Goal: Task Accomplishment & Management: Use online tool/utility

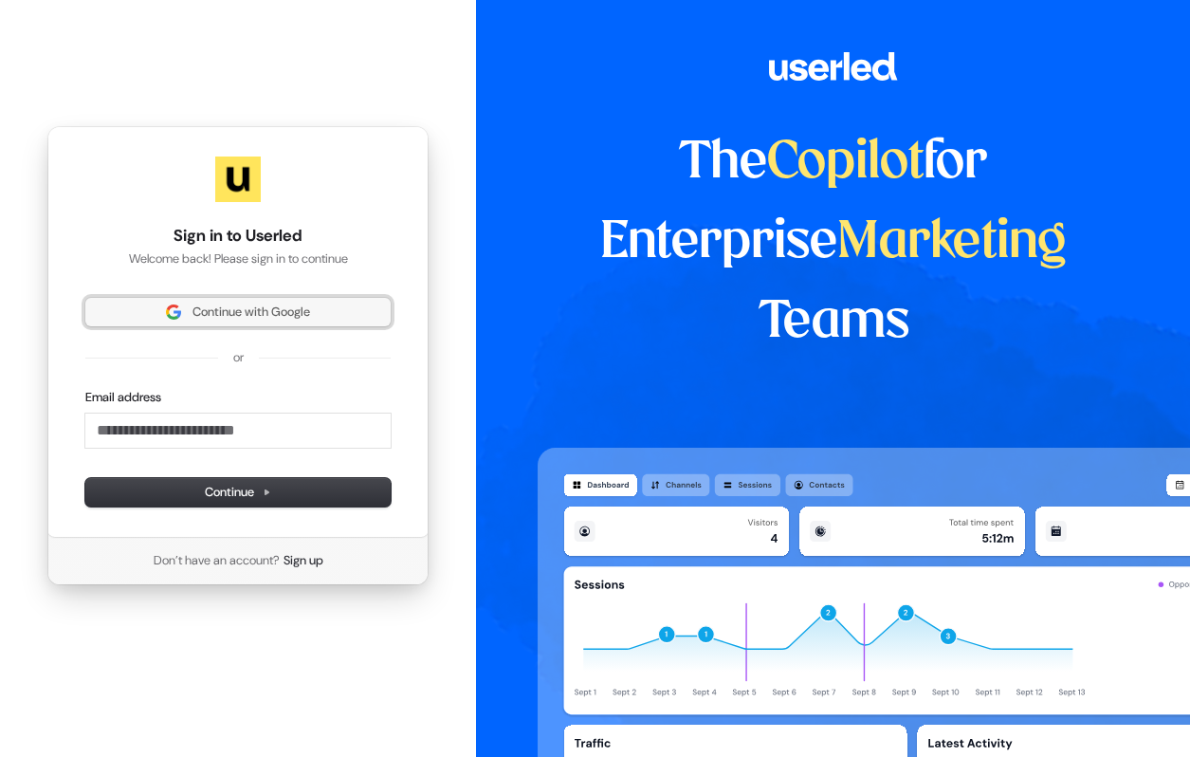
click at [245, 316] on span "Continue with Google" at bounding box center [252, 312] width 118 height 17
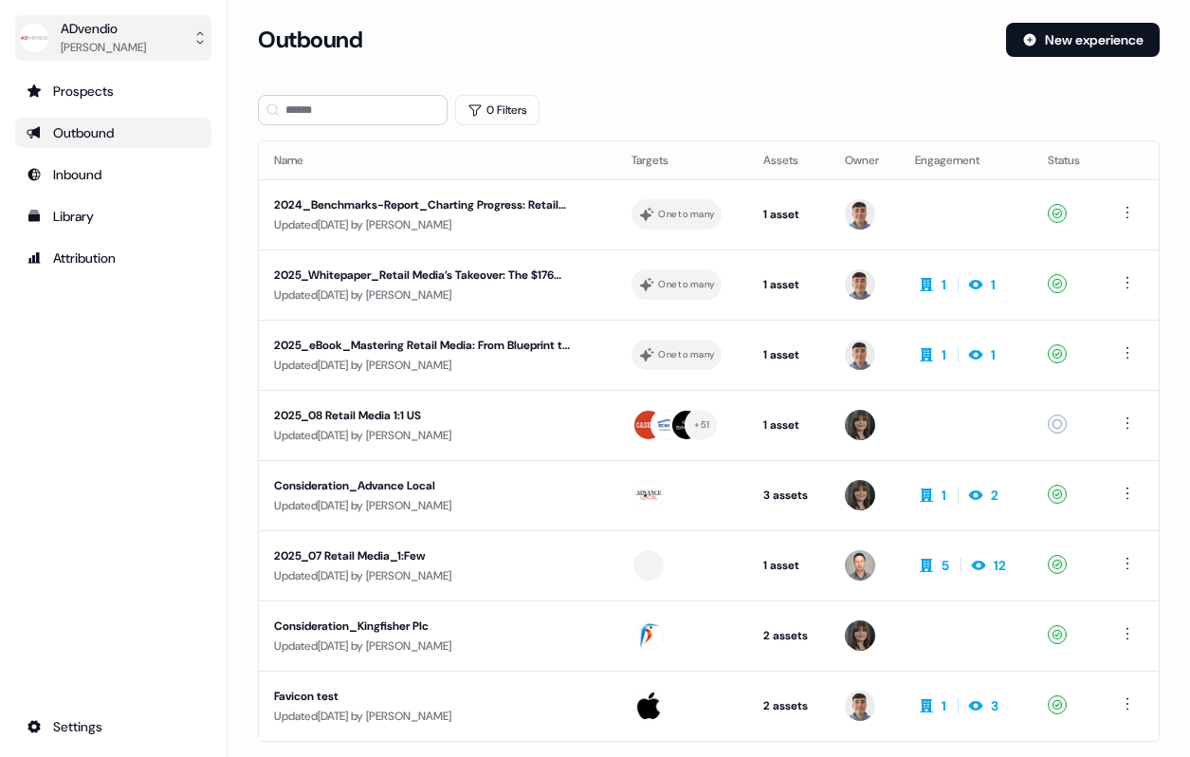
click at [75, 36] on div "ADvendio" at bounding box center [103, 28] width 85 height 19
click at [43, 42] on img "side nav menu" at bounding box center [34, 38] width 30 height 30
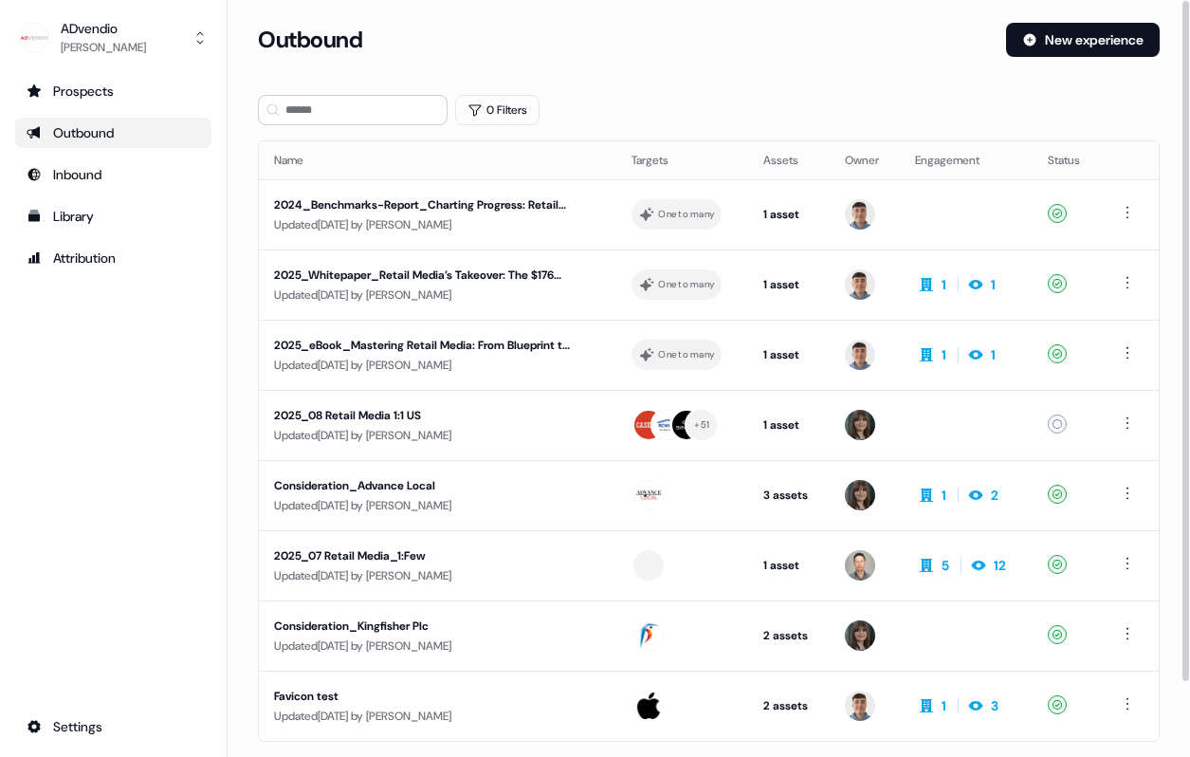
click at [395, 58] on div "Outbound New experience" at bounding box center [709, 51] width 902 height 57
click at [111, 388] on div "Prospects Outbound Inbound Library Attribution Settings" at bounding box center [113, 409] width 196 height 666
click at [139, 86] on div "Prospects" at bounding box center [114, 91] width 174 height 19
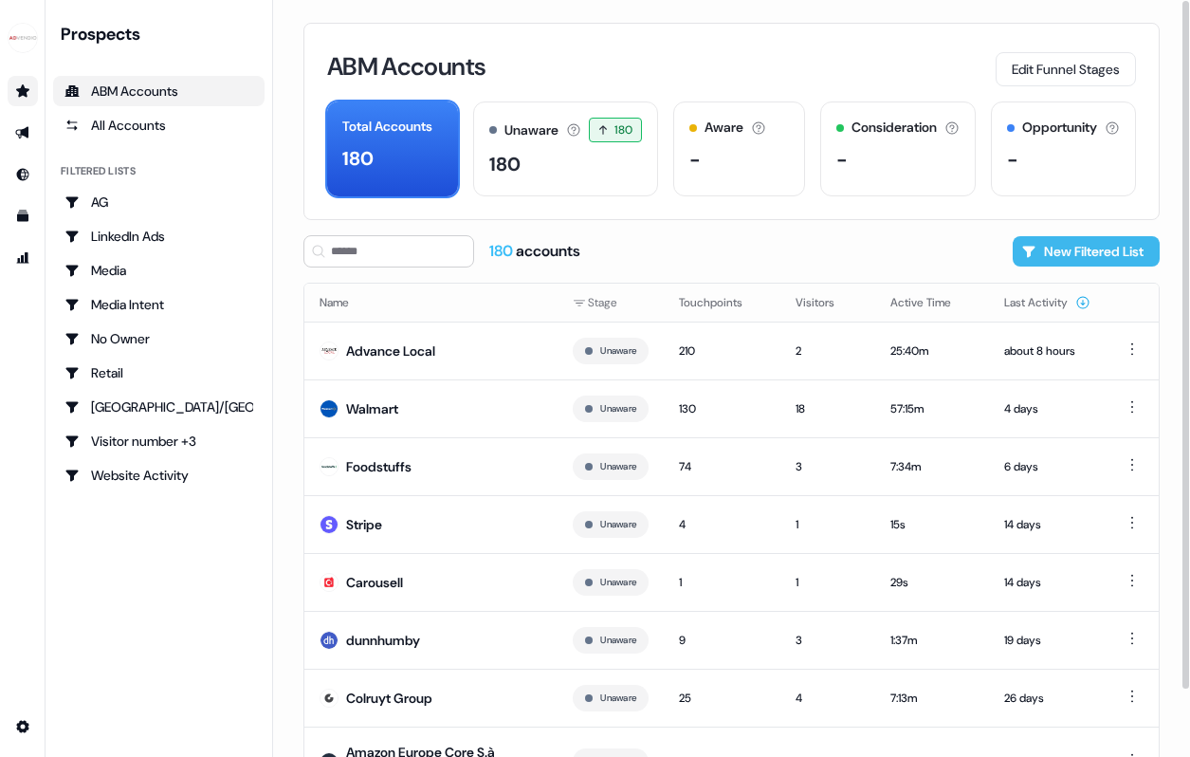
click at [1075, 252] on button "New Filtered List" at bounding box center [1086, 251] width 147 height 30
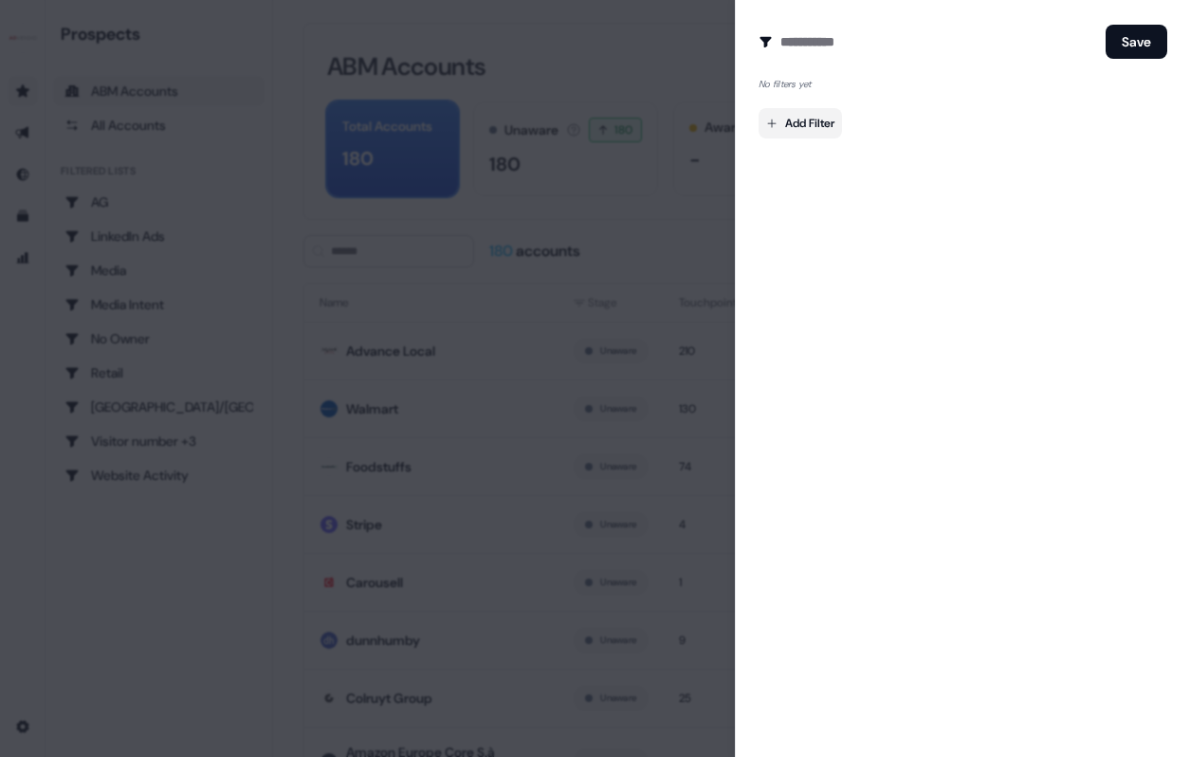
click at [837, 118] on body "For the best experience switch devices to a bigger screen. Go to Userled.io Pro…" at bounding box center [595, 378] width 1190 height 757
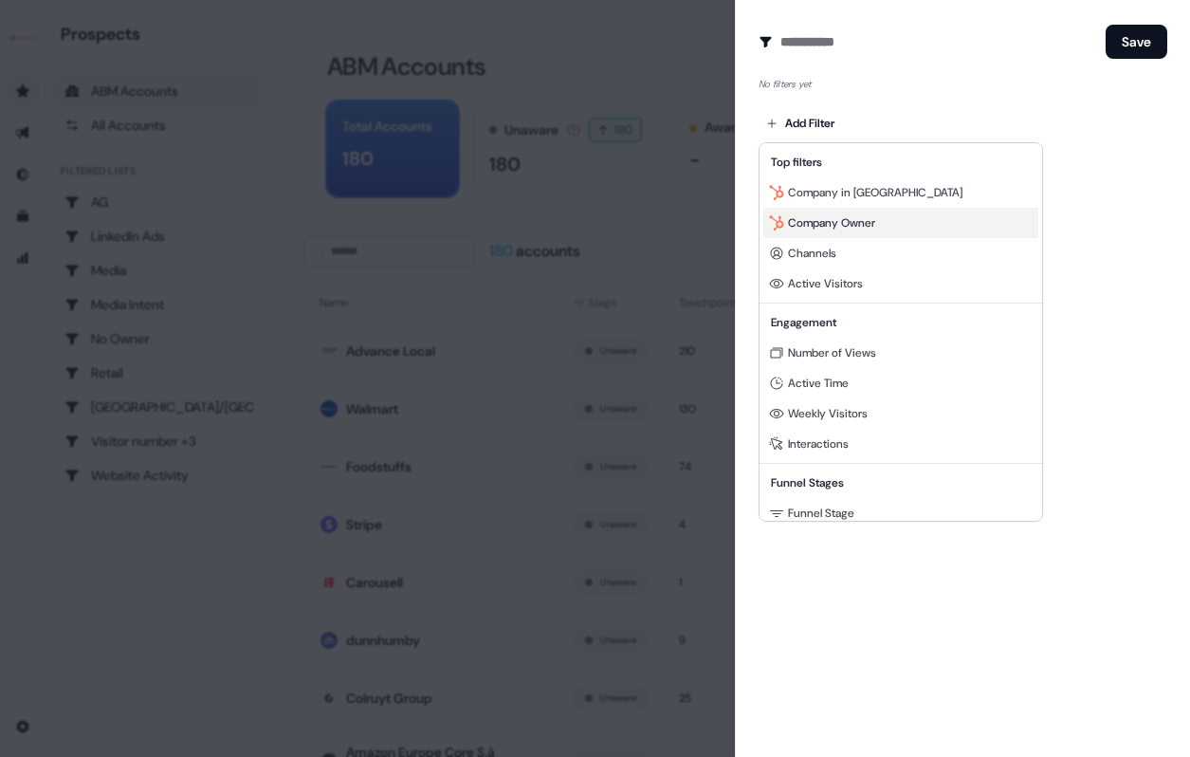
click at [886, 227] on div "Company Owner" at bounding box center [901, 223] width 275 height 30
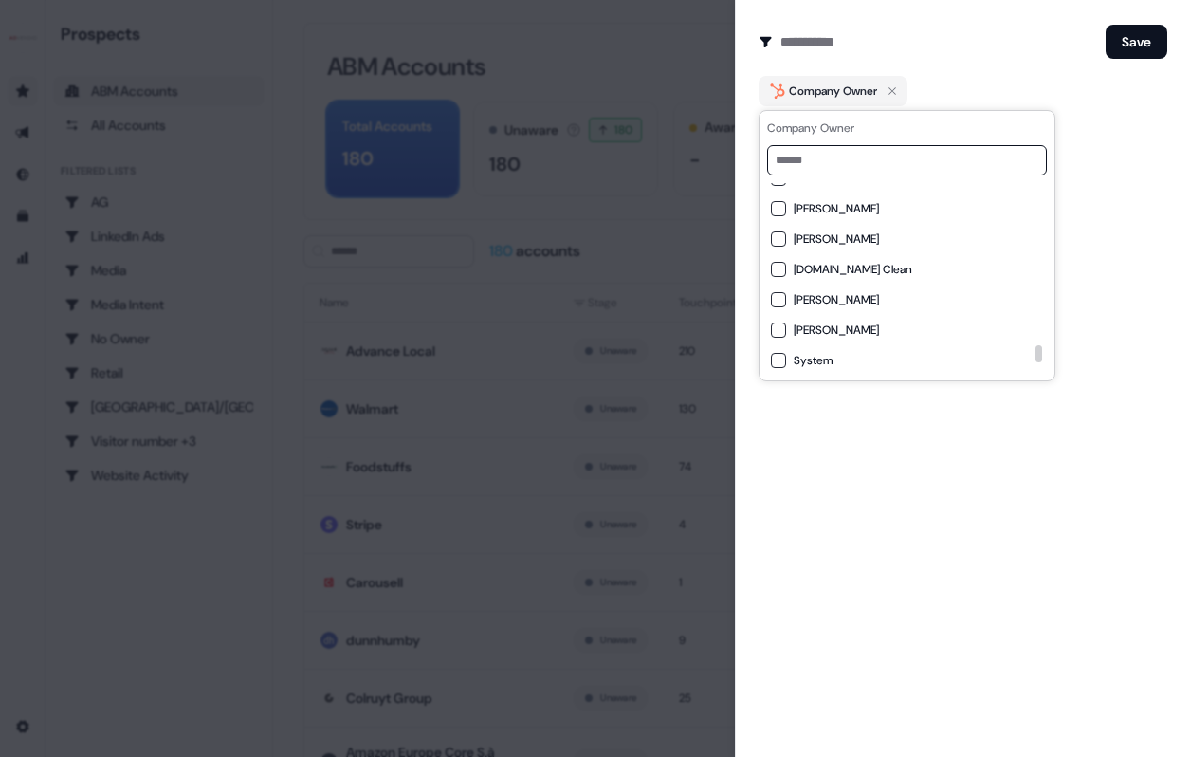
scroll to position [2838, 0]
click at [846, 171] on input at bounding box center [907, 160] width 280 height 30
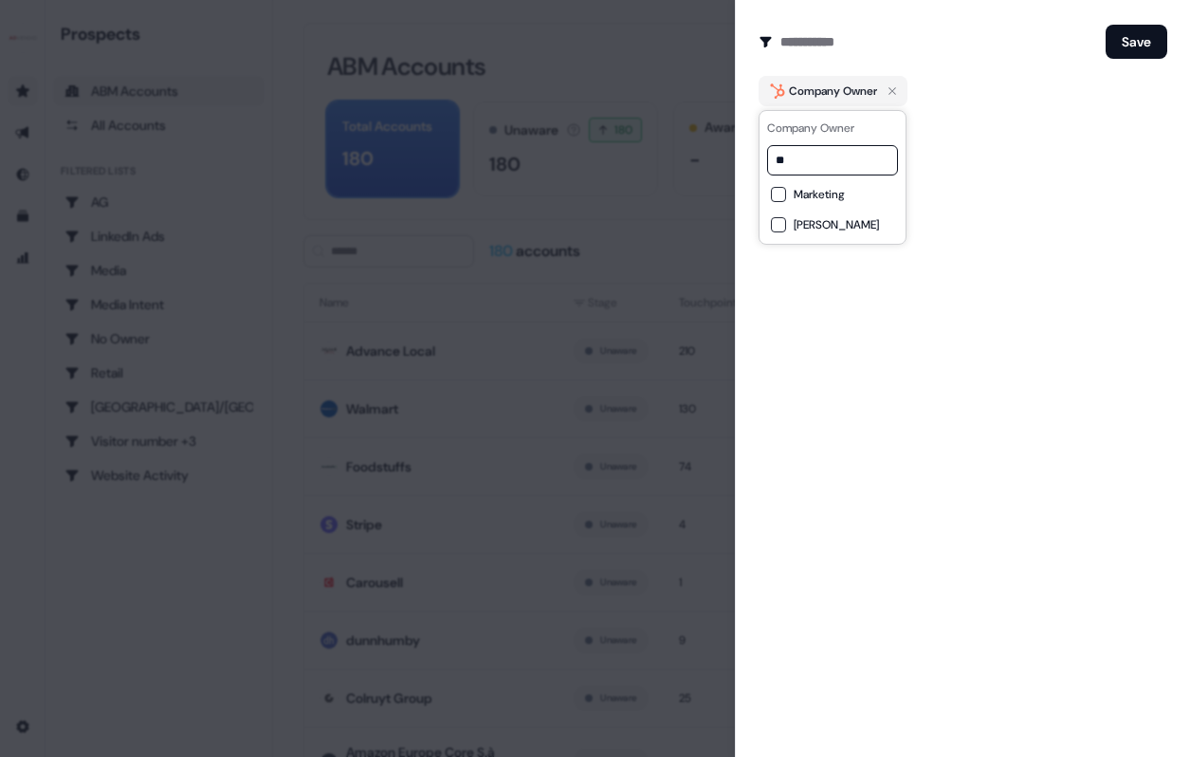
scroll to position [0, 0]
type input "*"
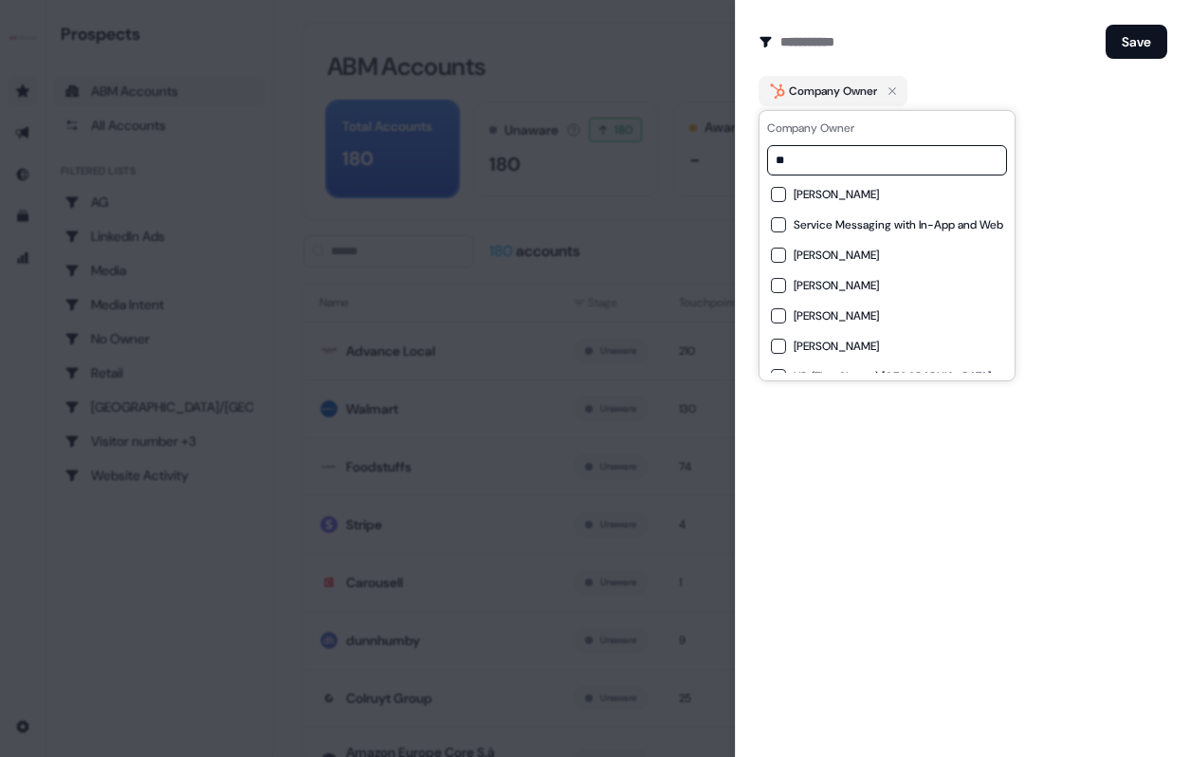
type input "*"
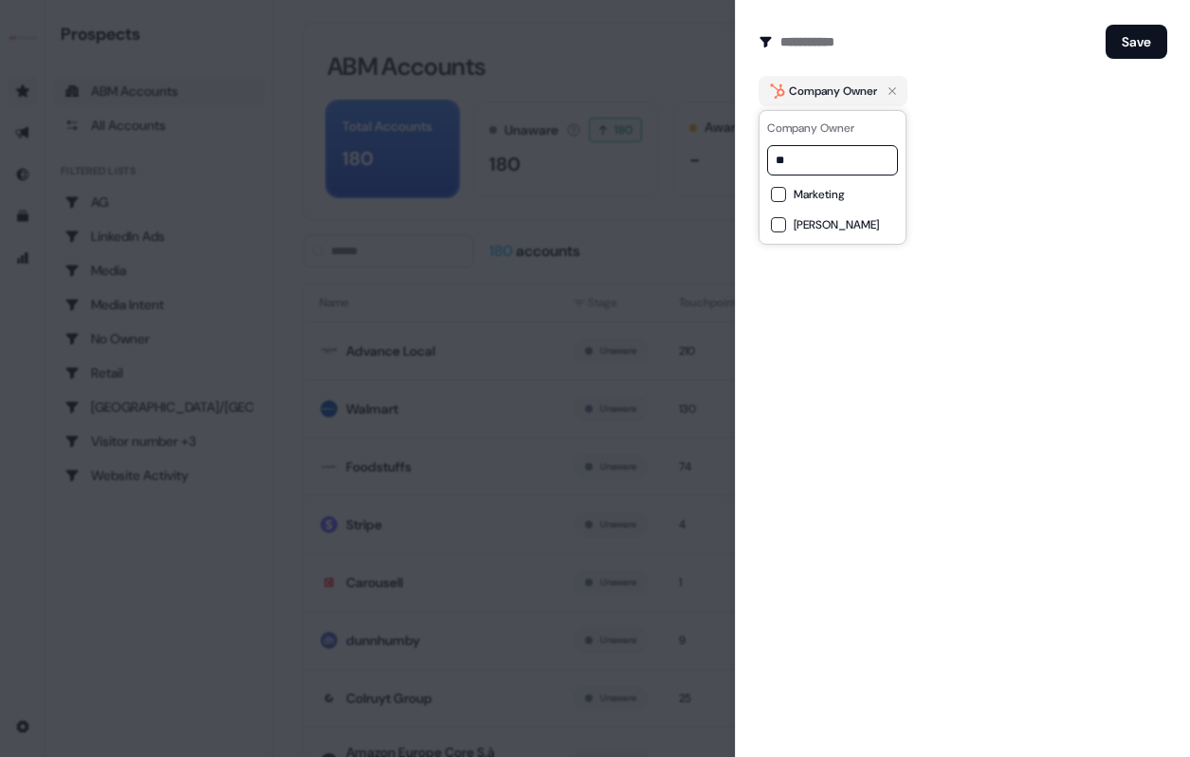
type input "*"
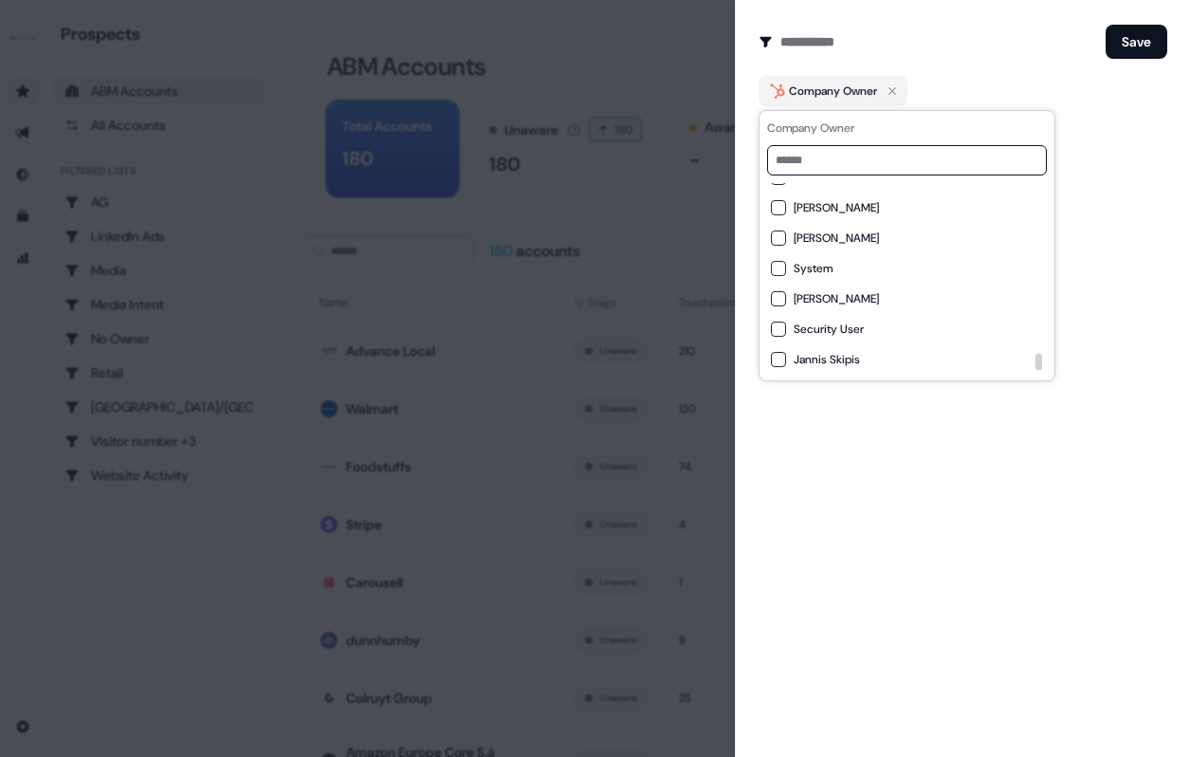
scroll to position [2838, 0]
click at [1154, 245] on div "Create Audience Filter Create a new audience by setting a name and configuring …" at bounding box center [962, 378] width 455 height 757
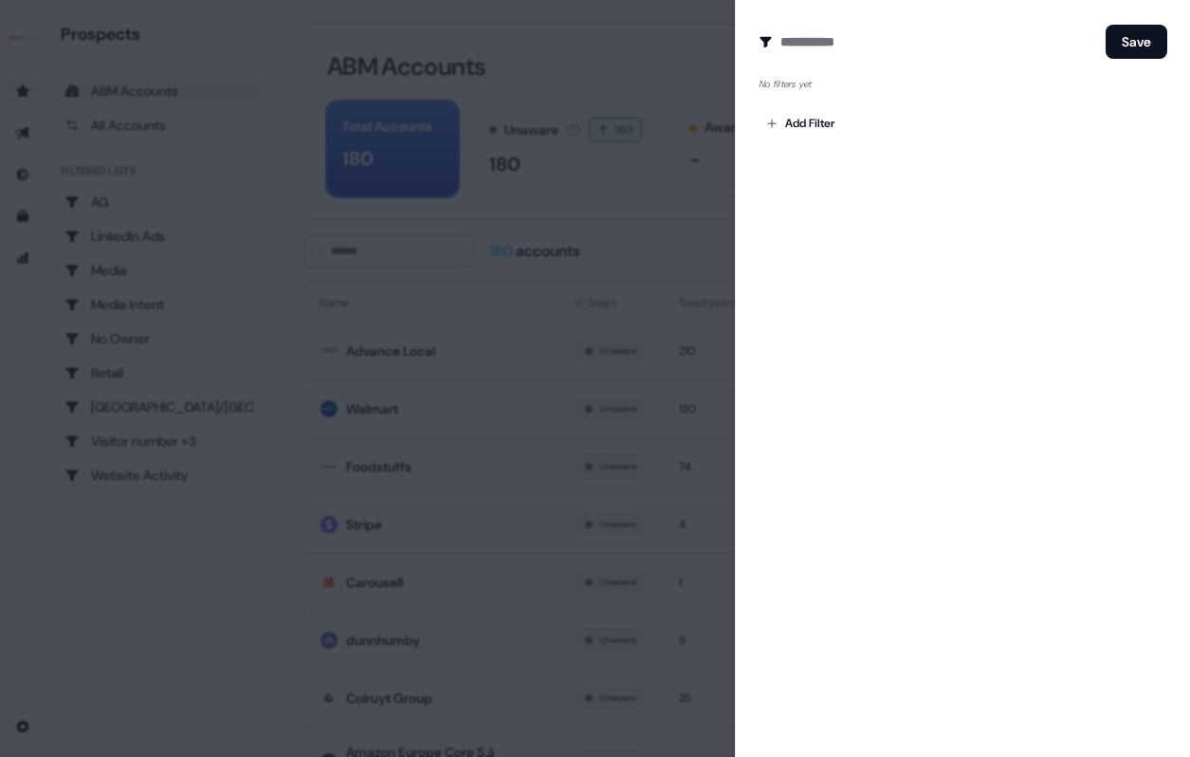
click at [598, 210] on div at bounding box center [595, 378] width 1190 height 757
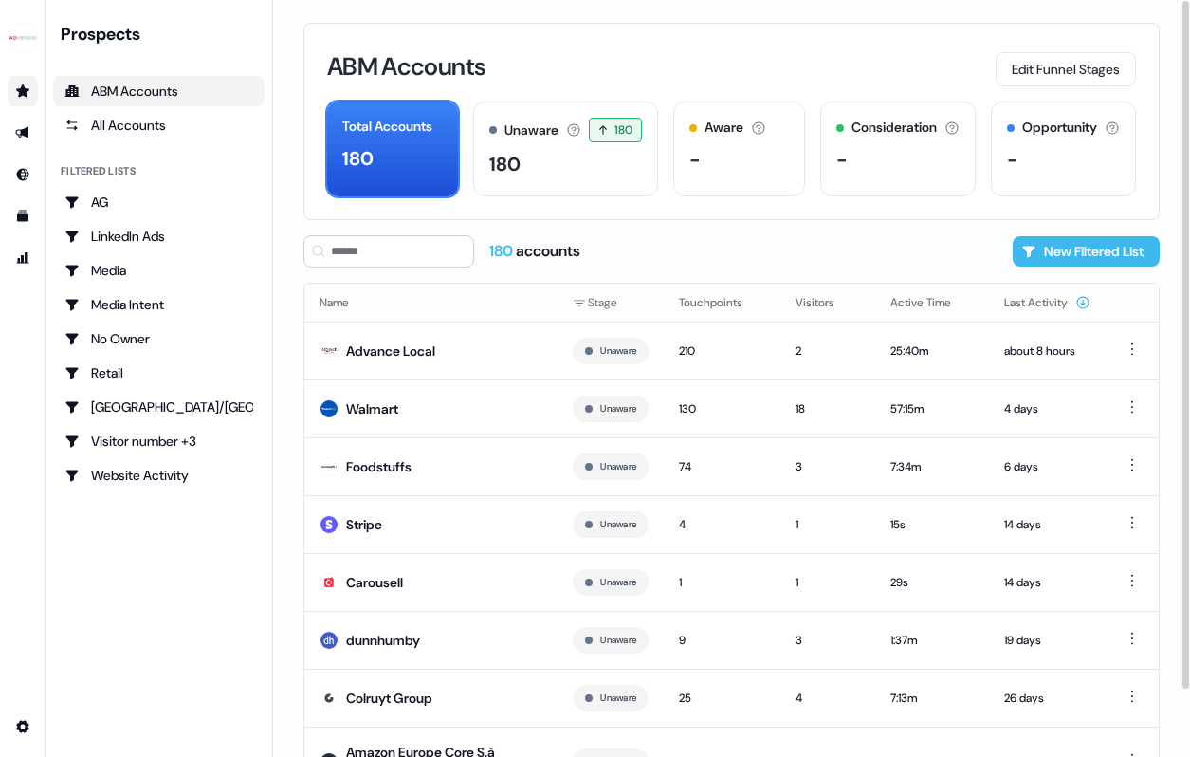
click at [1116, 248] on button "New Filtered List" at bounding box center [1086, 251] width 147 height 30
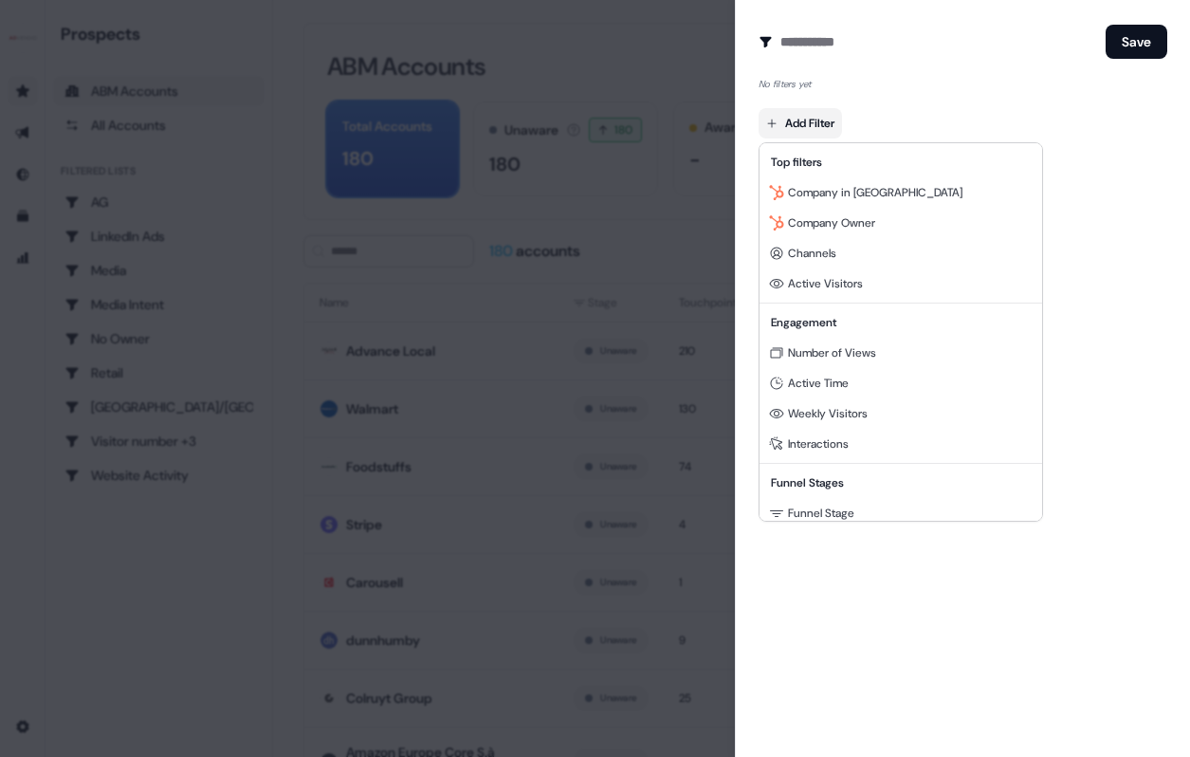
click at [829, 121] on body "For the best experience switch devices to a bigger screen. Go to Userled.io Pro…" at bounding box center [595, 378] width 1190 height 757
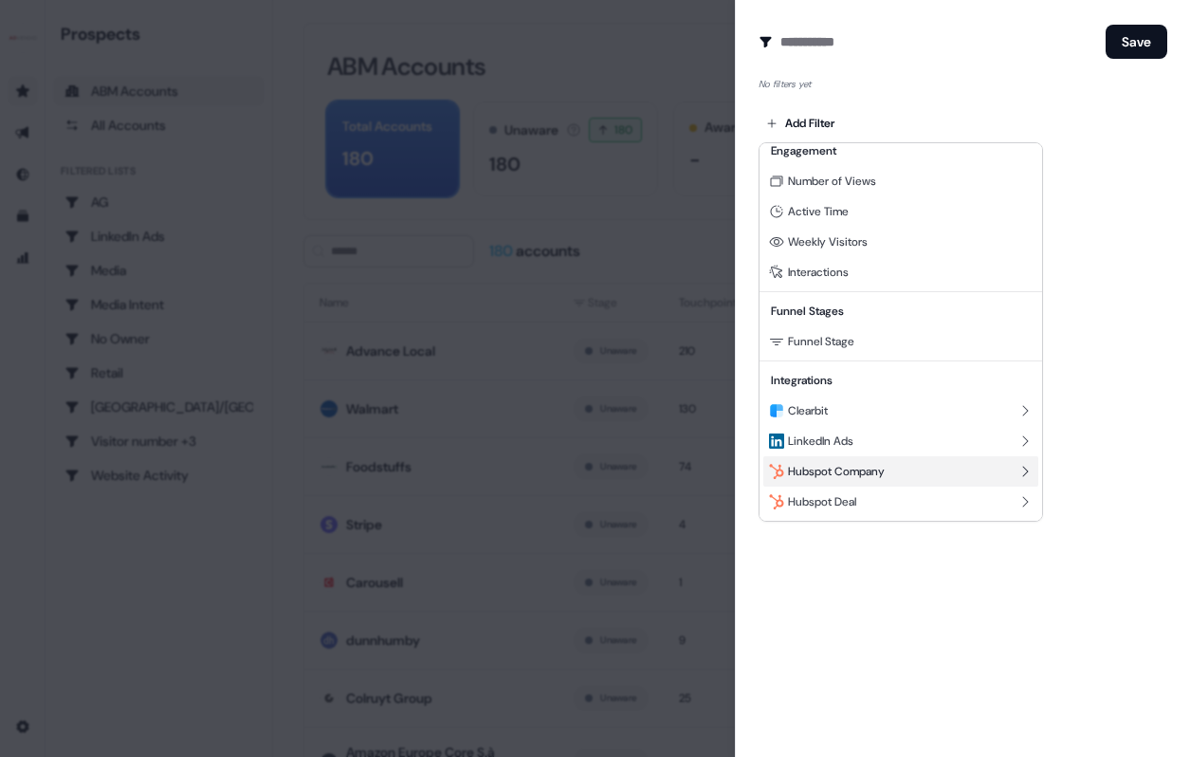
click at [927, 473] on div "Hubspot Company" at bounding box center [901, 471] width 275 height 30
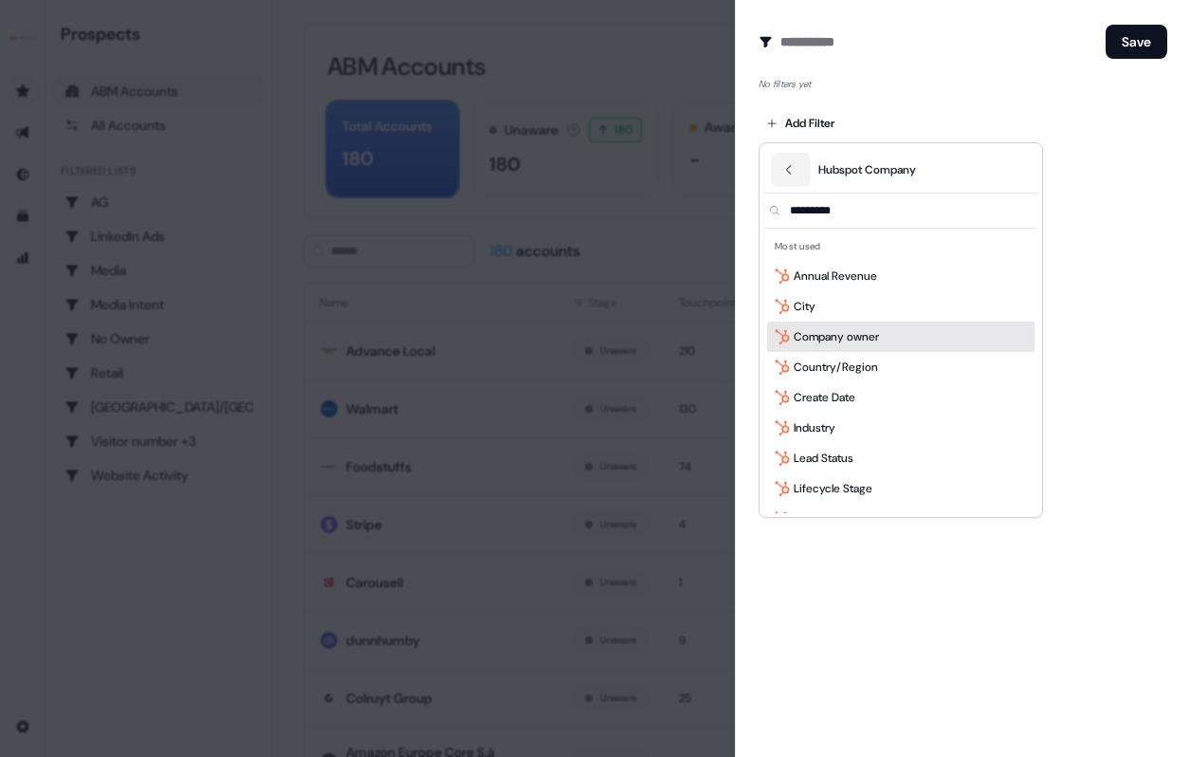
click at [894, 323] on div "Company owner" at bounding box center [900, 337] width 267 height 30
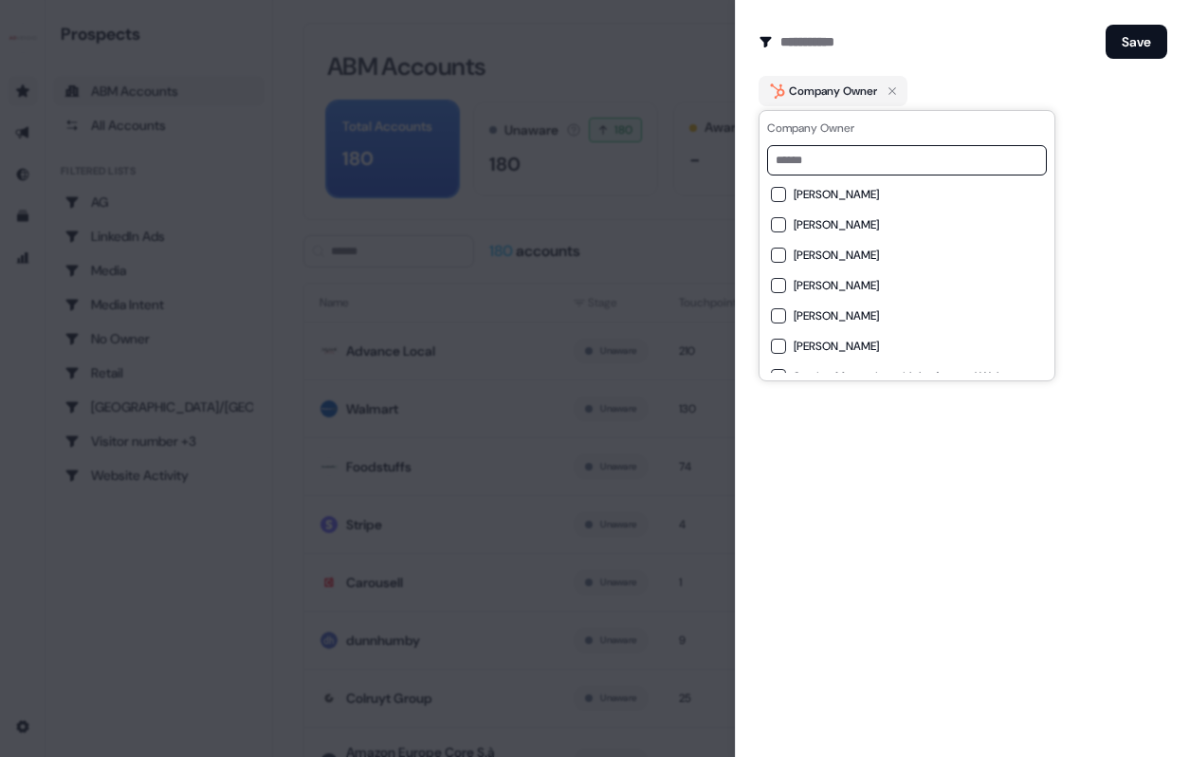
click at [865, 157] on input at bounding box center [907, 160] width 280 height 30
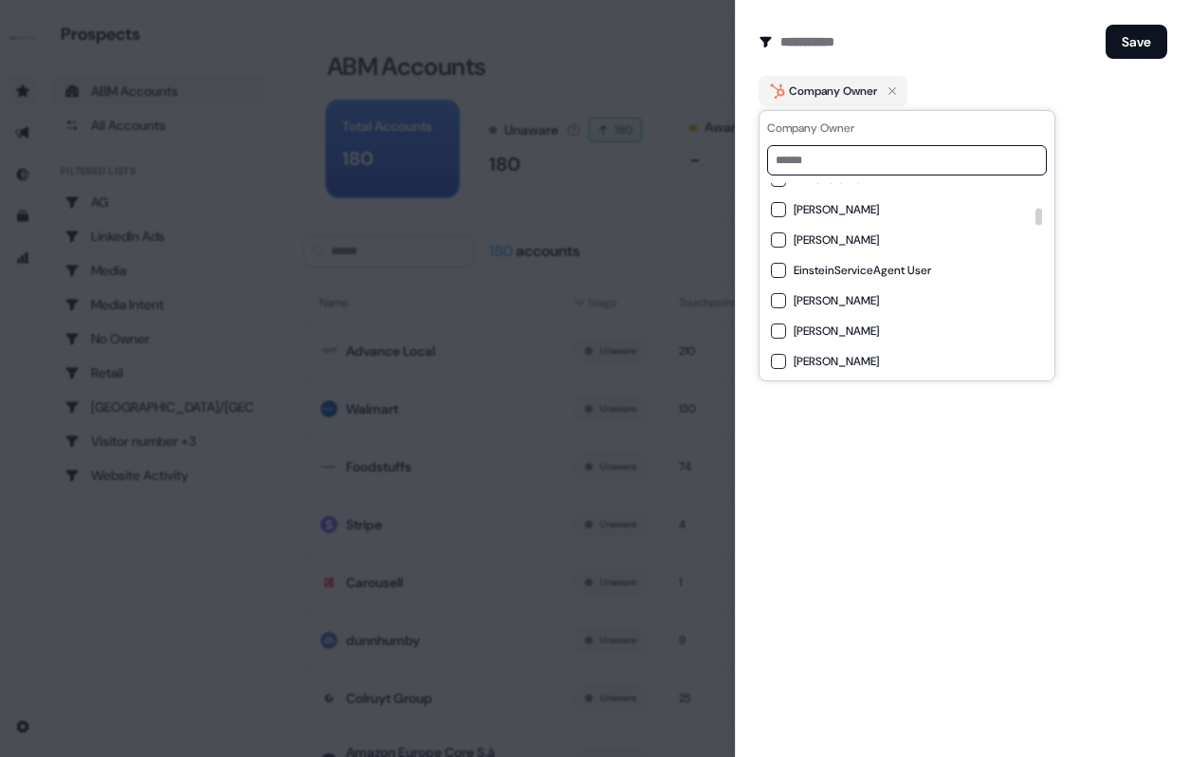
scroll to position [414, 0]
click at [899, 157] on input at bounding box center [907, 160] width 280 height 30
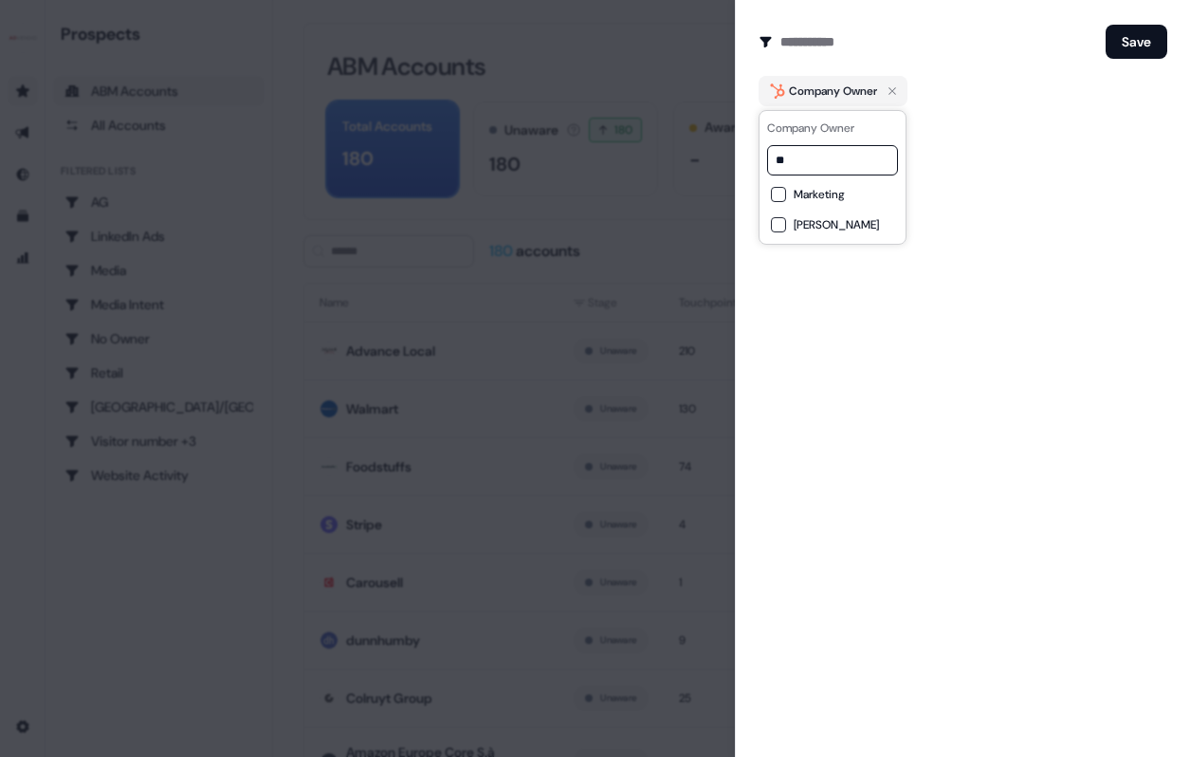
scroll to position [0, 0]
click at [883, 162] on input "*****" at bounding box center [832, 160] width 131 height 30
type input "*****"
click at [976, 175] on div "Create Audience Filter Create a new audience by setting a name and configuring …" at bounding box center [962, 378] width 455 height 757
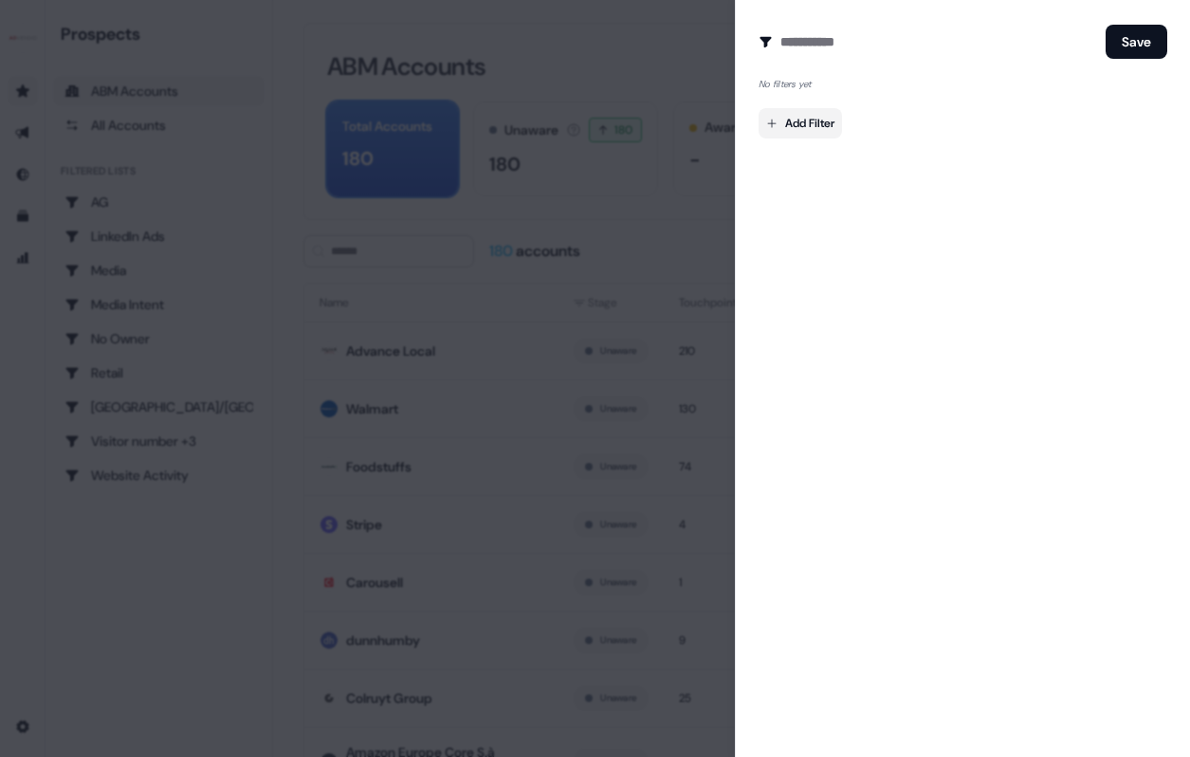
click at [821, 127] on body "For the best experience switch devices to a bigger screen. Go to Userled.io Pro…" at bounding box center [595, 378] width 1190 height 757
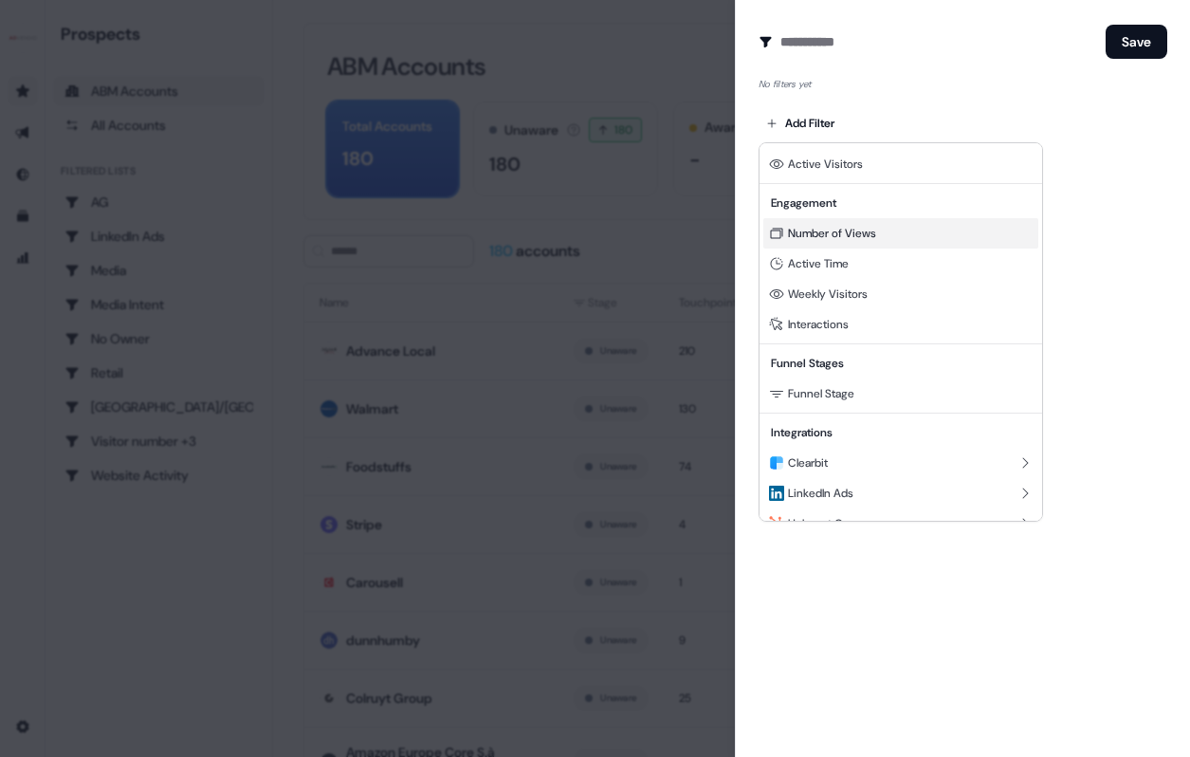
scroll to position [172, 0]
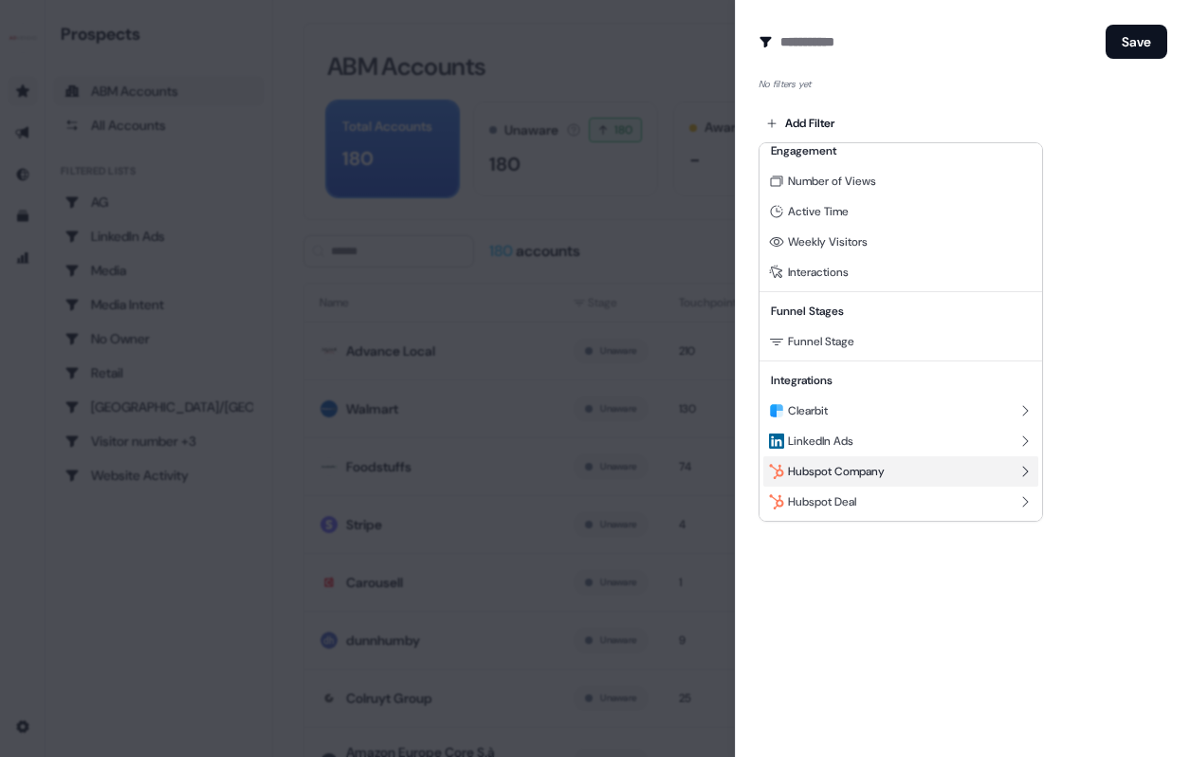
click at [885, 469] on span "Hubspot Company" at bounding box center [836, 471] width 97 height 15
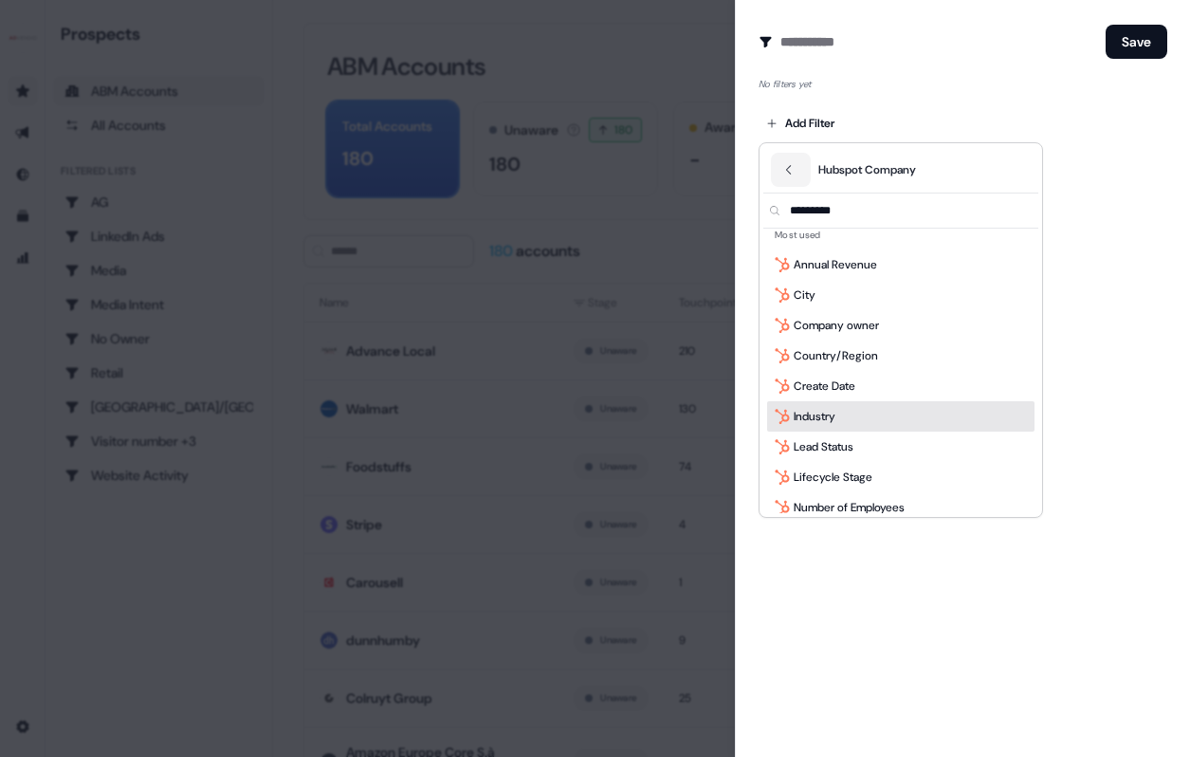
scroll to position [13, 0]
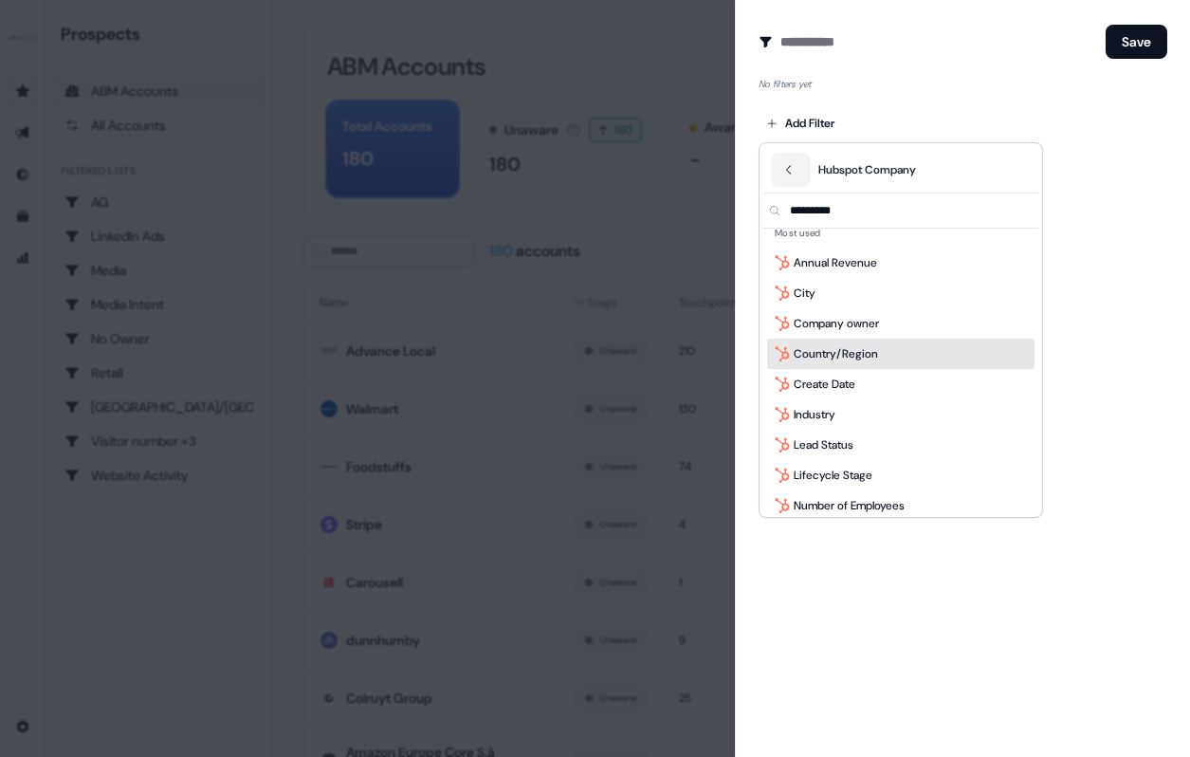
click at [860, 358] on span "Country/Region" at bounding box center [836, 353] width 84 height 19
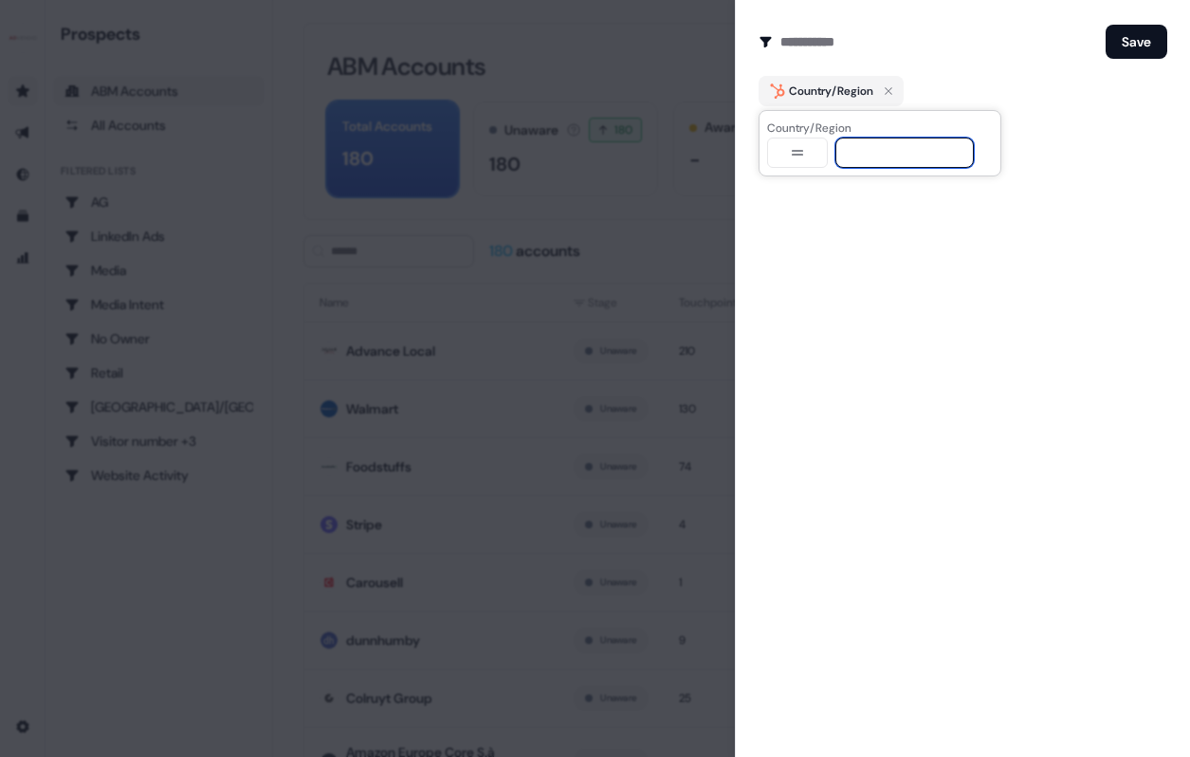
click at [856, 158] on input at bounding box center [905, 153] width 138 height 30
click at [795, 152] on icon "button" at bounding box center [797, 152] width 23 height 15
click at [917, 150] on input "**********" at bounding box center [905, 153] width 138 height 30
click at [933, 152] on input "**********" at bounding box center [905, 153] width 138 height 30
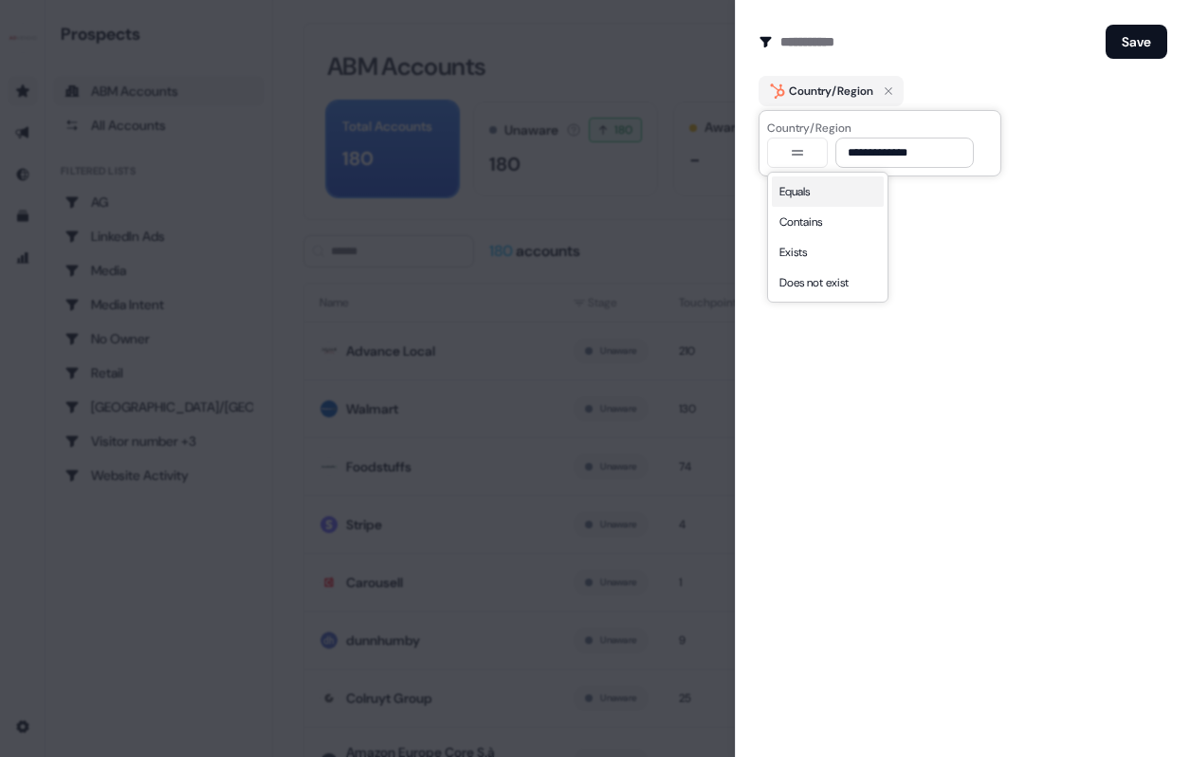
click at [785, 141] on button "button" at bounding box center [797, 153] width 61 height 30
click at [929, 151] on input "**********" at bounding box center [905, 153] width 138 height 30
drag, startPoint x: 953, startPoint y: 150, endPoint x: 848, endPoint y: 150, distance: 105.3
click at [848, 150] on input "**********" at bounding box center [905, 153] width 138 height 30
type input "**********"
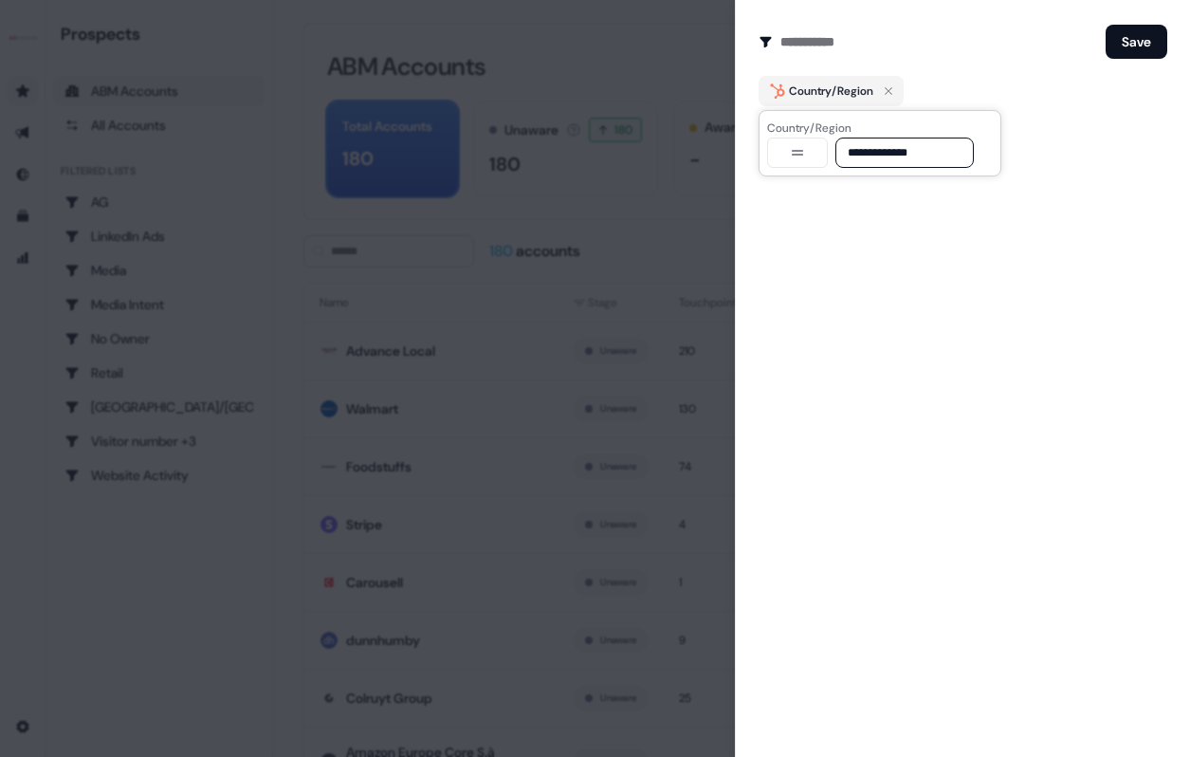
click at [823, 150] on button "button" at bounding box center [797, 153] width 61 height 30
select select "********"
click at [919, 157] on input "**********" at bounding box center [905, 153] width 138 height 30
click at [959, 153] on input "**********" at bounding box center [905, 153] width 138 height 30
click at [814, 138] on body "For the best experience switch devices to a bigger screen. Go to Userled.io Pro…" at bounding box center [595, 378] width 1190 height 757
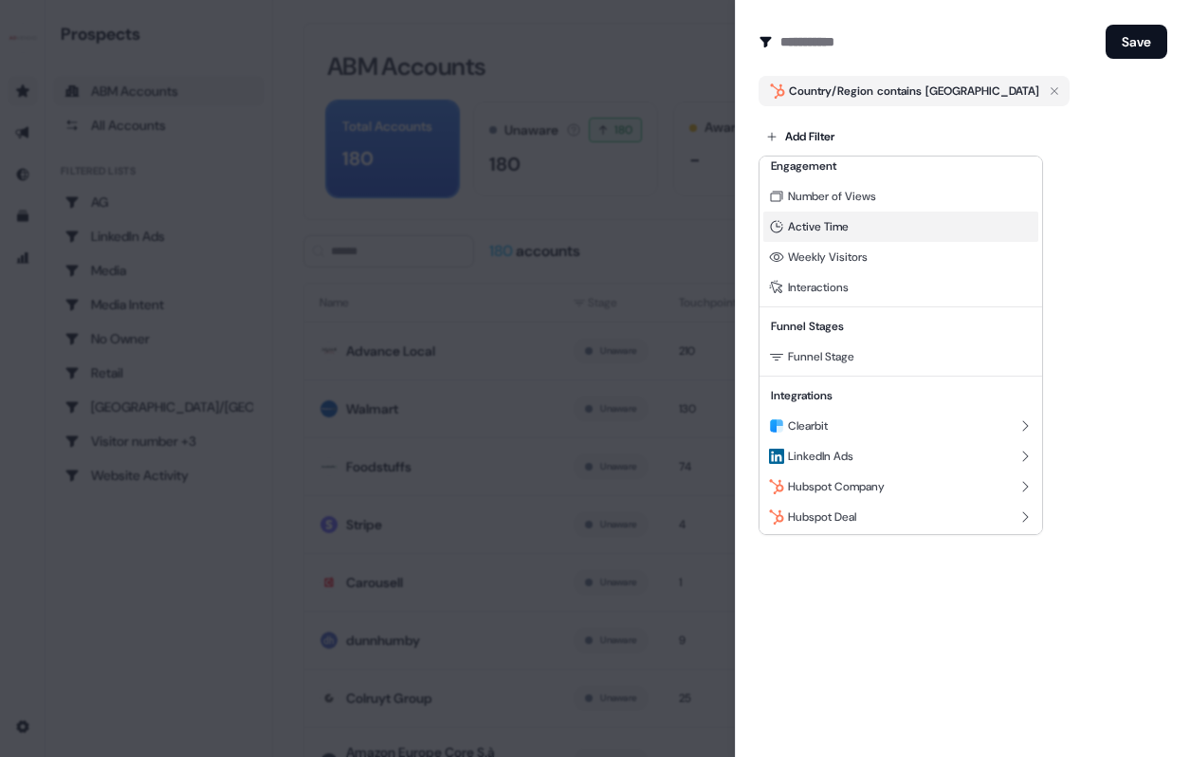
scroll to position [172, 0]
click at [872, 487] on span "Hubspot Company" at bounding box center [836, 484] width 97 height 15
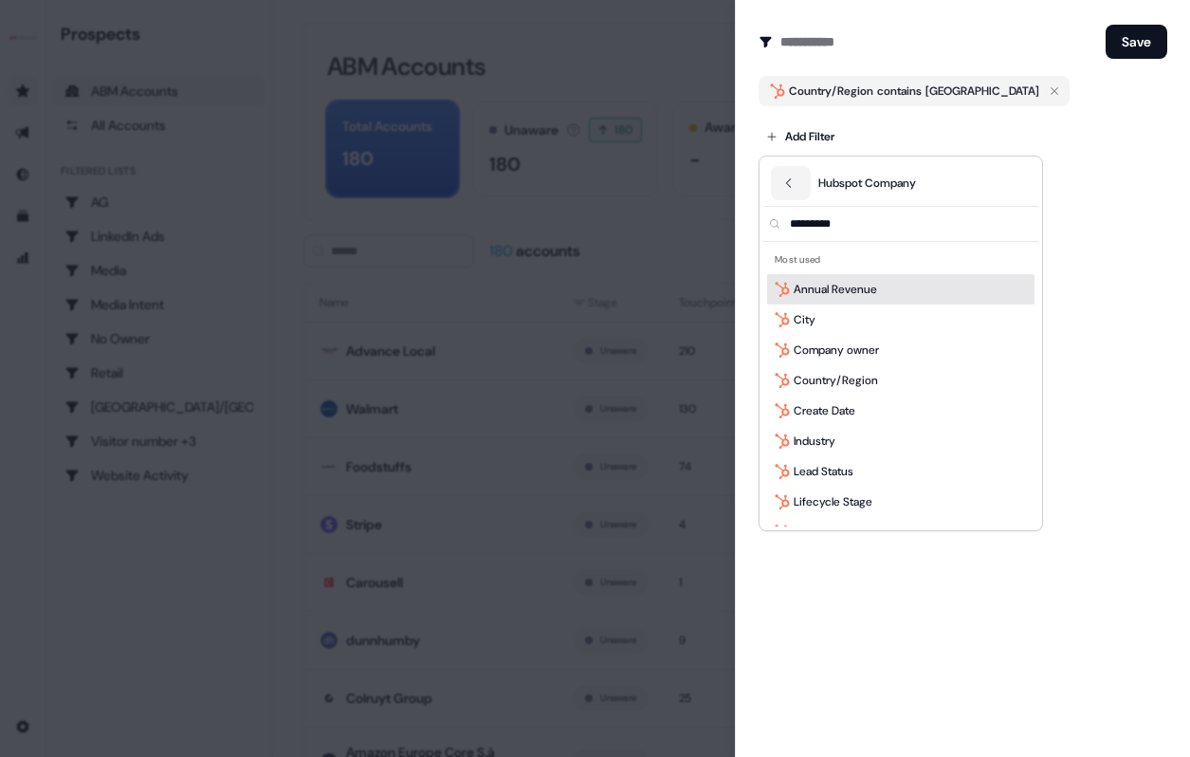
scroll to position [0, 0]
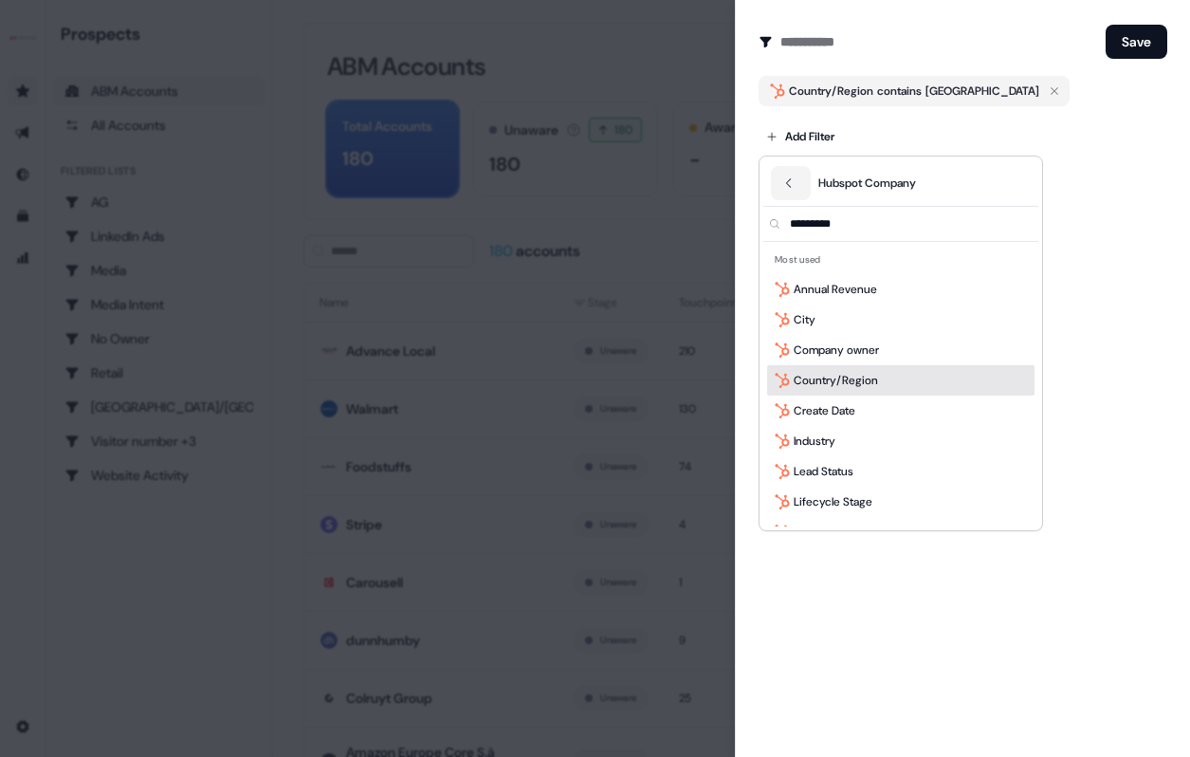
click at [853, 378] on span "Country/Region" at bounding box center [836, 380] width 84 height 19
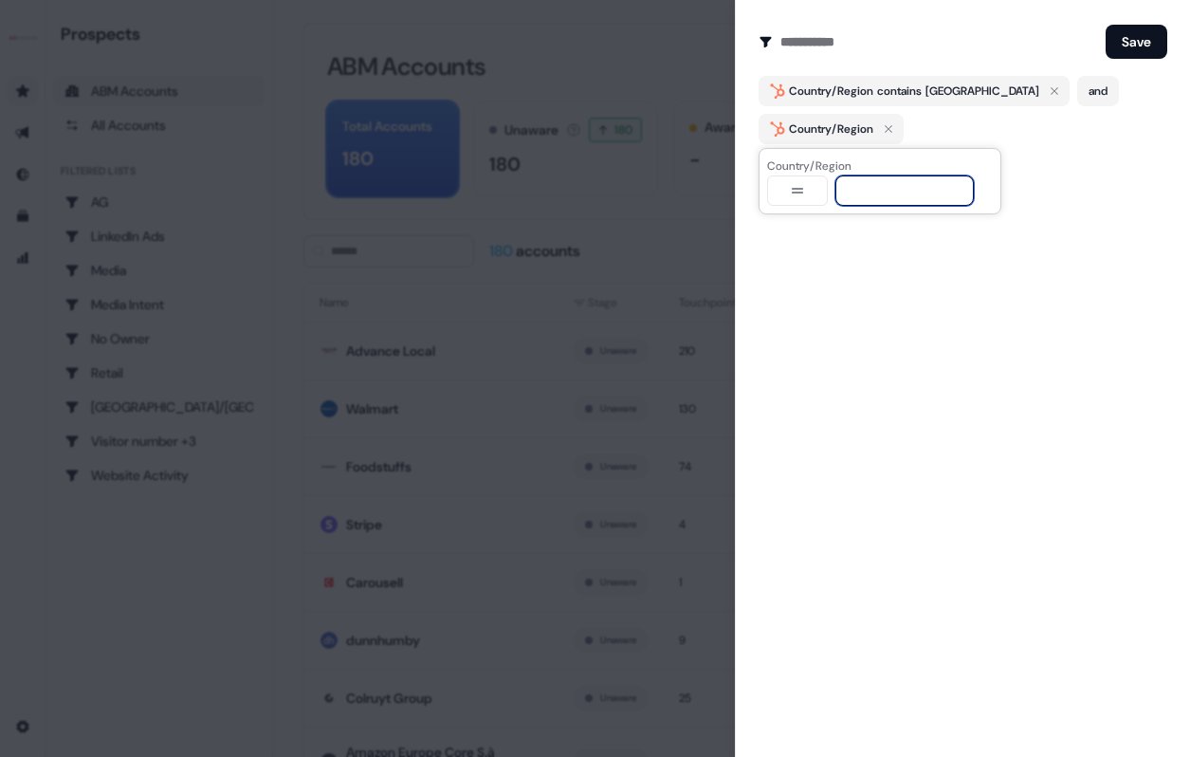
click at [863, 192] on input at bounding box center [905, 190] width 138 height 30
type input "***"
click at [808, 195] on icon "button" at bounding box center [797, 190] width 23 height 15
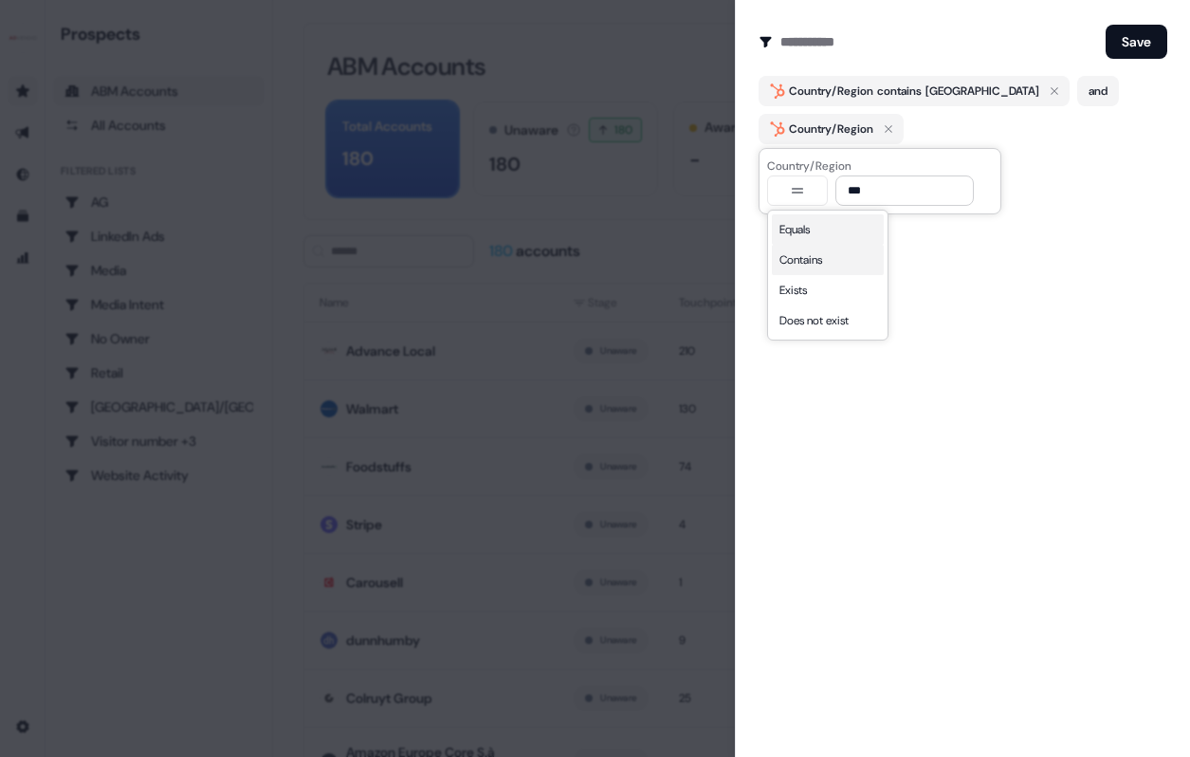
select select "********"
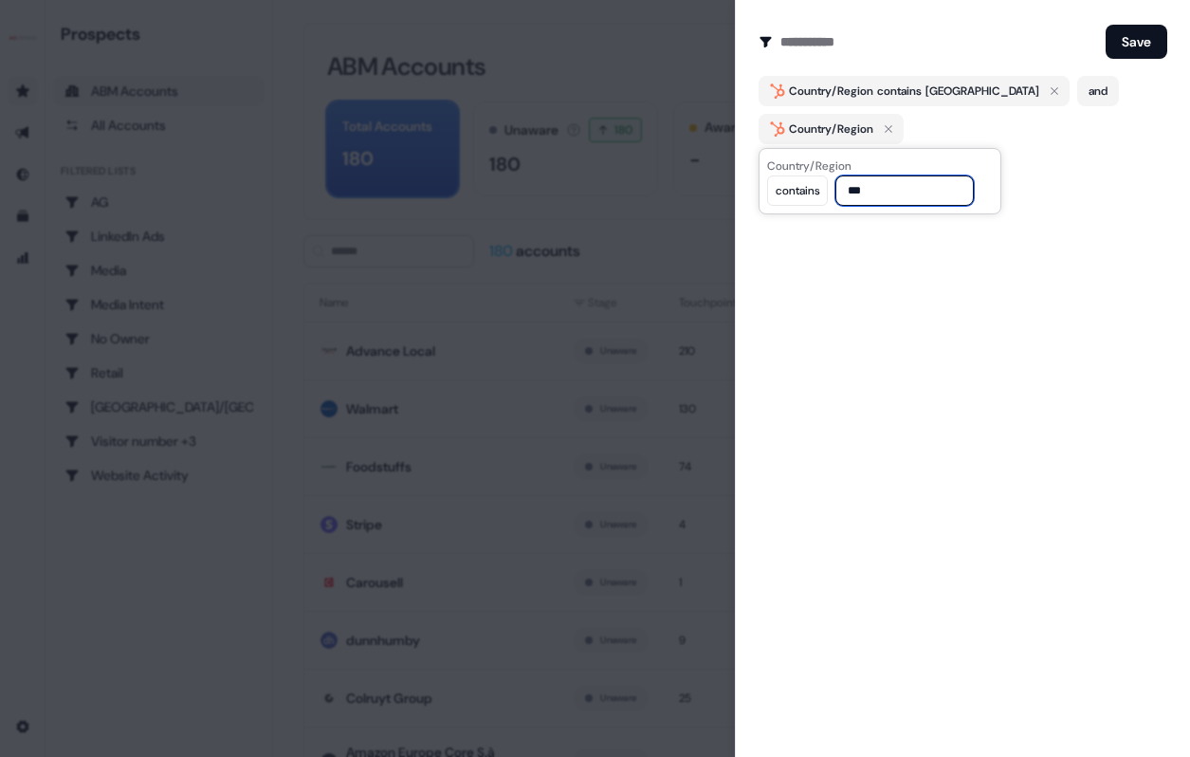
click at [919, 193] on input "***" at bounding box center [905, 190] width 138 height 30
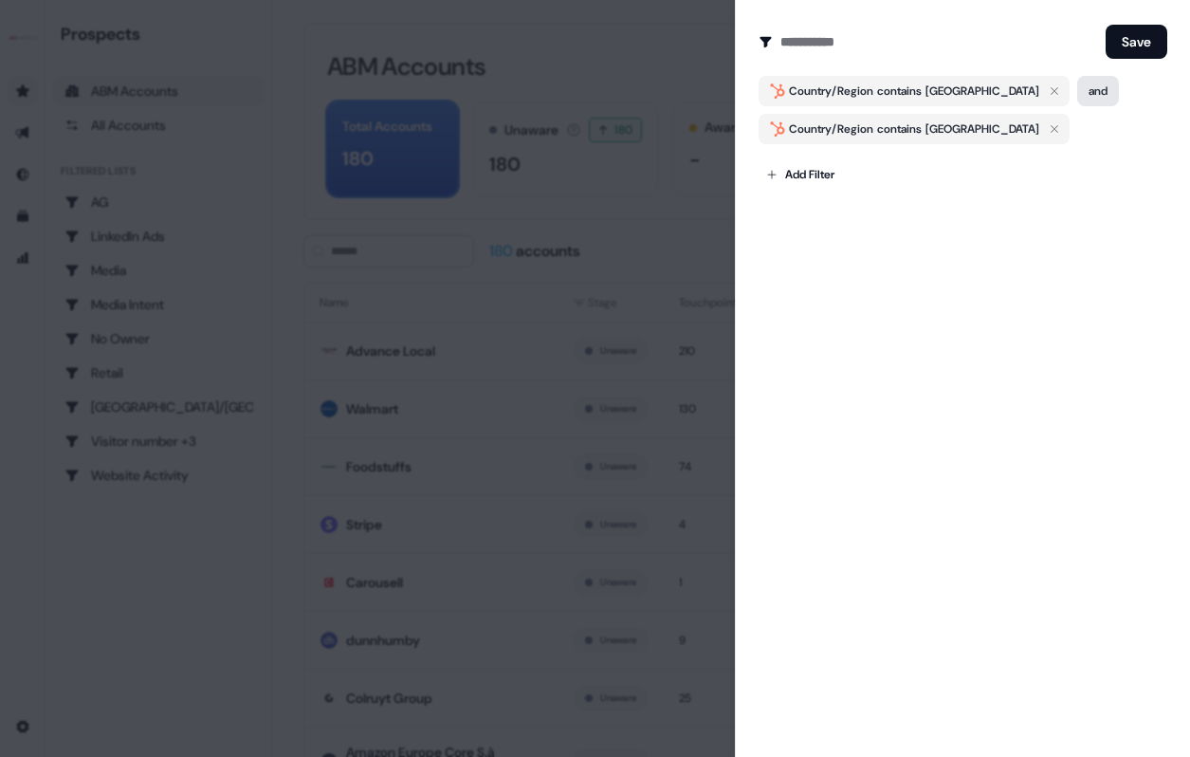
click at [1077, 96] on button "and" at bounding box center [1098, 91] width 42 height 30
click at [1077, 84] on button "and" at bounding box center [1098, 91] width 42 height 30
click at [1077, 95] on button "and" at bounding box center [1098, 91] width 42 height 30
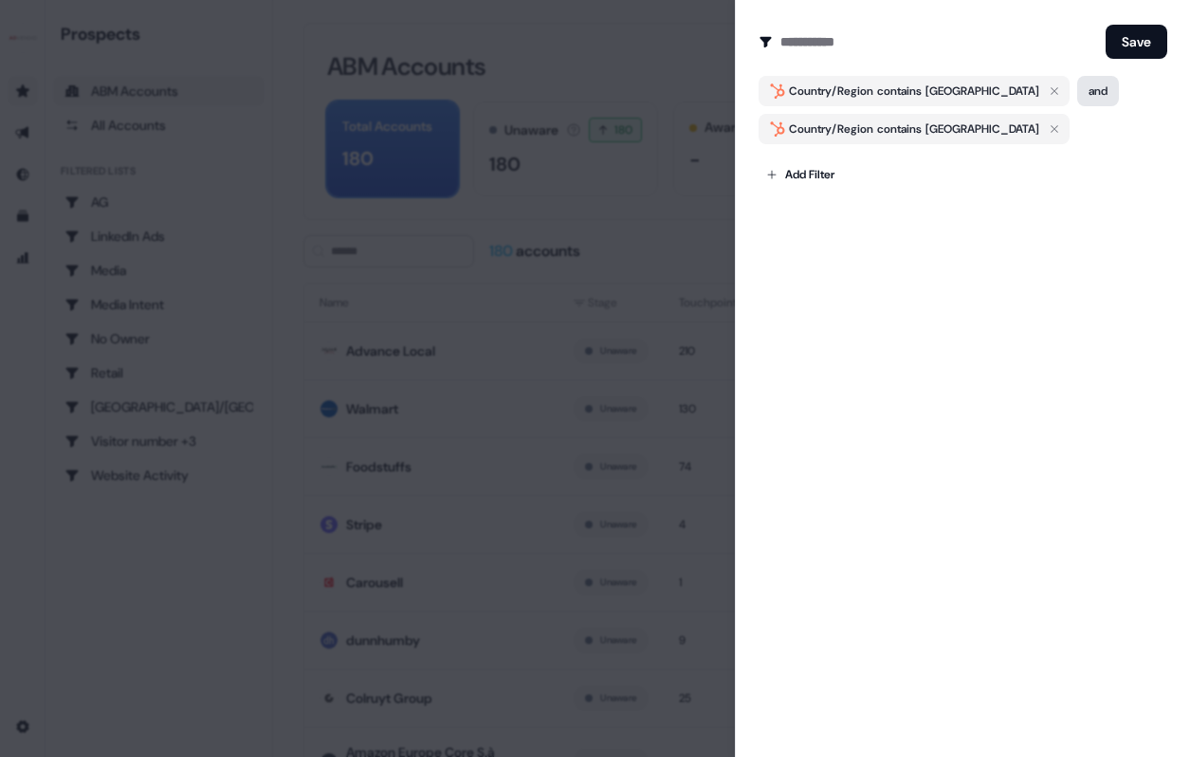
click at [1077, 95] on button "and" at bounding box center [1098, 91] width 42 height 30
click at [1043, 129] on icon "button" at bounding box center [1054, 129] width 23 height 23
click at [789, 134] on body "For the best experience switch devices to a bigger screen. Go to Userled.io Pro…" at bounding box center [595, 378] width 1190 height 757
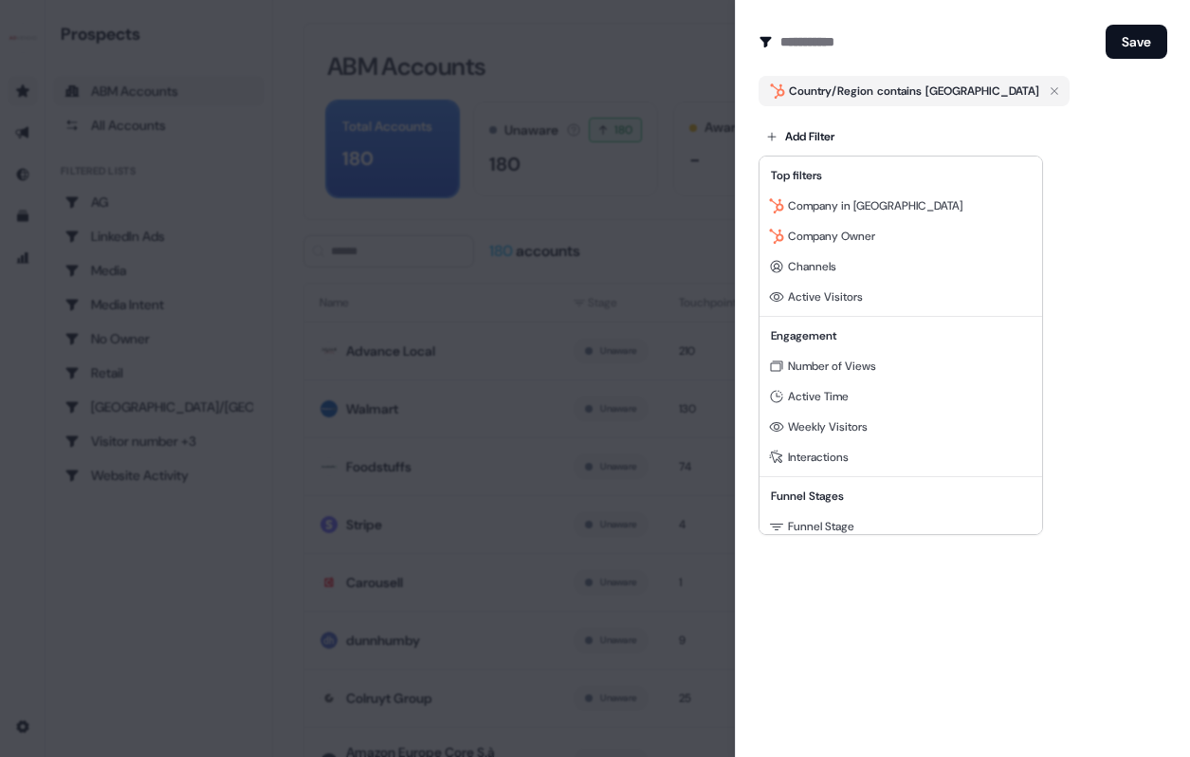
click at [971, 124] on div at bounding box center [595, 378] width 1190 height 757
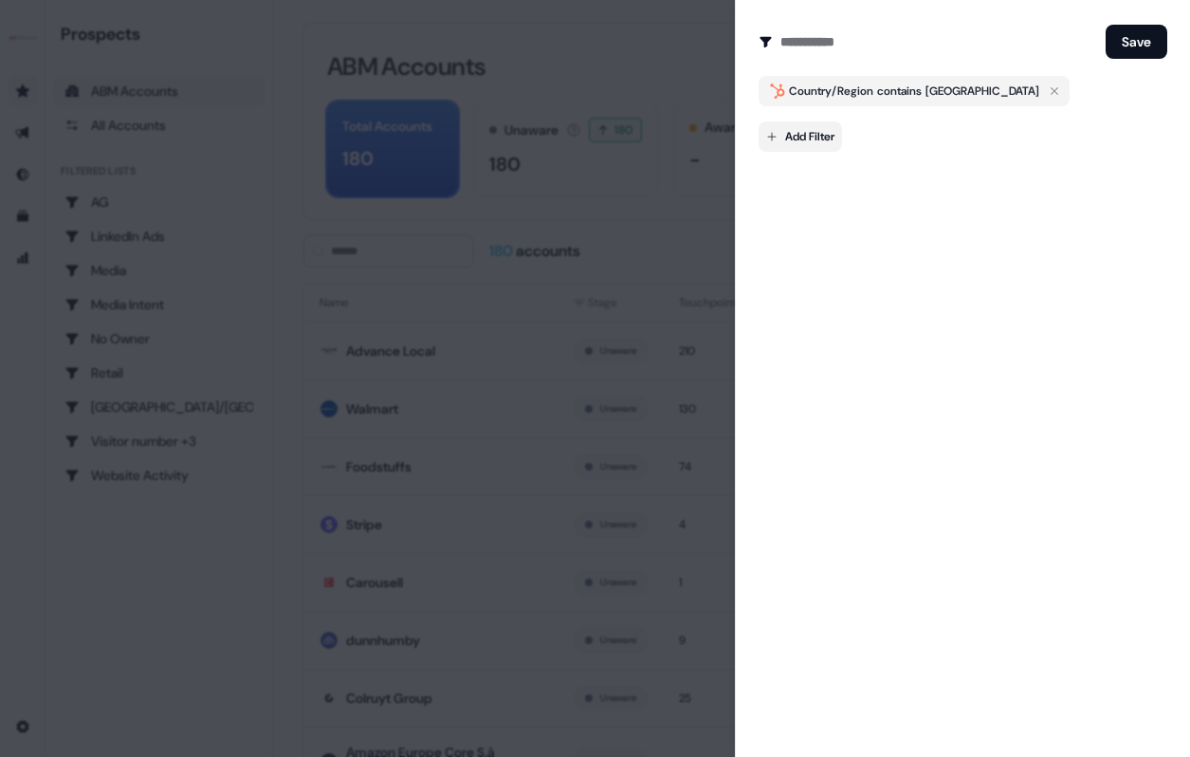
click at [834, 140] on body "For the best experience switch devices to a bigger screen. Go to Userled.io Pro…" at bounding box center [595, 378] width 1190 height 757
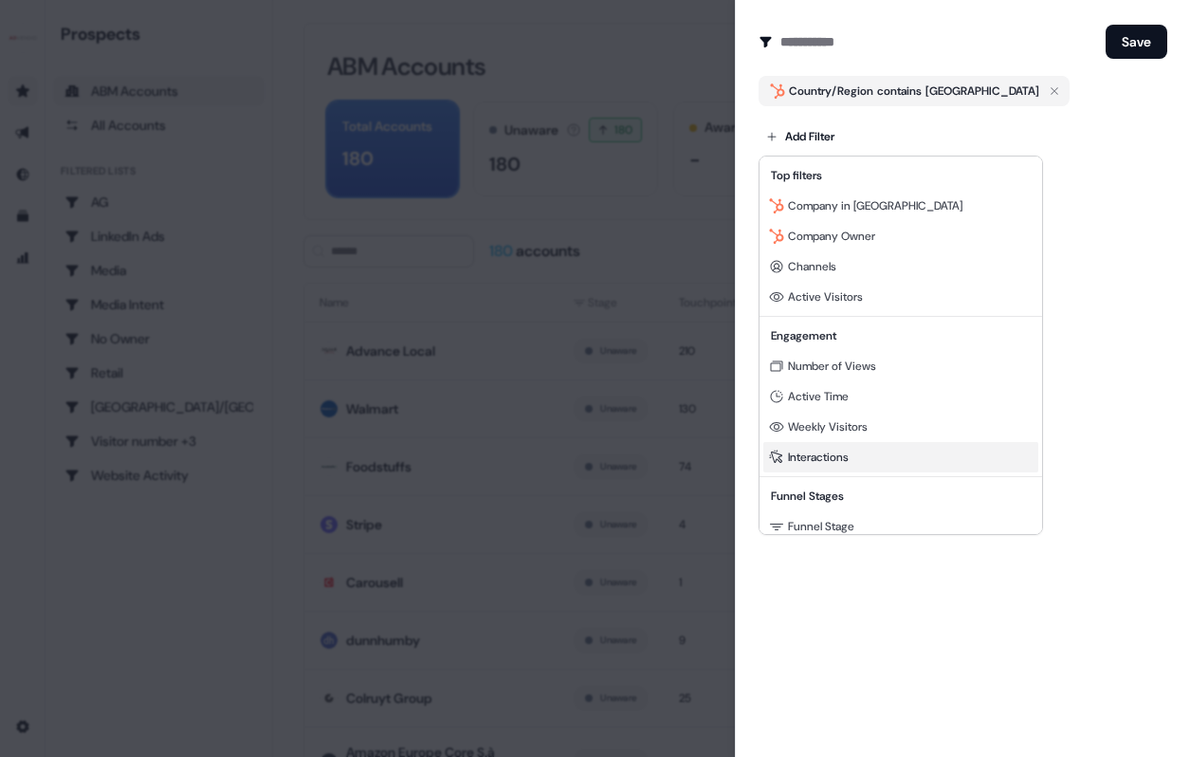
scroll to position [172, 0]
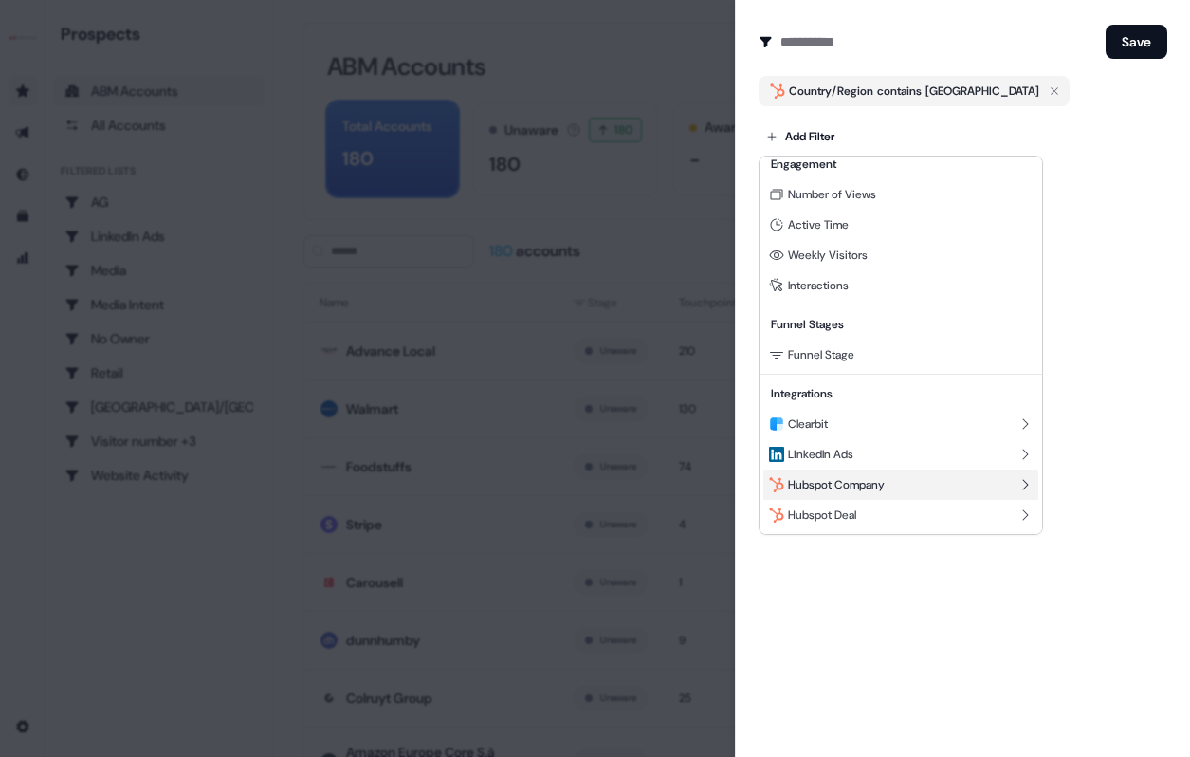
click at [859, 489] on span "Hubspot Company" at bounding box center [836, 484] width 97 height 15
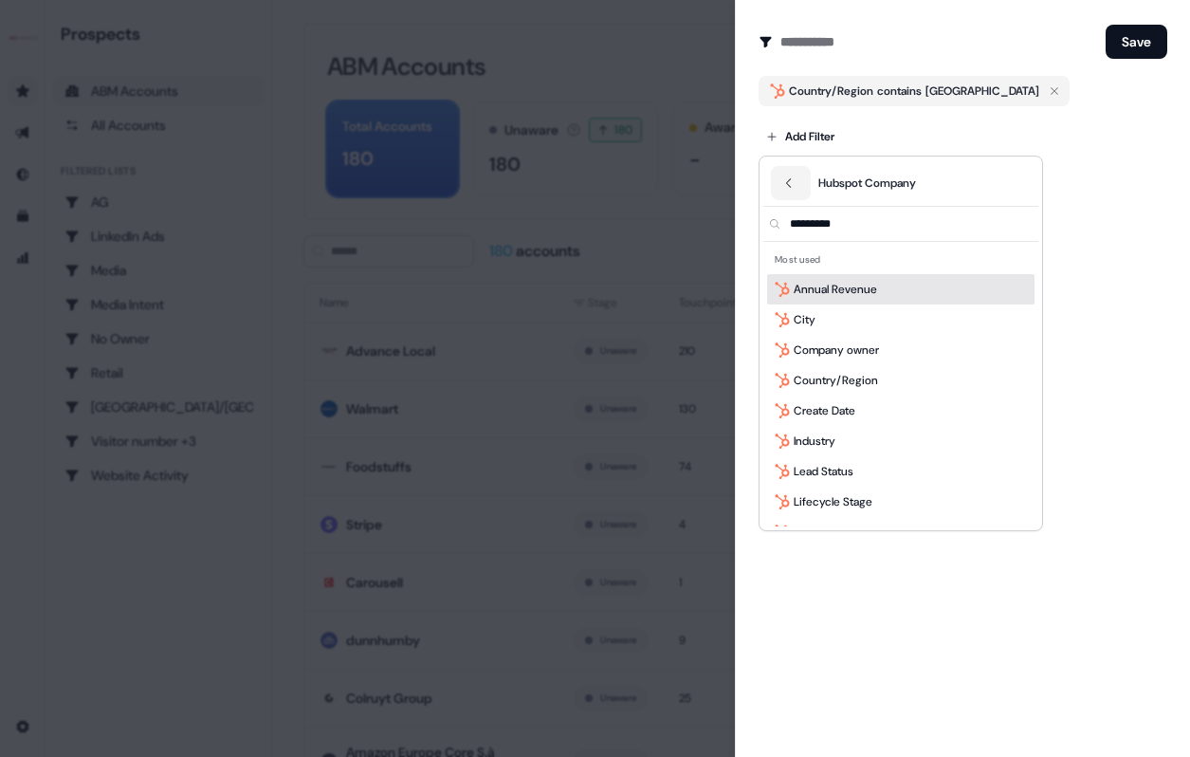
scroll to position [0, 0]
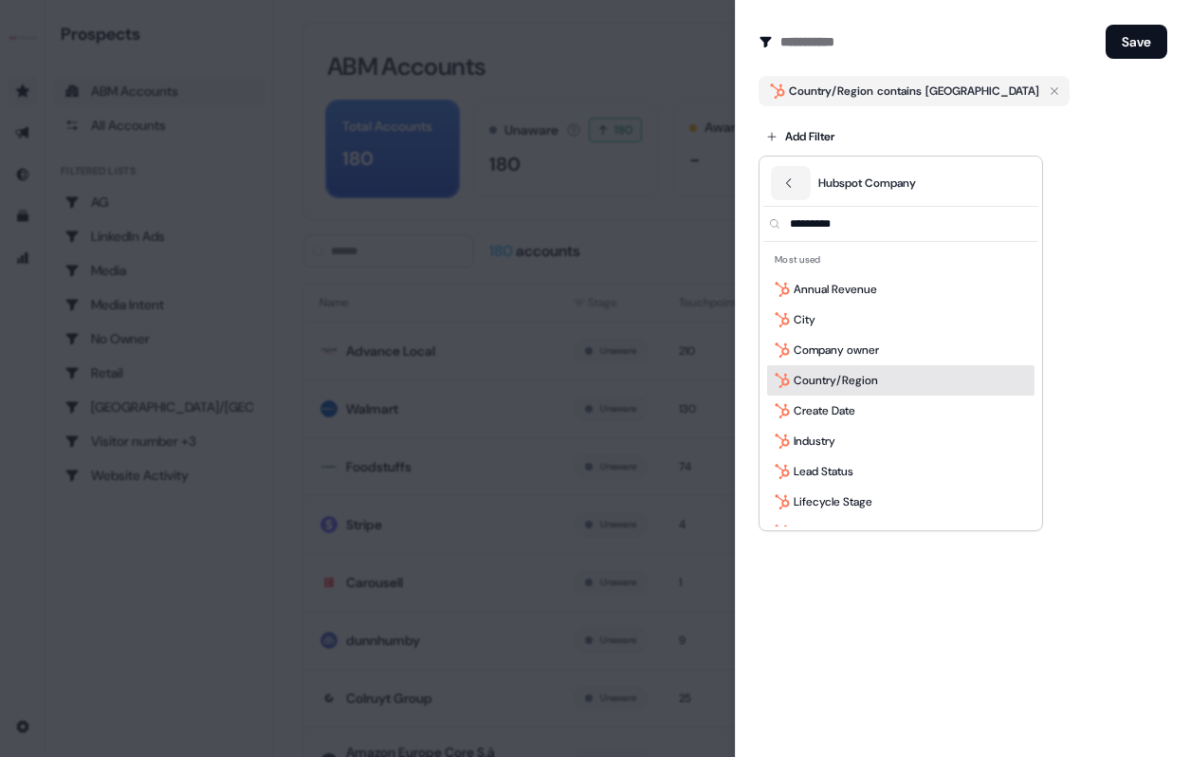
click at [851, 381] on span "Country/Region" at bounding box center [836, 380] width 84 height 19
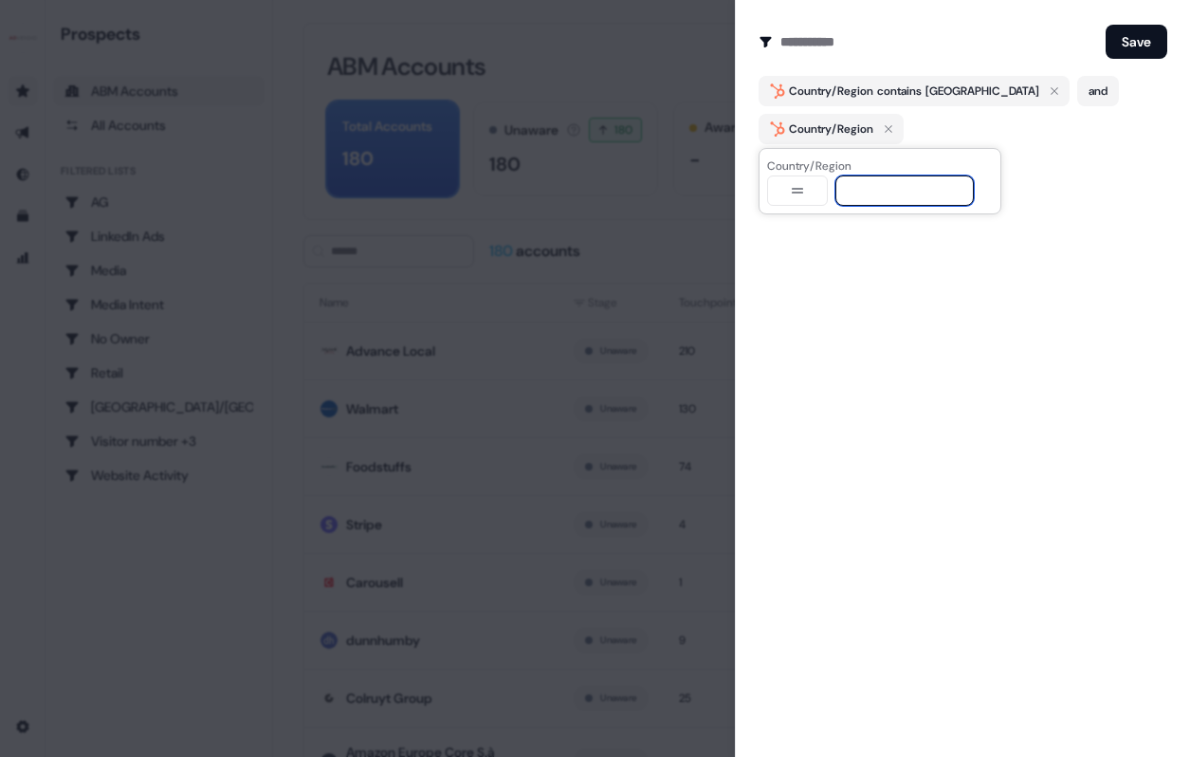
click at [925, 192] on input at bounding box center [905, 190] width 138 height 30
type input "******"
click at [1089, 81] on div "Country/Region contains United States and" at bounding box center [963, 91] width 409 height 30
click at [1077, 89] on button "and" at bounding box center [1098, 91] width 42 height 30
click at [1091, 97] on div "Country/Region contains United States and" at bounding box center [963, 91] width 409 height 30
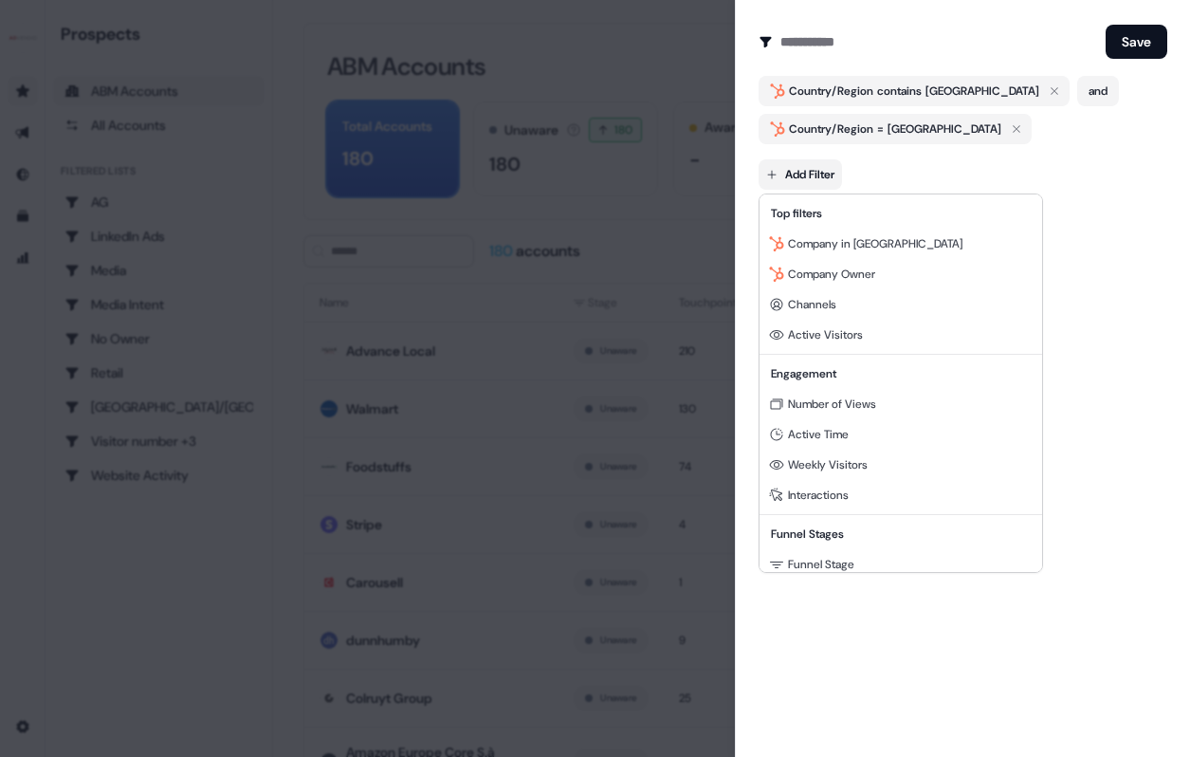
click at [810, 183] on body "For the best experience switch devices to a bigger screen. Go to Userled.io Pro…" at bounding box center [595, 378] width 1190 height 757
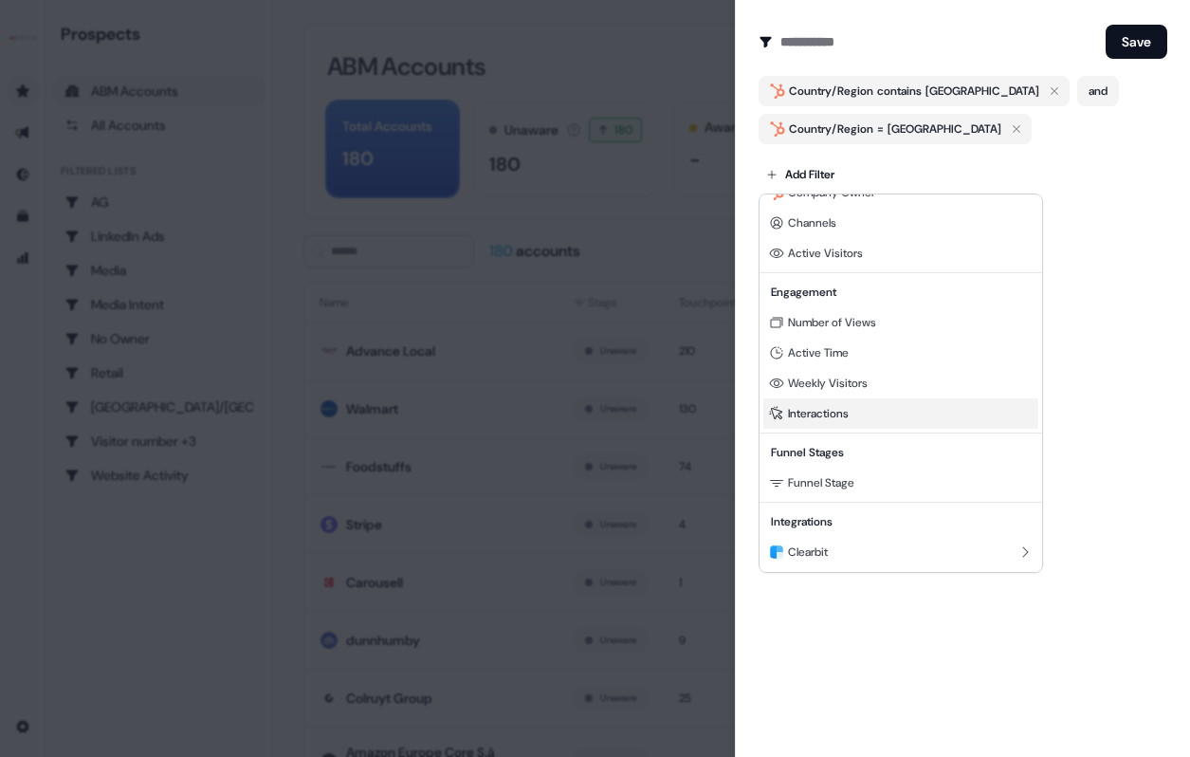
scroll to position [172, 0]
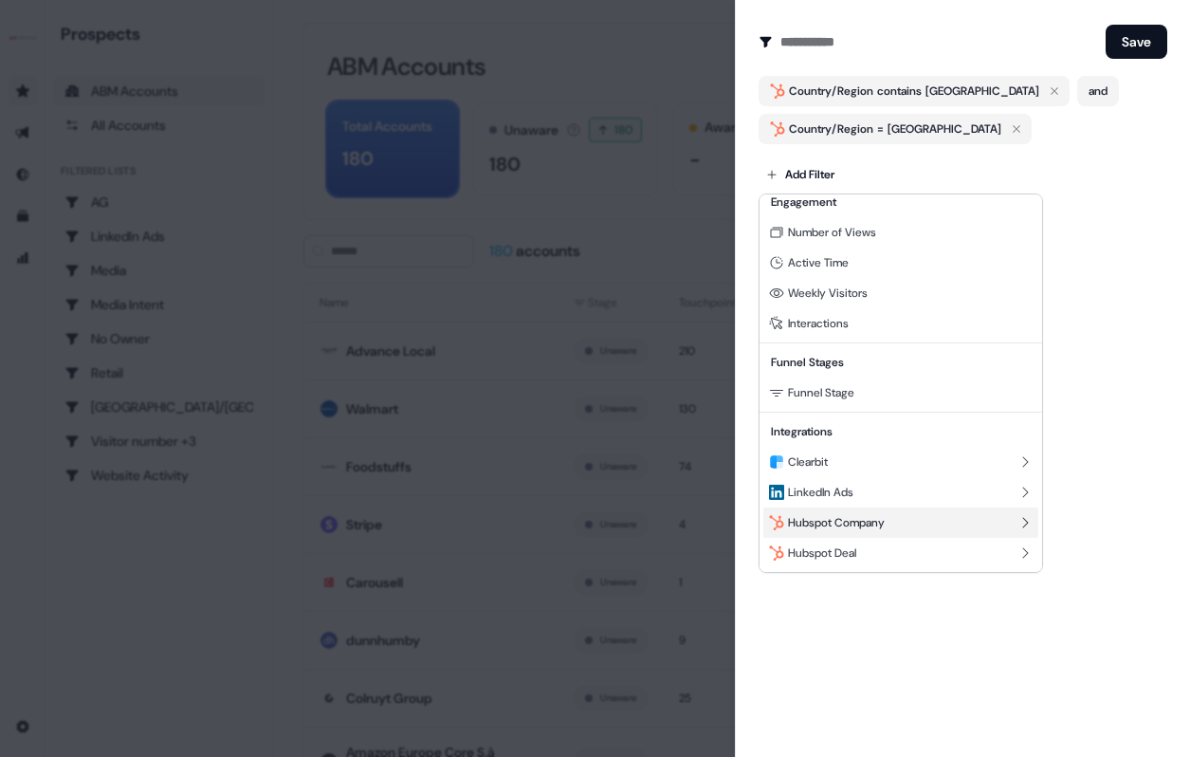
click at [865, 520] on span "Hubspot Company" at bounding box center [836, 522] width 97 height 15
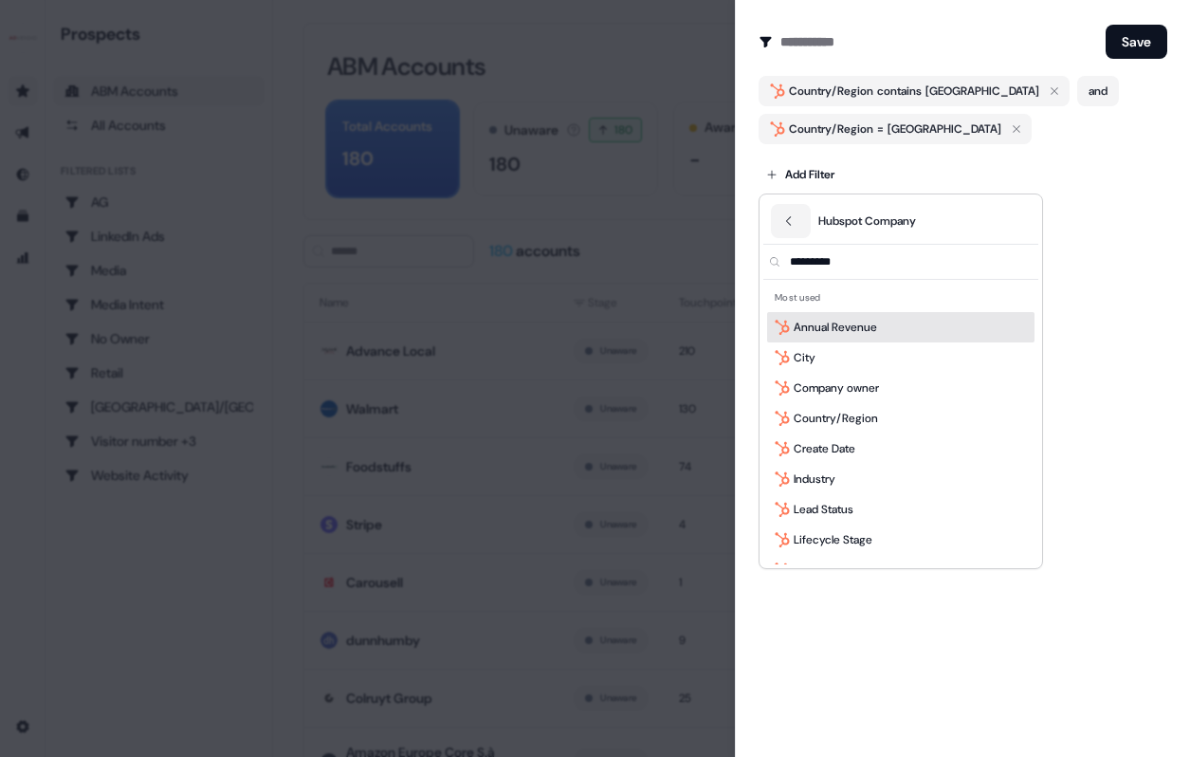
scroll to position [0, 0]
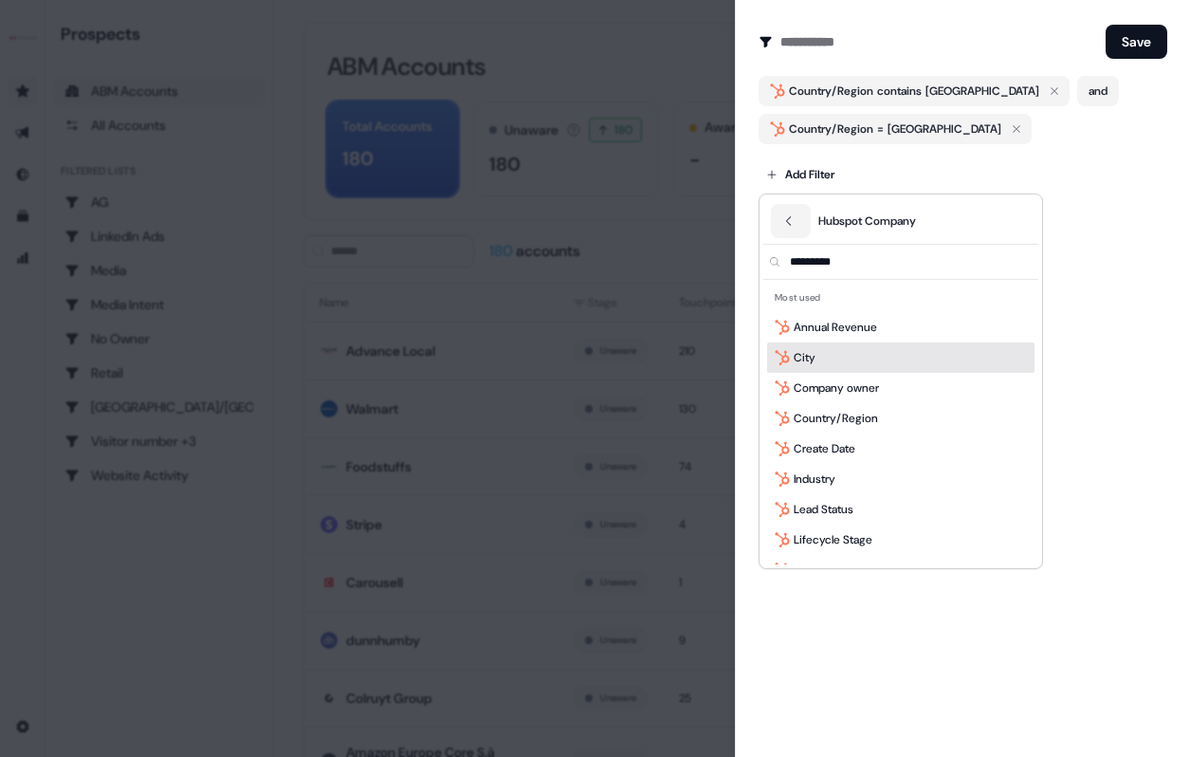
click at [1140, 215] on div at bounding box center [595, 378] width 1190 height 757
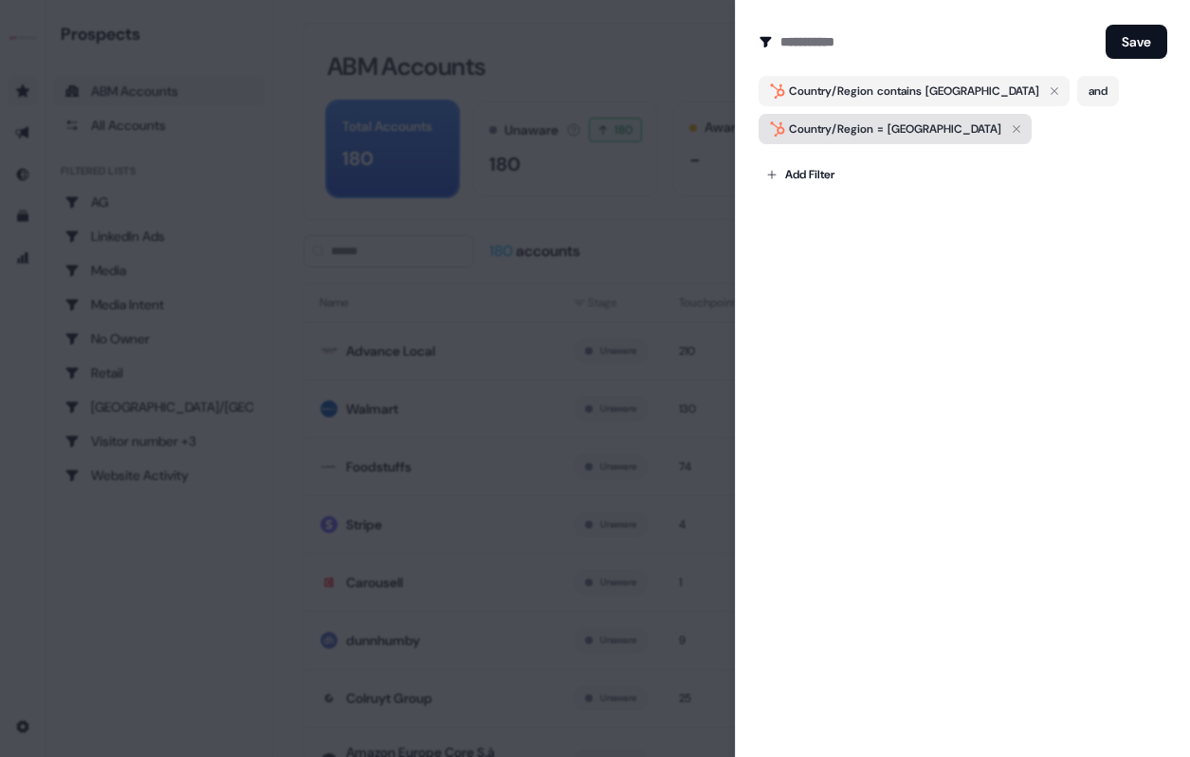
click at [1005, 127] on icon "button" at bounding box center [1016, 129] width 23 height 23
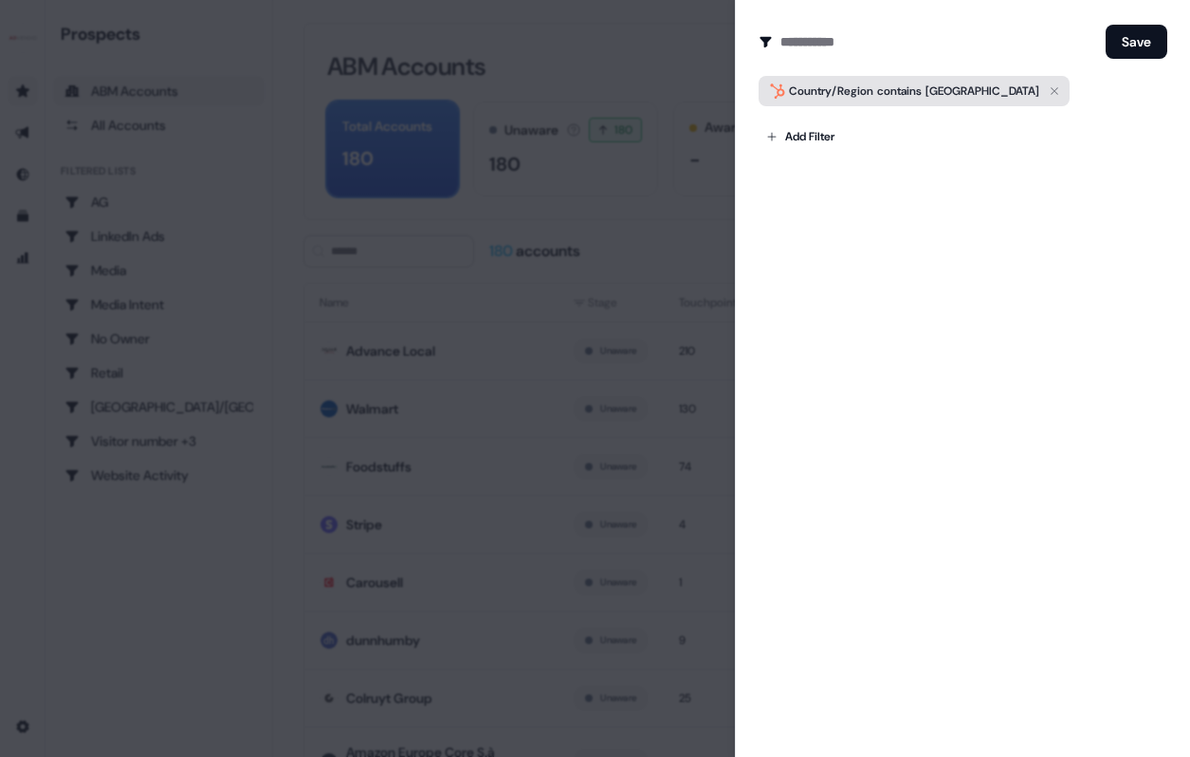
click at [1043, 91] on icon "button" at bounding box center [1054, 91] width 23 height 23
click at [668, 263] on div at bounding box center [595, 378] width 1190 height 757
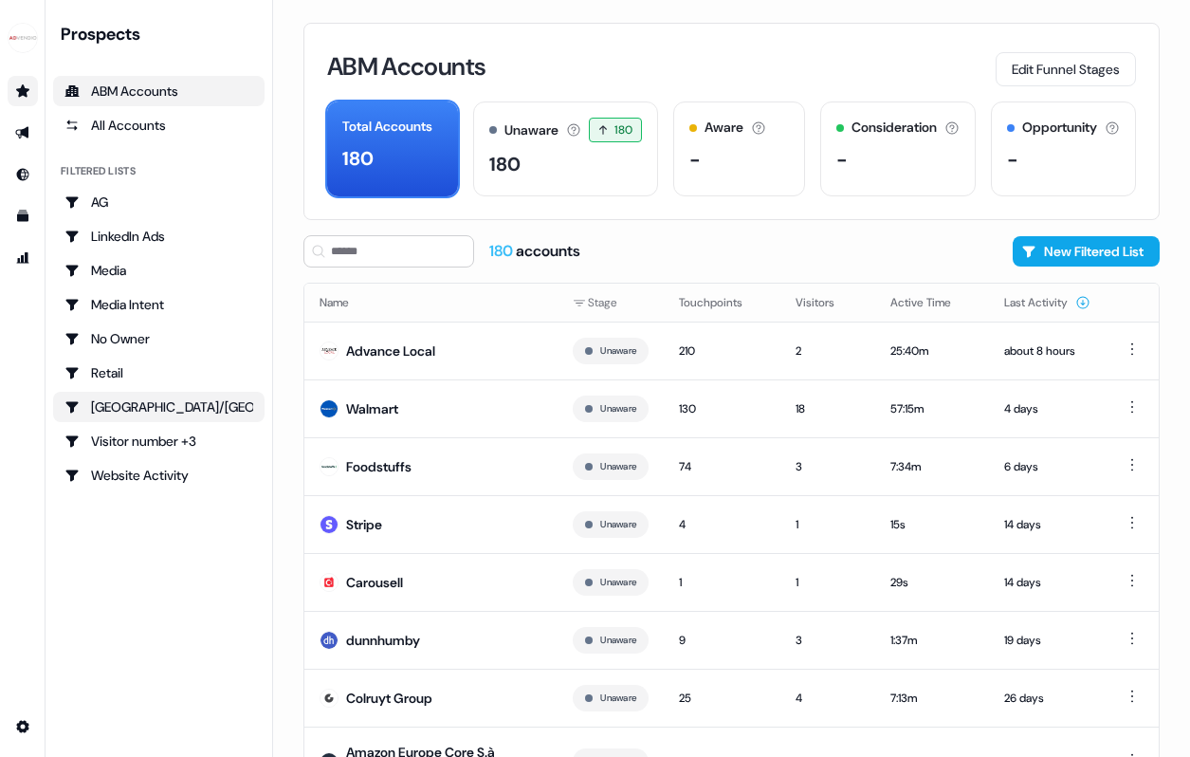
click at [145, 397] on div "[GEOGRAPHIC_DATA]/[GEOGRAPHIC_DATA]" at bounding box center [158, 406] width 189 height 19
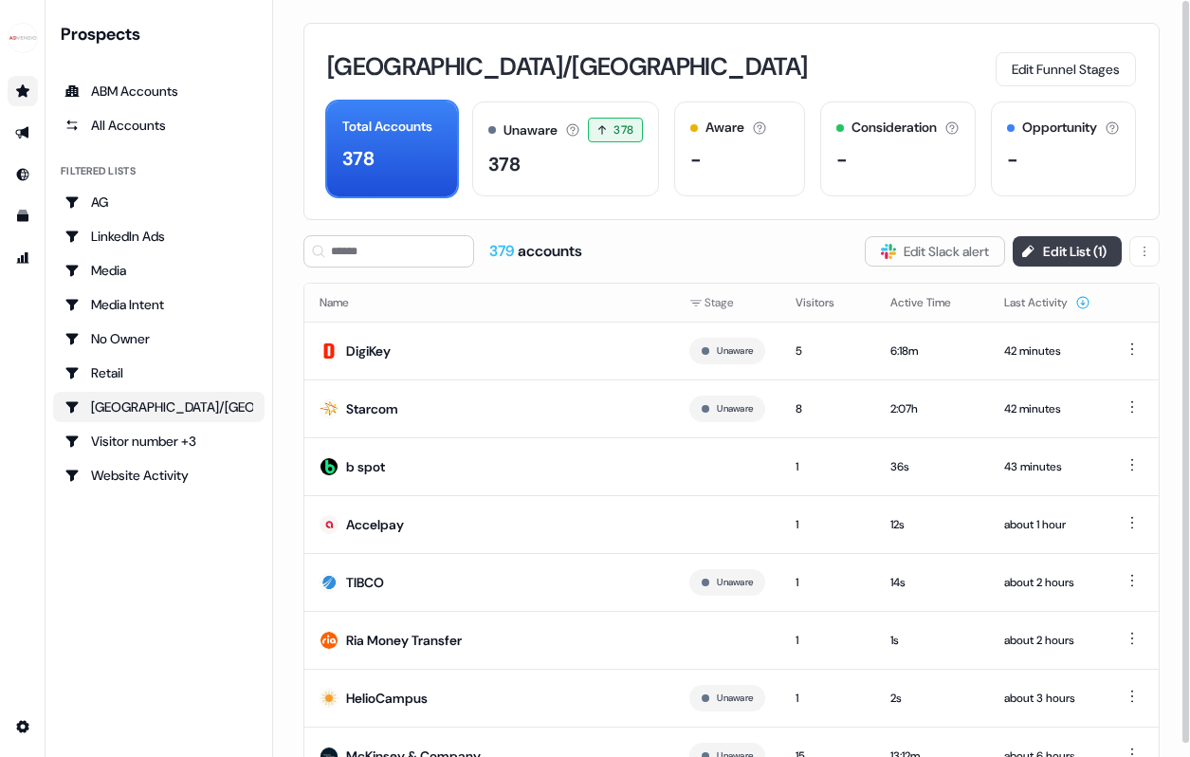
click at [1076, 241] on button "Edit List ( 1 )" at bounding box center [1067, 251] width 109 height 30
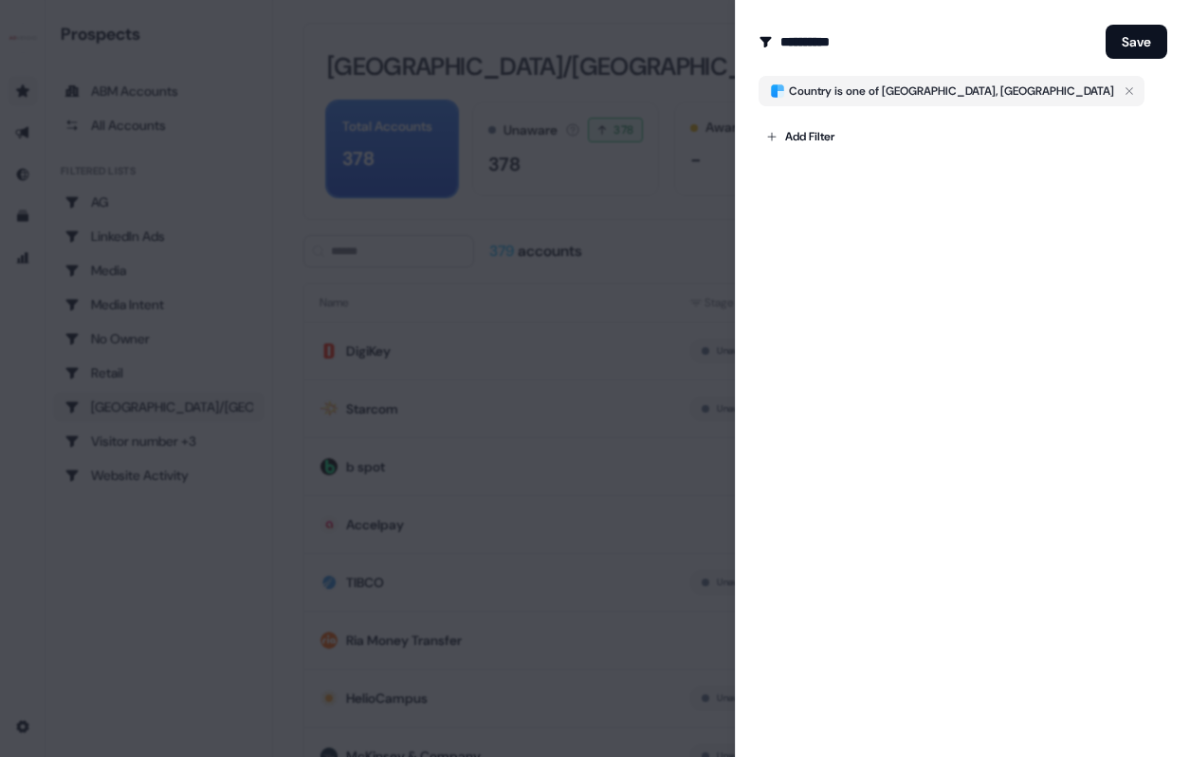
click at [561, 280] on div at bounding box center [595, 378] width 1190 height 757
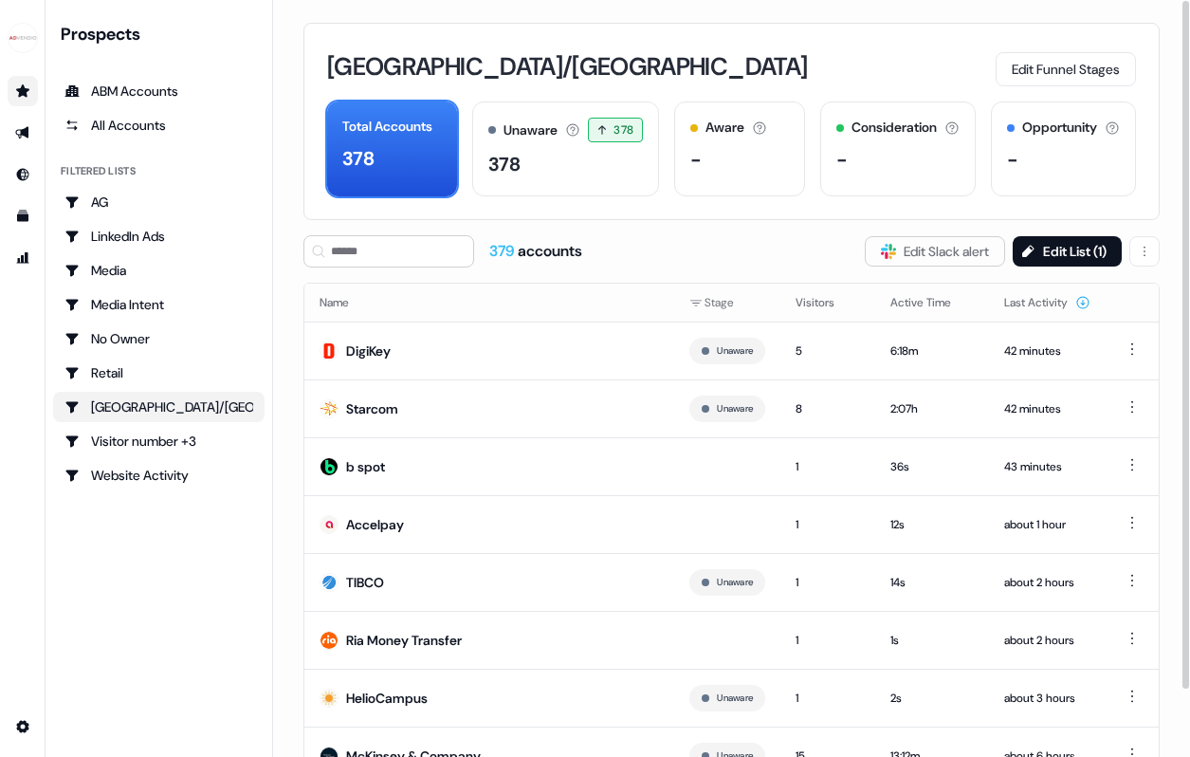
click at [146, 106] on ul "ABM Accounts All Accounts" at bounding box center [159, 108] width 212 height 64
click at [146, 91] on div "ABM Accounts" at bounding box center [158, 91] width 189 height 19
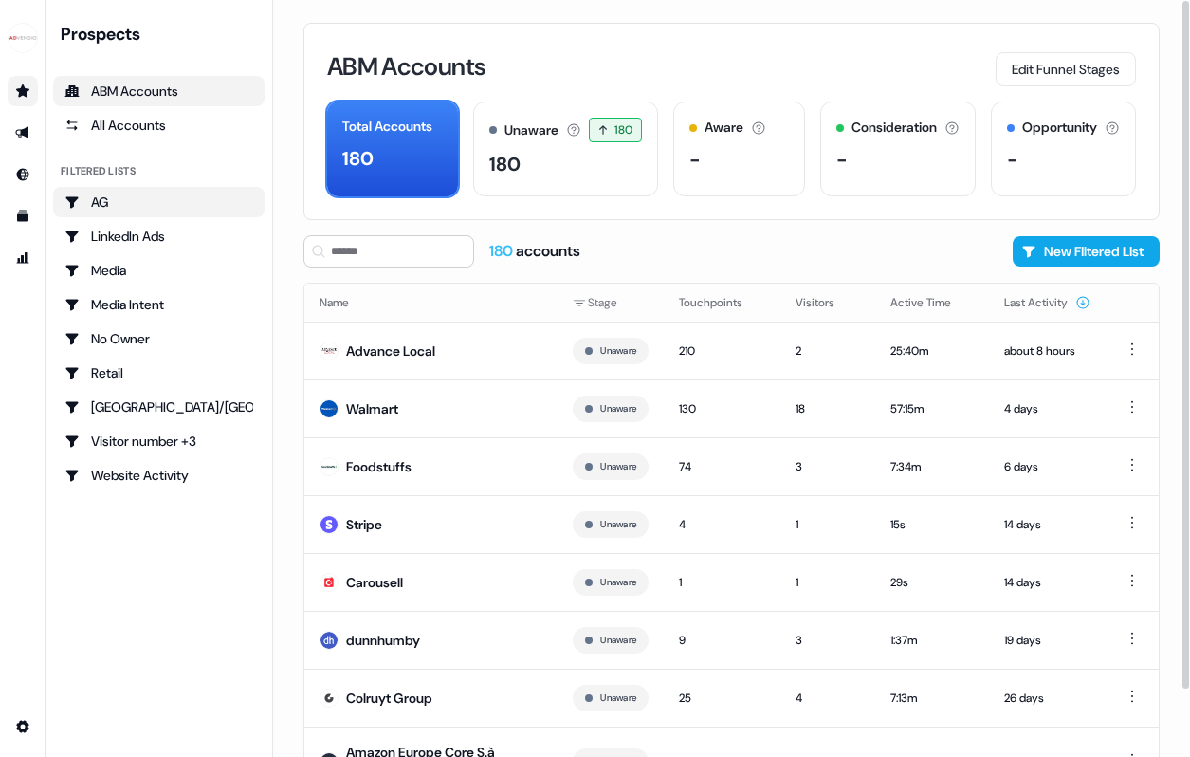
click at [130, 200] on div "AG" at bounding box center [158, 202] width 189 height 19
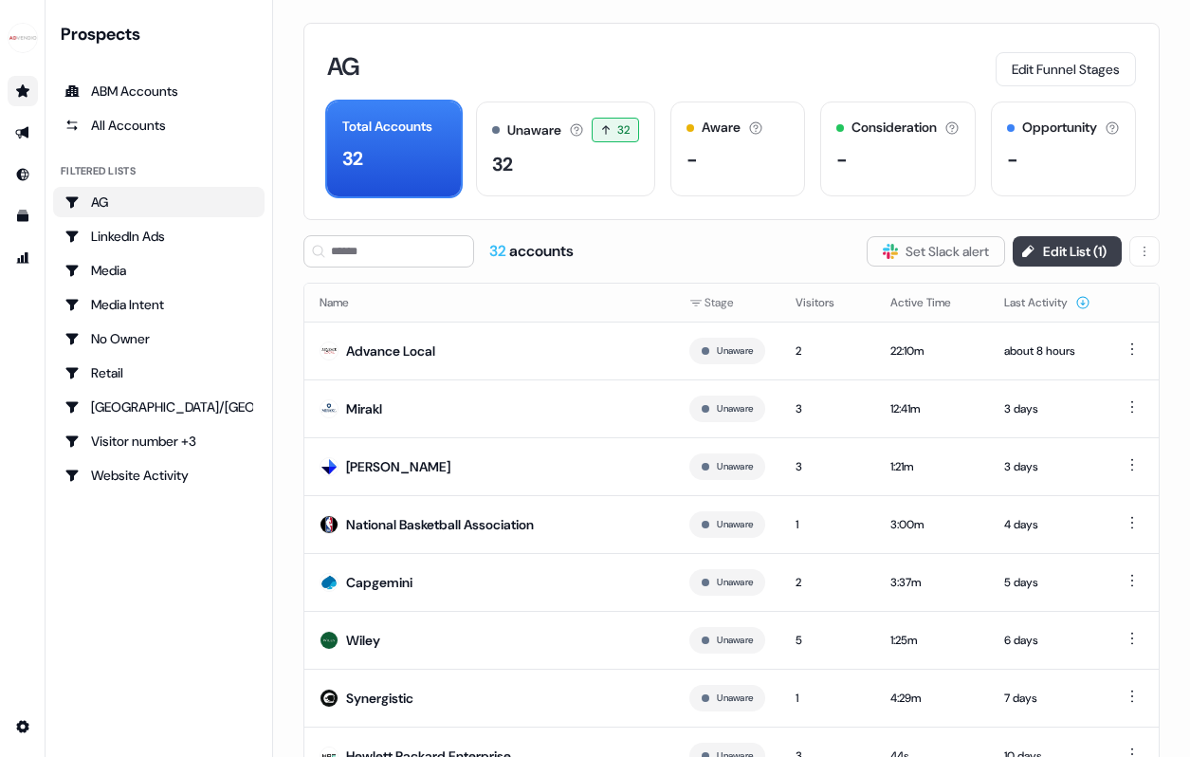
click at [1067, 250] on button "Edit List ( 1 )" at bounding box center [1067, 251] width 109 height 30
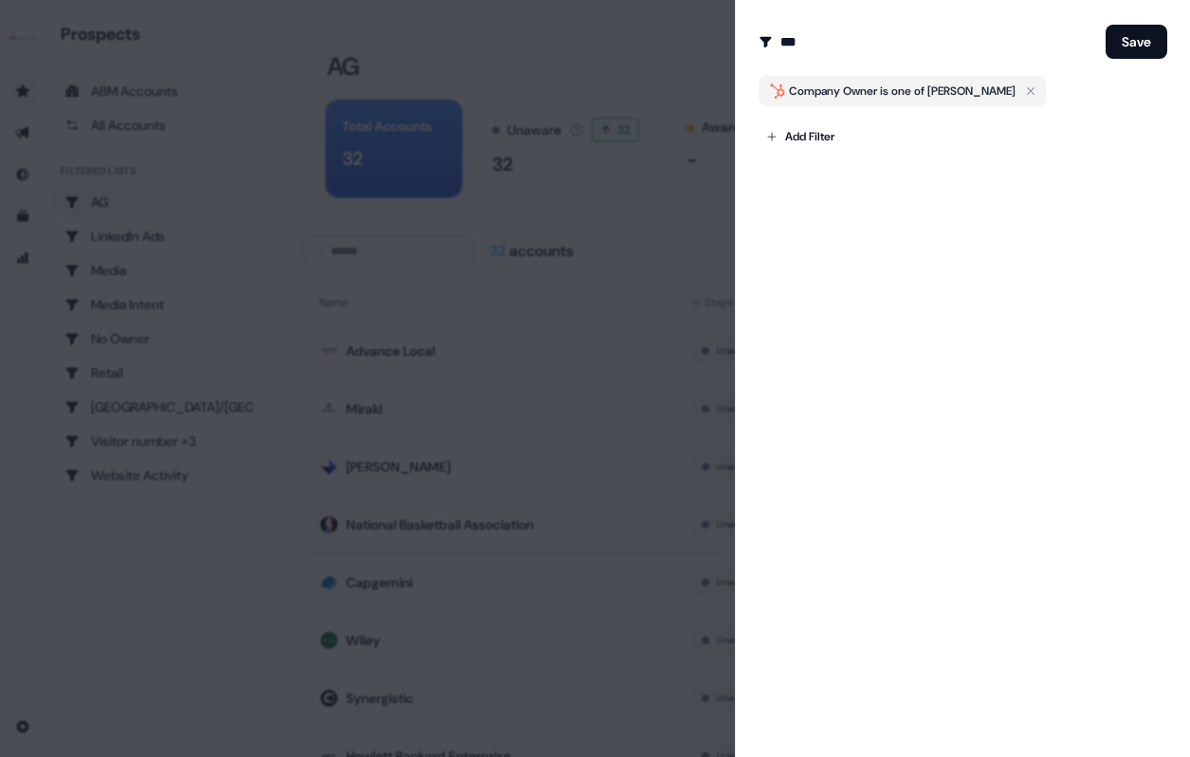
click at [638, 193] on div at bounding box center [595, 378] width 1190 height 757
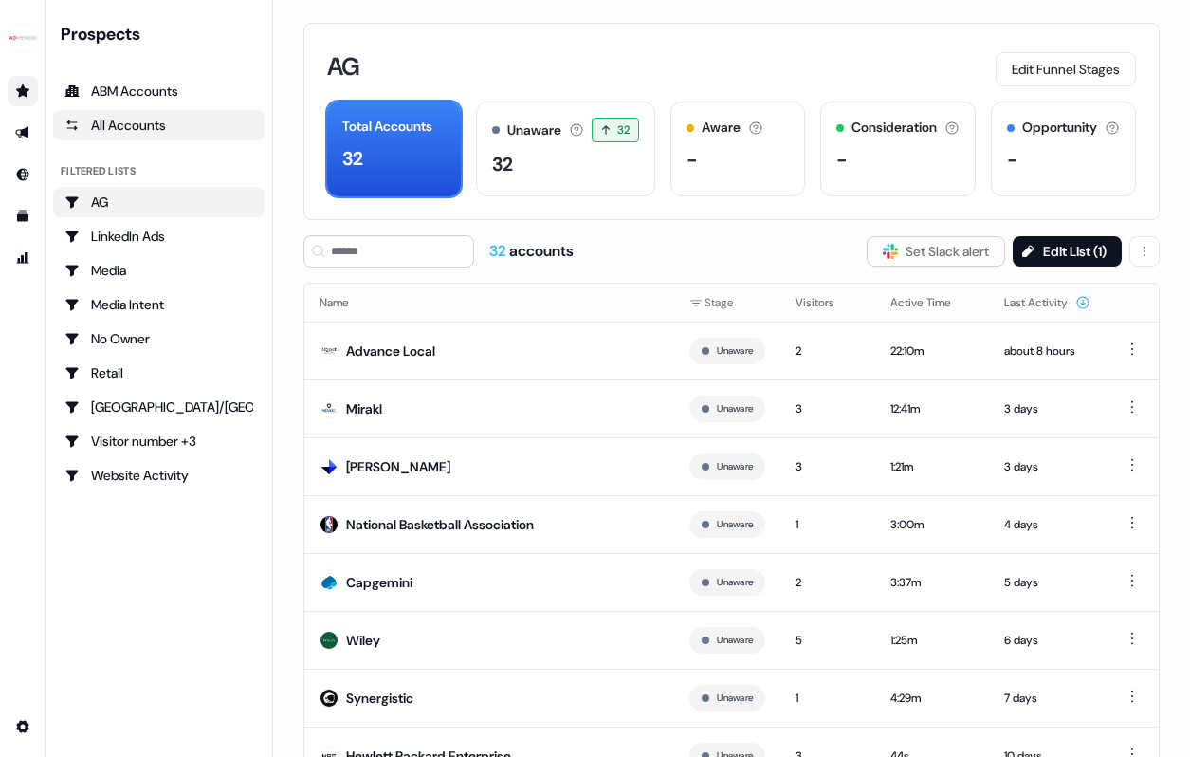
click at [141, 110] on link "All Accounts" at bounding box center [159, 125] width 212 height 30
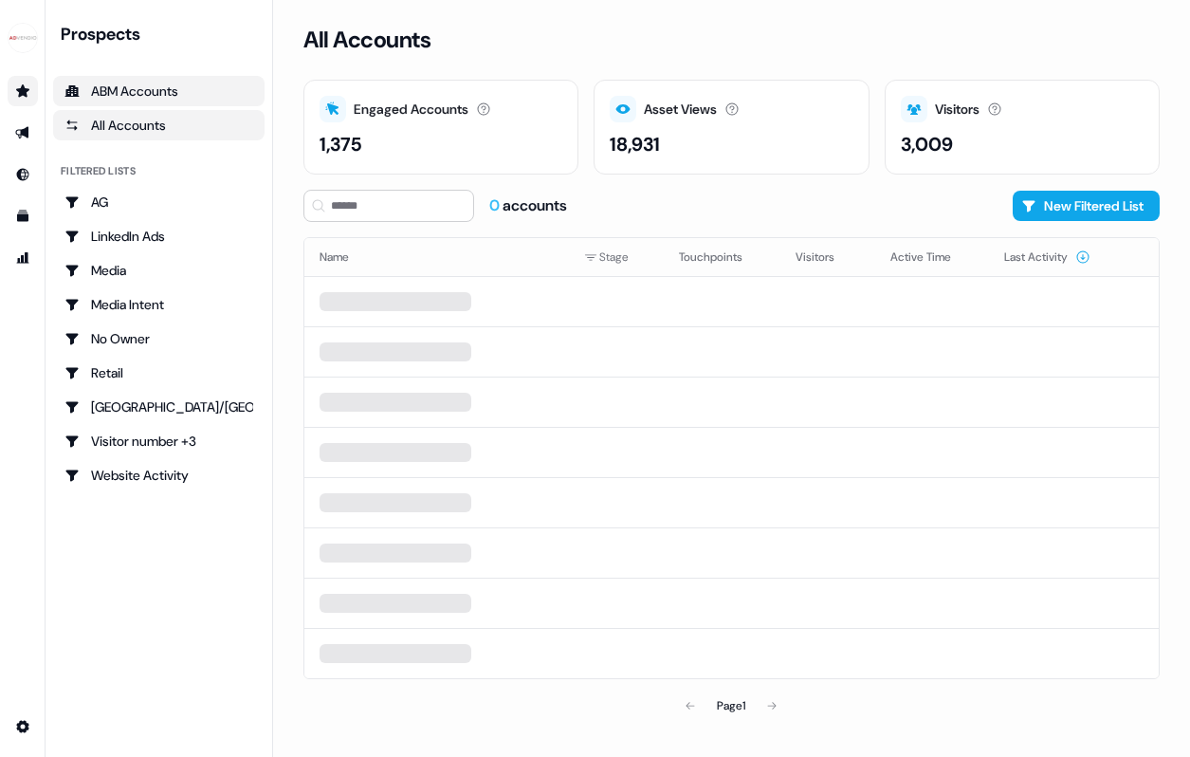
click at [142, 97] on div "ABM Accounts" at bounding box center [158, 91] width 189 height 19
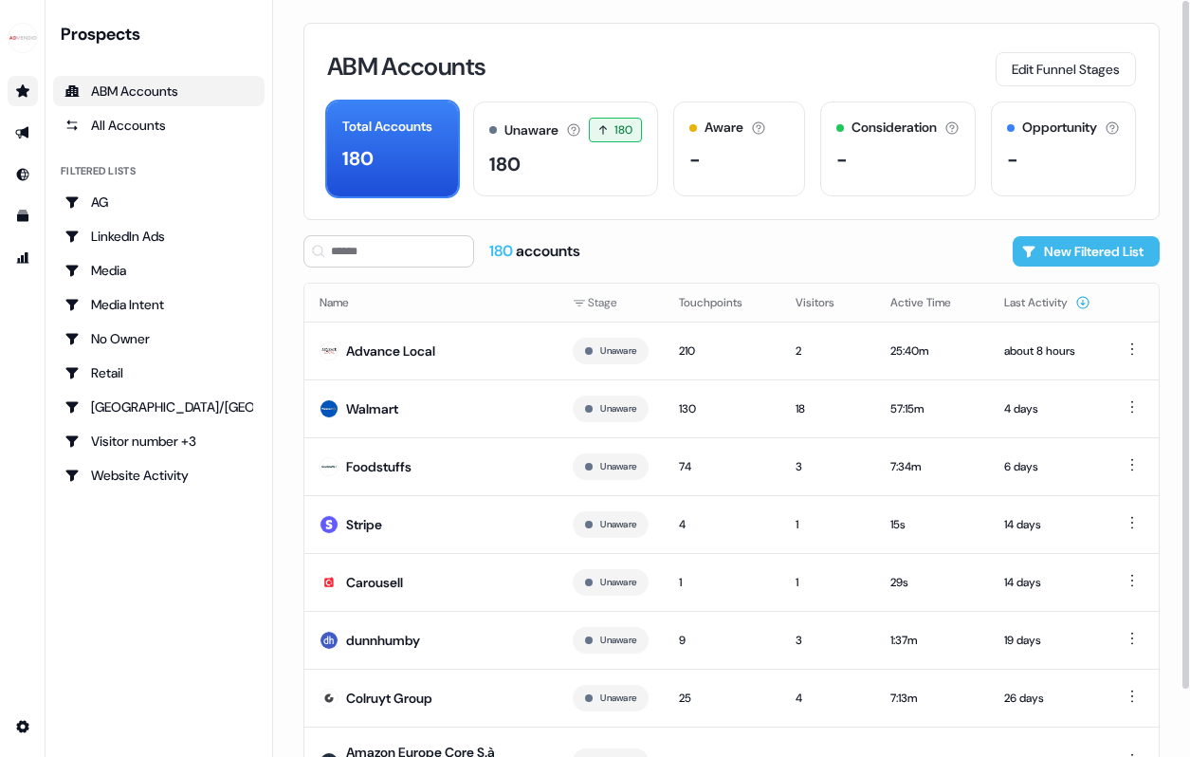
click at [1045, 247] on button "New Filtered List" at bounding box center [1086, 251] width 147 height 30
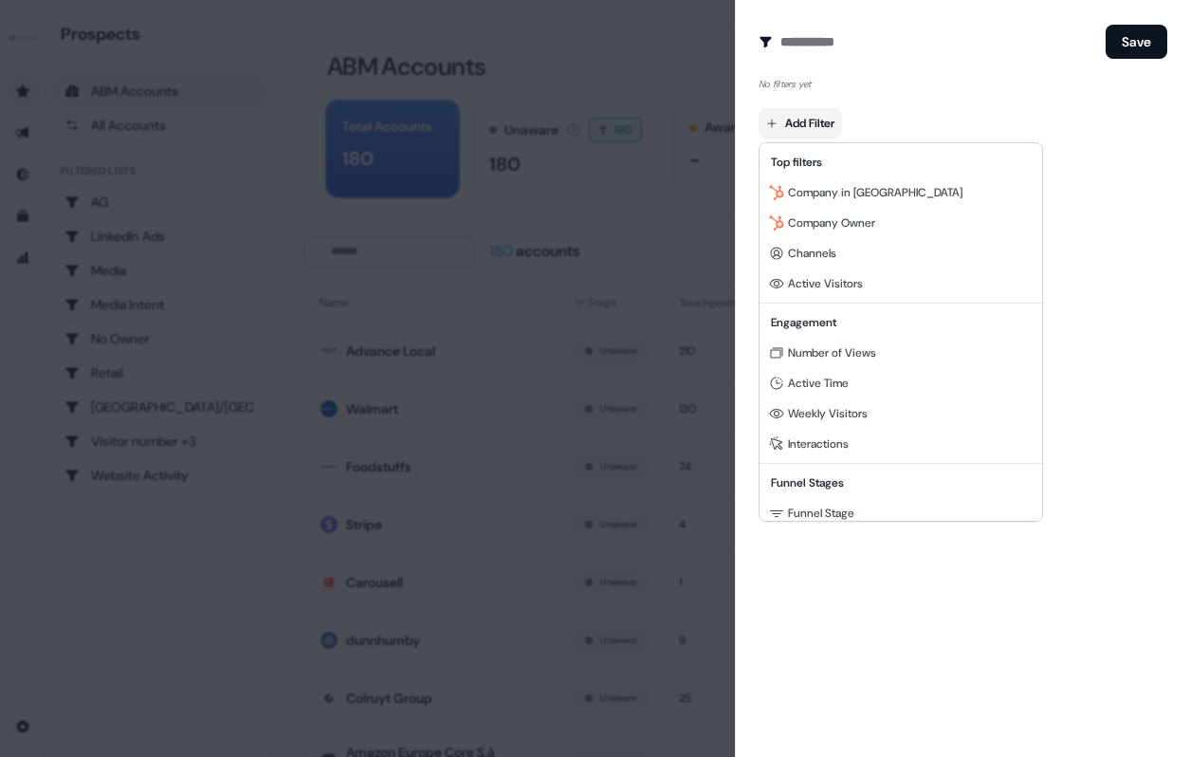
click at [817, 118] on body "For the best experience switch devices to a bigger screen. Go to Userled.io Pro…" at bounding box center [595, 378] width 1190 height 757
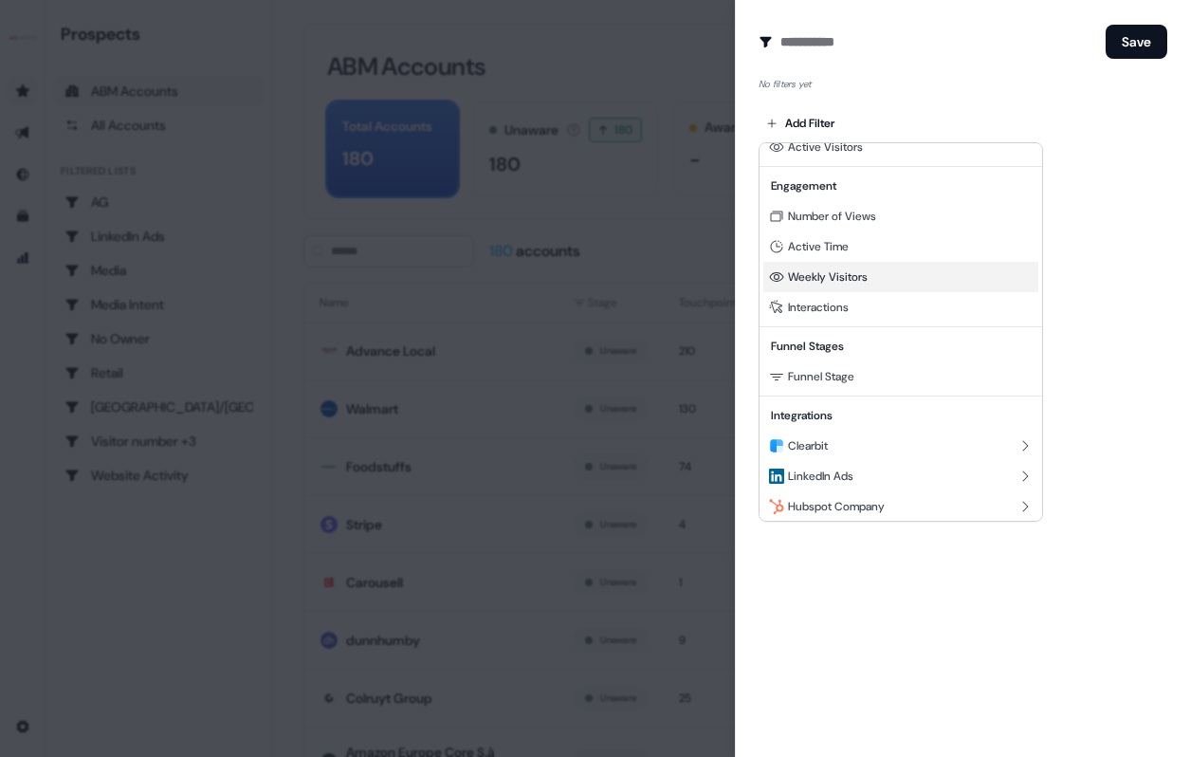
scroll to position [172, 0]
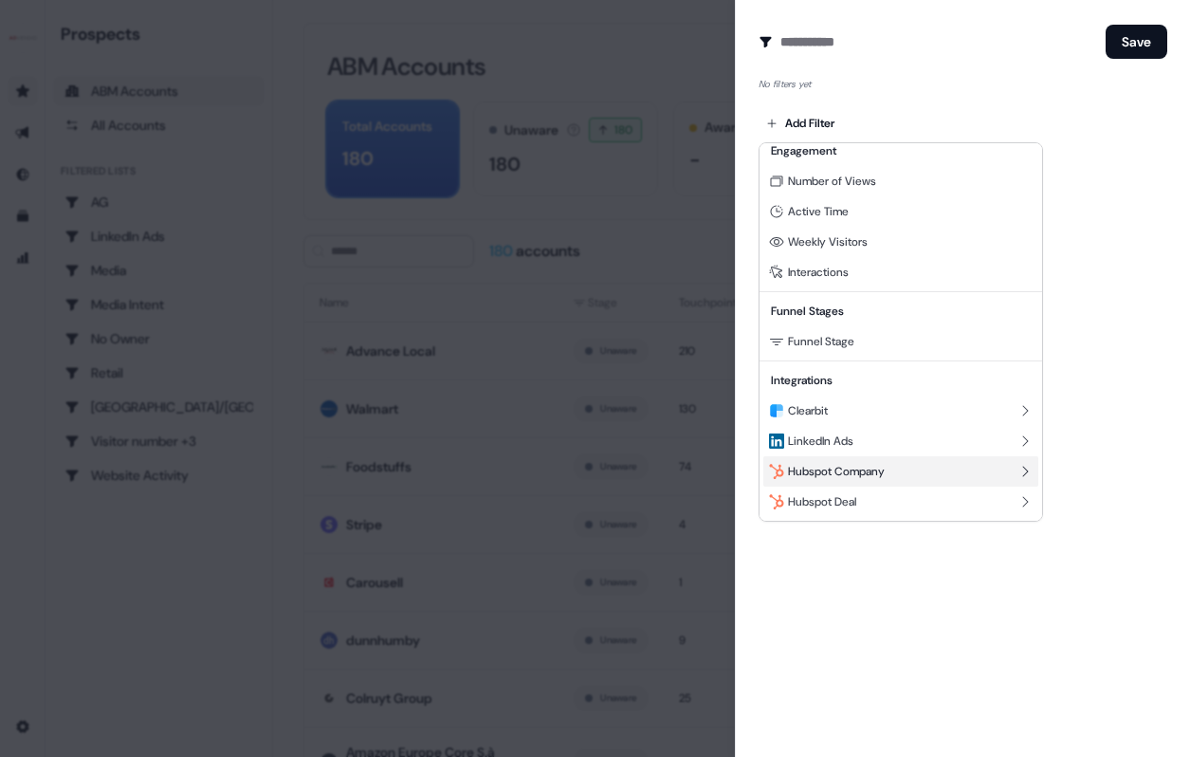
click at [853, 476] on span "Hubspot Company" at bounding box center [836, 471] width 97 height 15
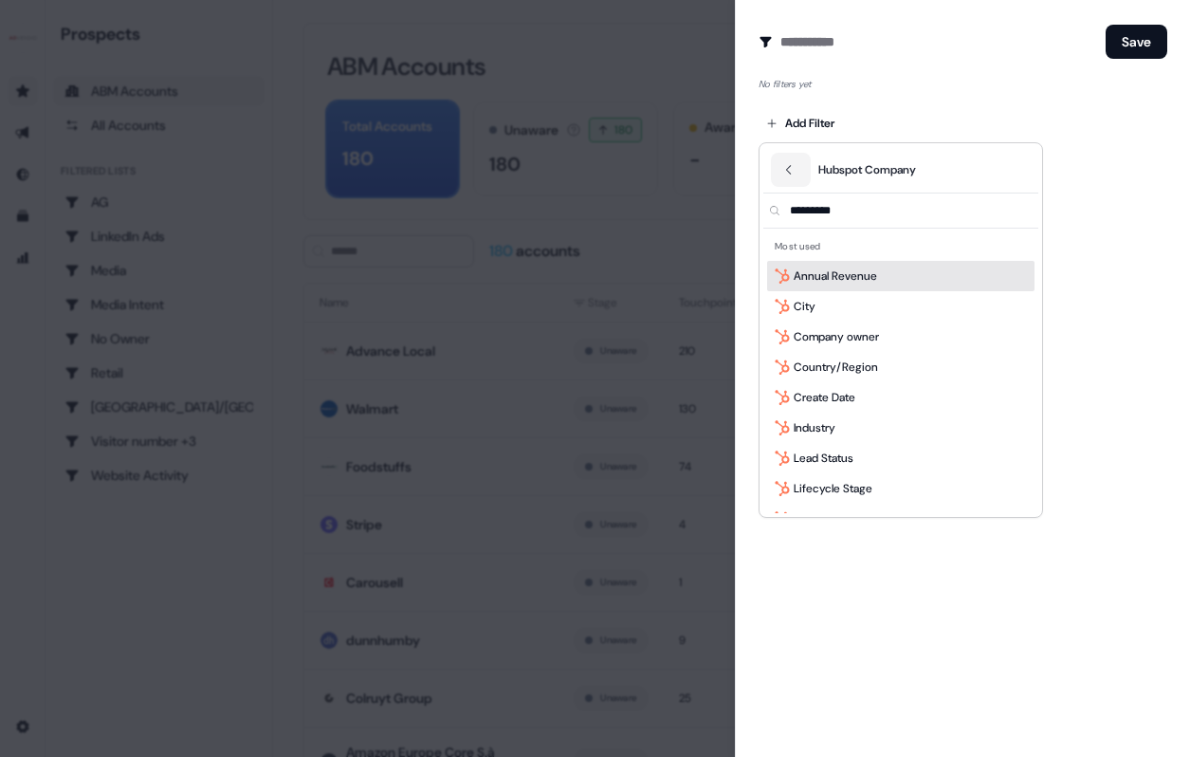
scroll to position [0, 0]
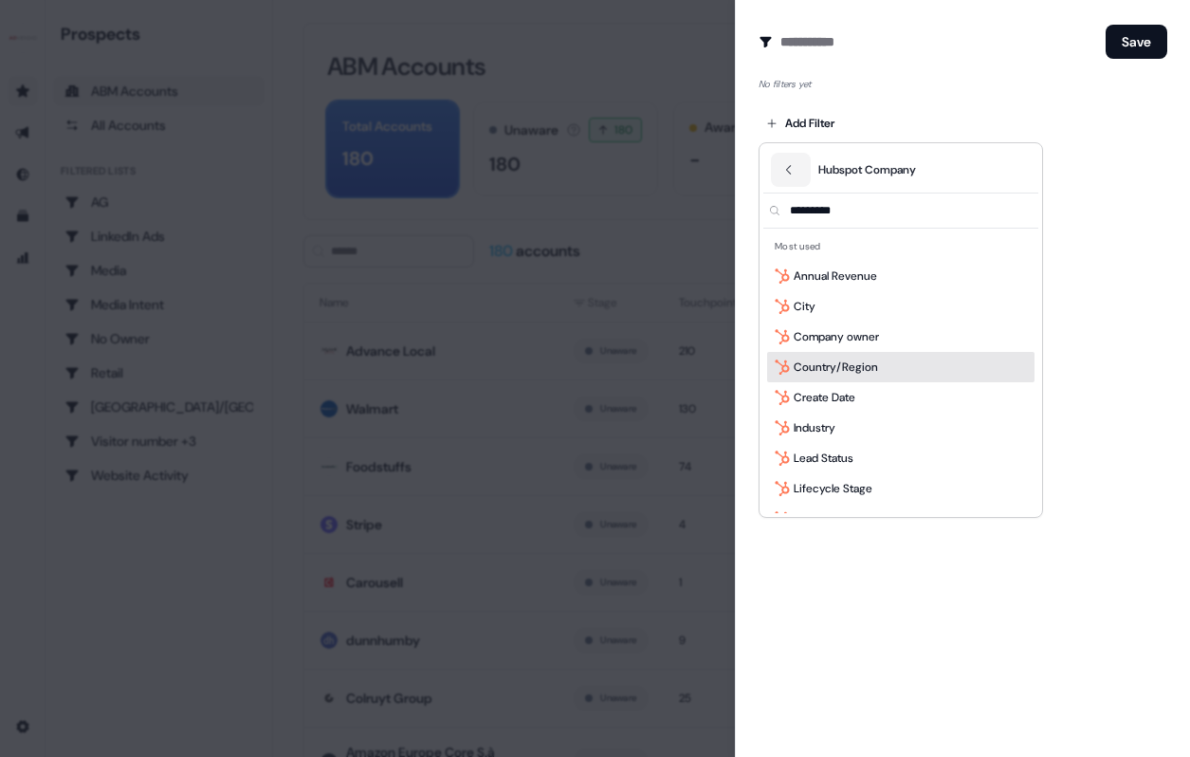
click at [852, 365] on span "Country/Region" at bounding box center [836, 367] width 84 height 19
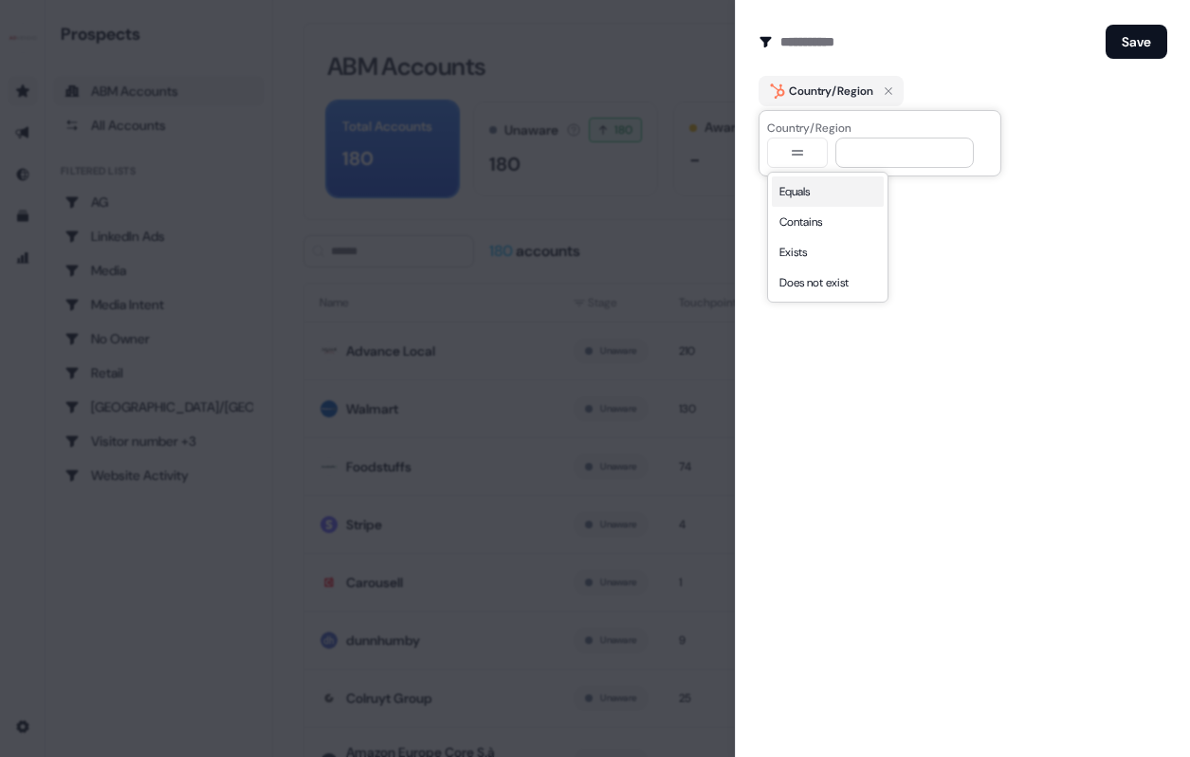
click at [803, 149] on icon "button" at bounding box center [797, 152] width 23 height 15
click at [417, 250] on div at bounding box center [595, 378] width 1190 height 757
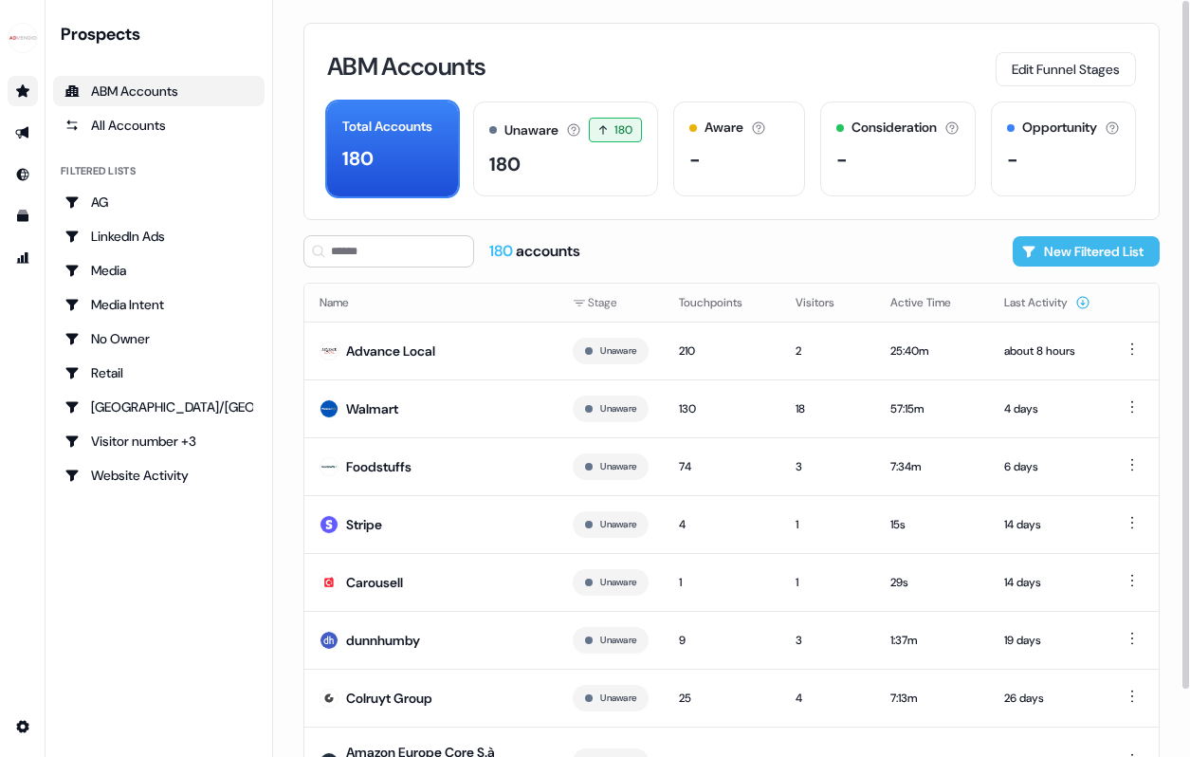
click at [1032, 244] on button "New Filtered List" at bounding box center [1086, 251] width 147 height 30
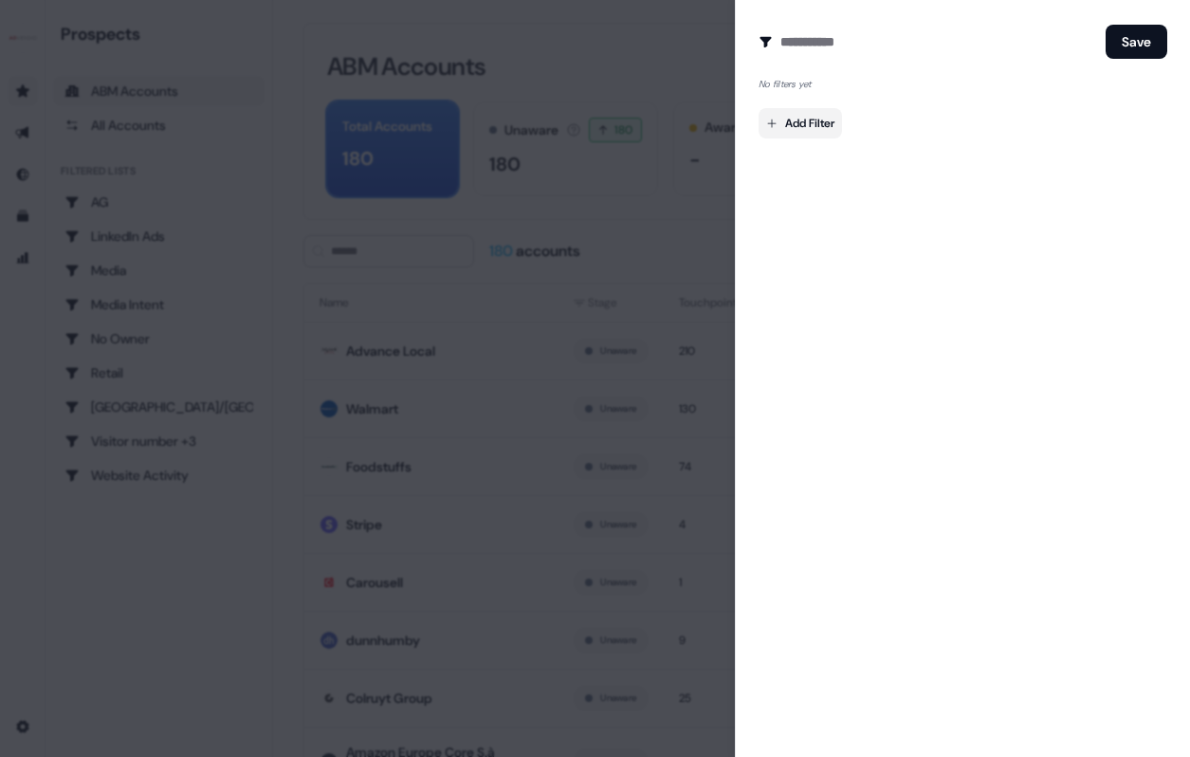
click at [813, 111] on body "For the best experience switch devices to a bigger screen. Go to Userled.io Pro…" at bounding box center [595, 378] width 1190 height 757
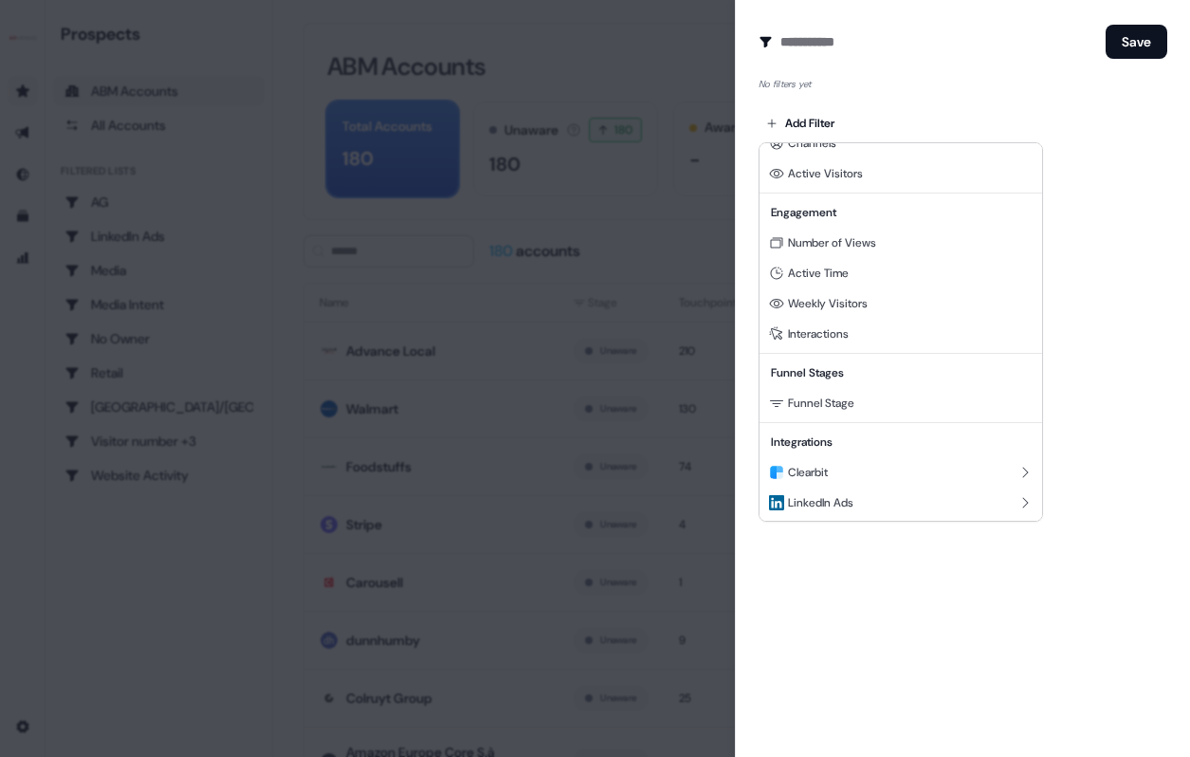
scroll to position [172, 0]
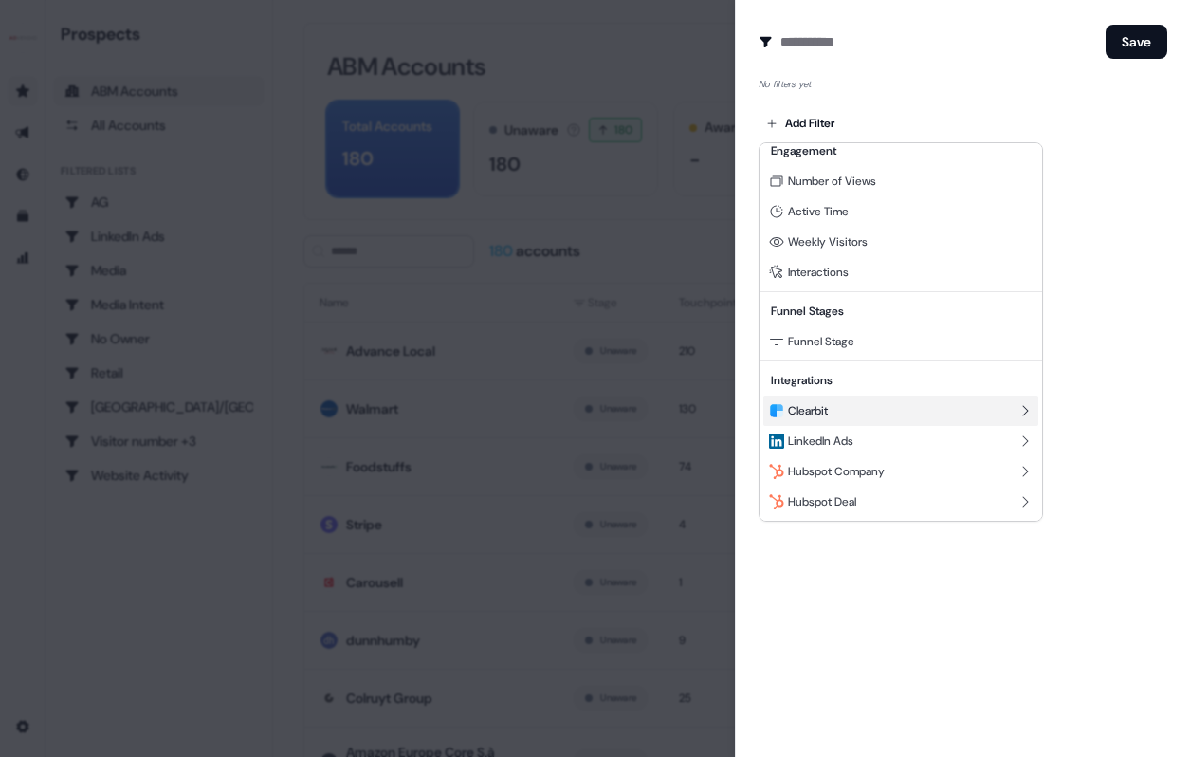
click at [869, 396] on div "Clearbit" at bounding box center [901, 411] width 275 height 30
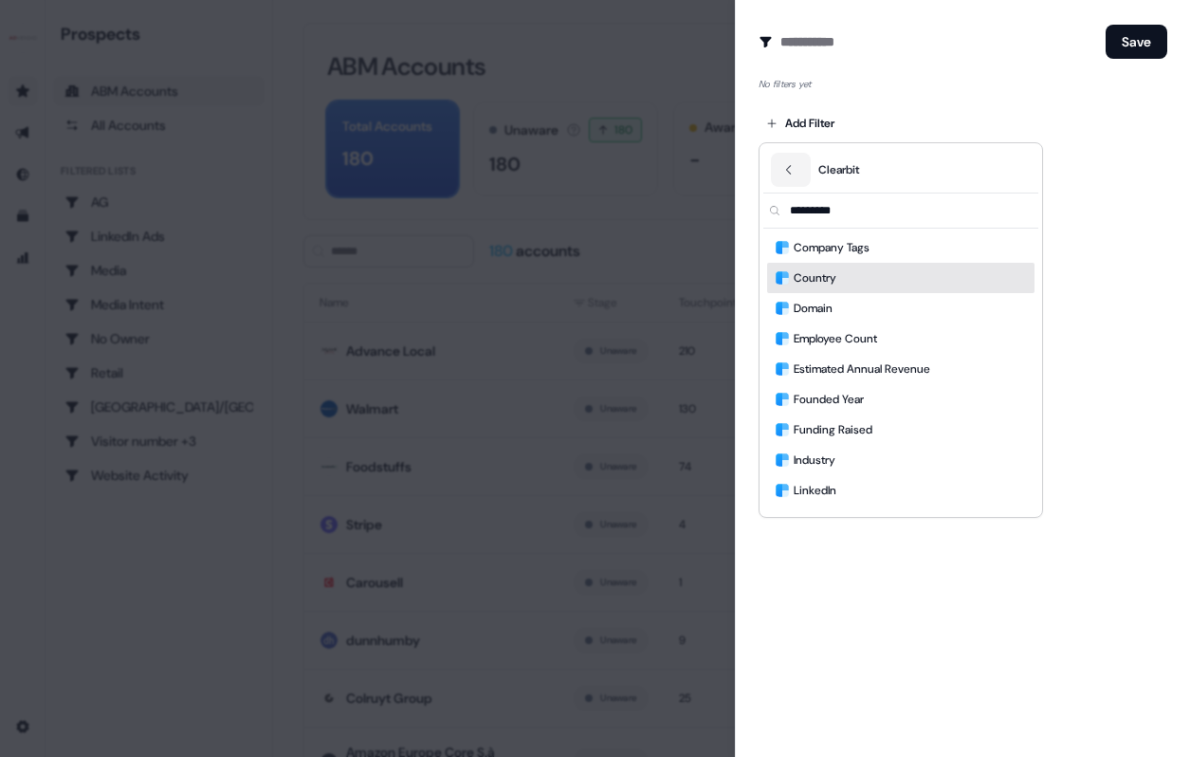
click at [847, 280] on div "Country" at bounding box center [900, 278] width 267 height 30
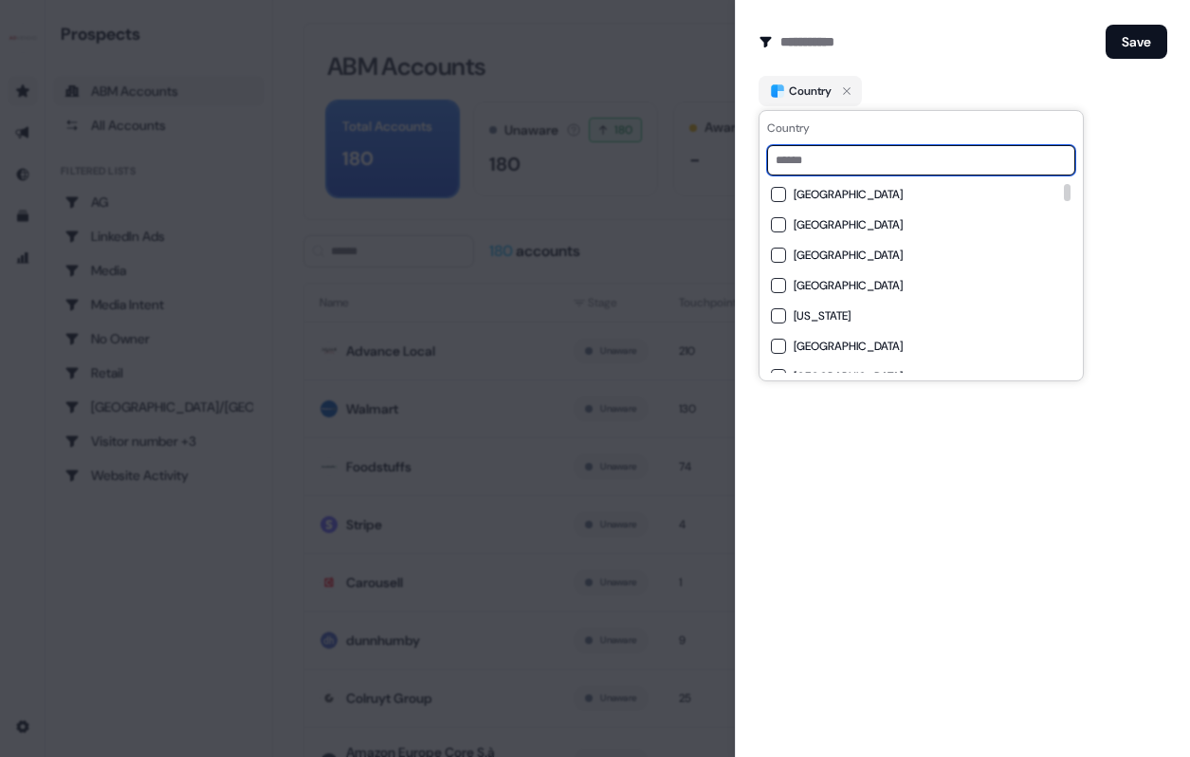
click at [857, 151] on input at bounding box center [921, 160] width 308 height 30
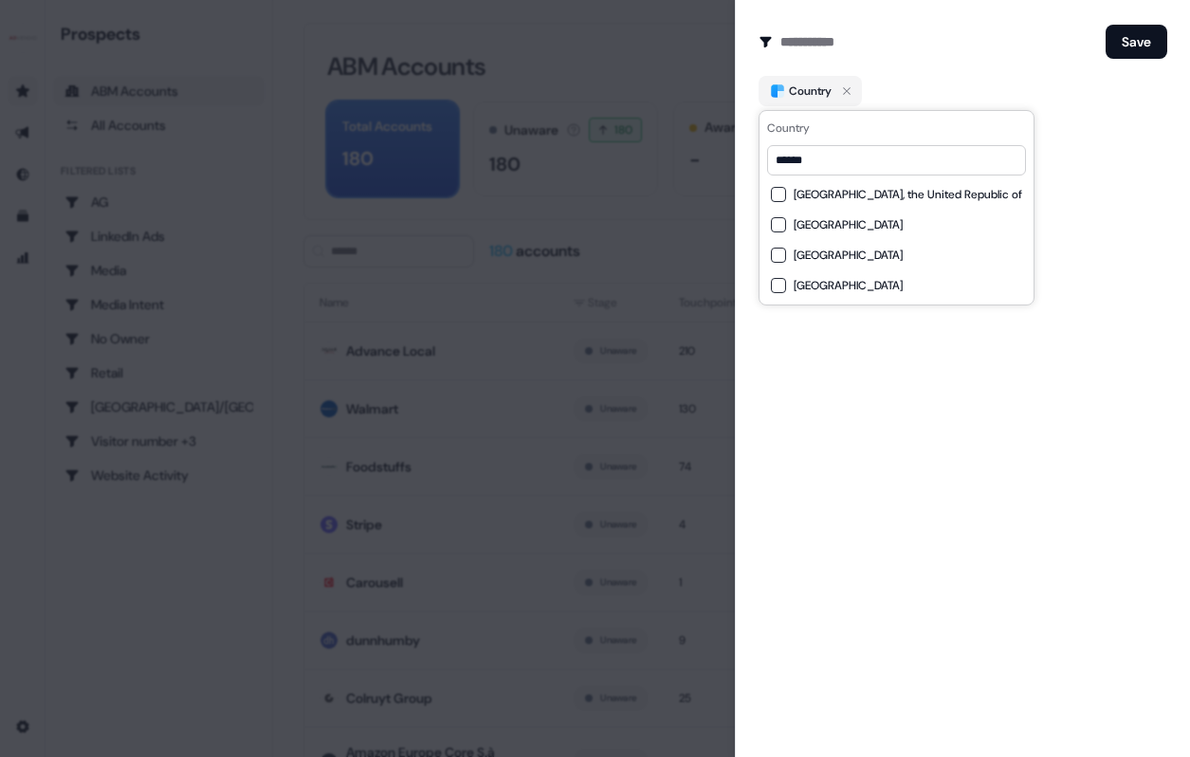
click at [815, 280] on span "United States" at bounding box center [848, 285] width 109 height 15
drag, startPoint x: 840, startPoint y: 170, endPoint x: 700, endPoint y: 159, distance: 140.8
click at [700, 159] on body "For the best experience switch devices to a bigger screen. Go to Userled.io Pro…" at bounding box center [595, 378] width 1190 height 757
click at [796, 165] on input "******" at bounding box center [896, 160] width 259 height 30
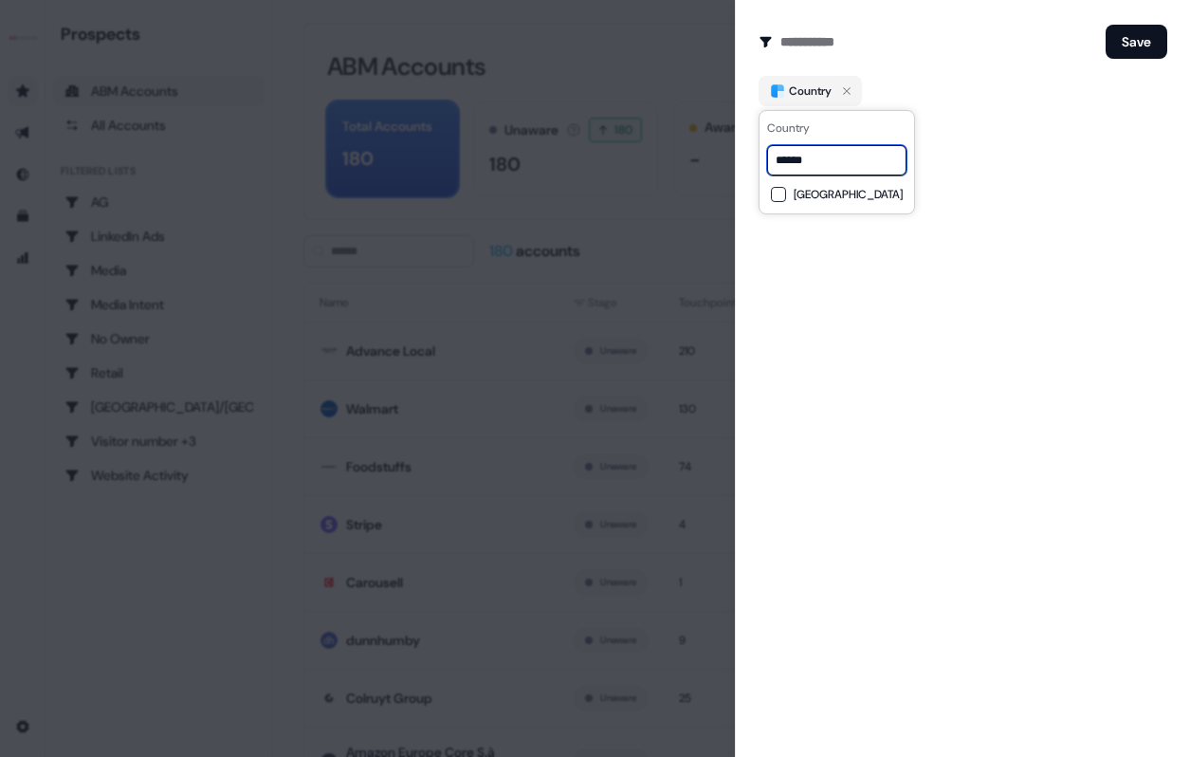
type input "******"
click at [800, 196] on span "Canada" at bounding box center [848, 194] width 109 height 15
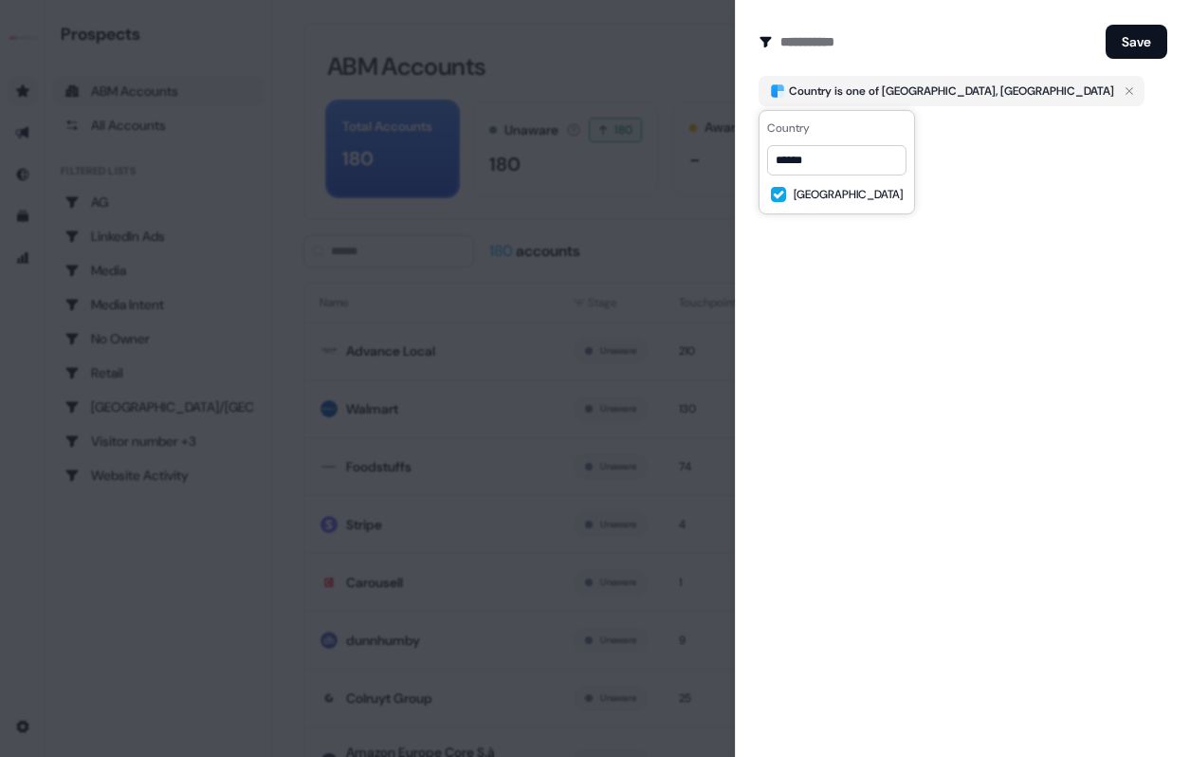
click at [897, 241] on div "Create Audience Filter Create a new audience by setting a name and configuring …" at bounding box center [962, 378] width 455 height 757
click at [837, 135] on body "For the best experience switch devices to a bigger screen. Go to Userled.io Pro…" at bounding box center [595, 378] width 1190 height 757
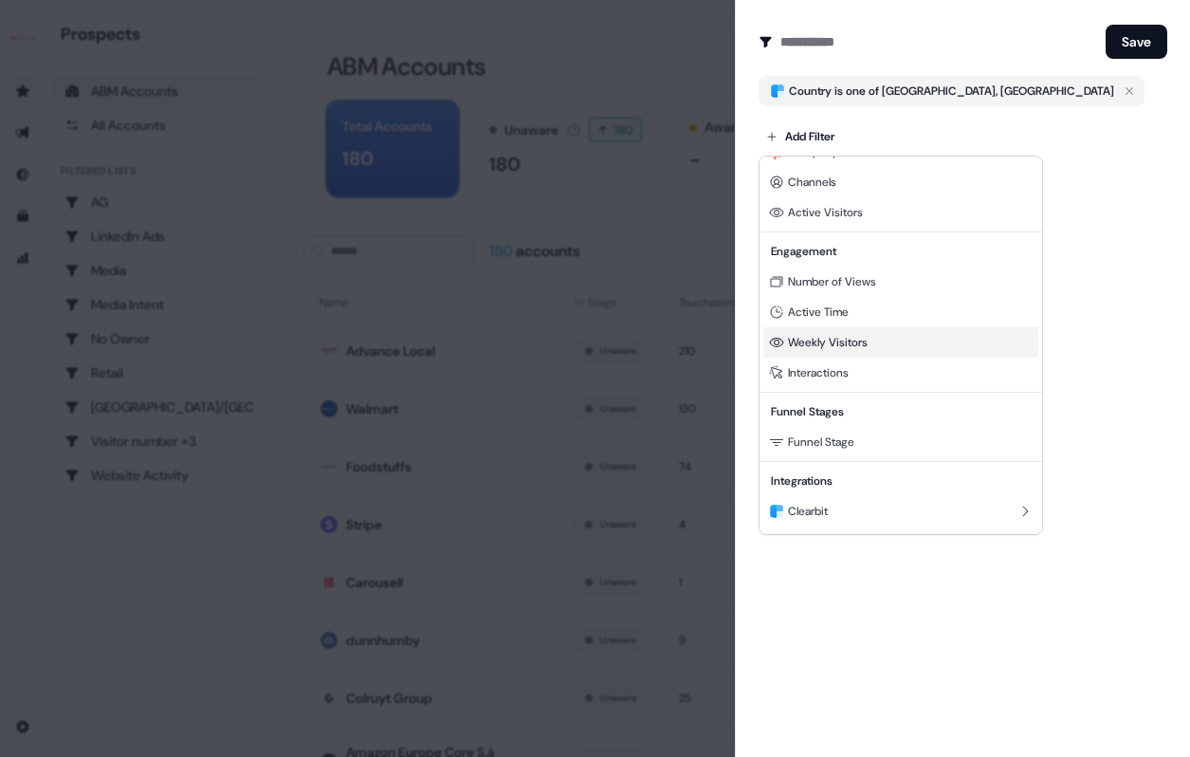
scroll to position [172, 0]
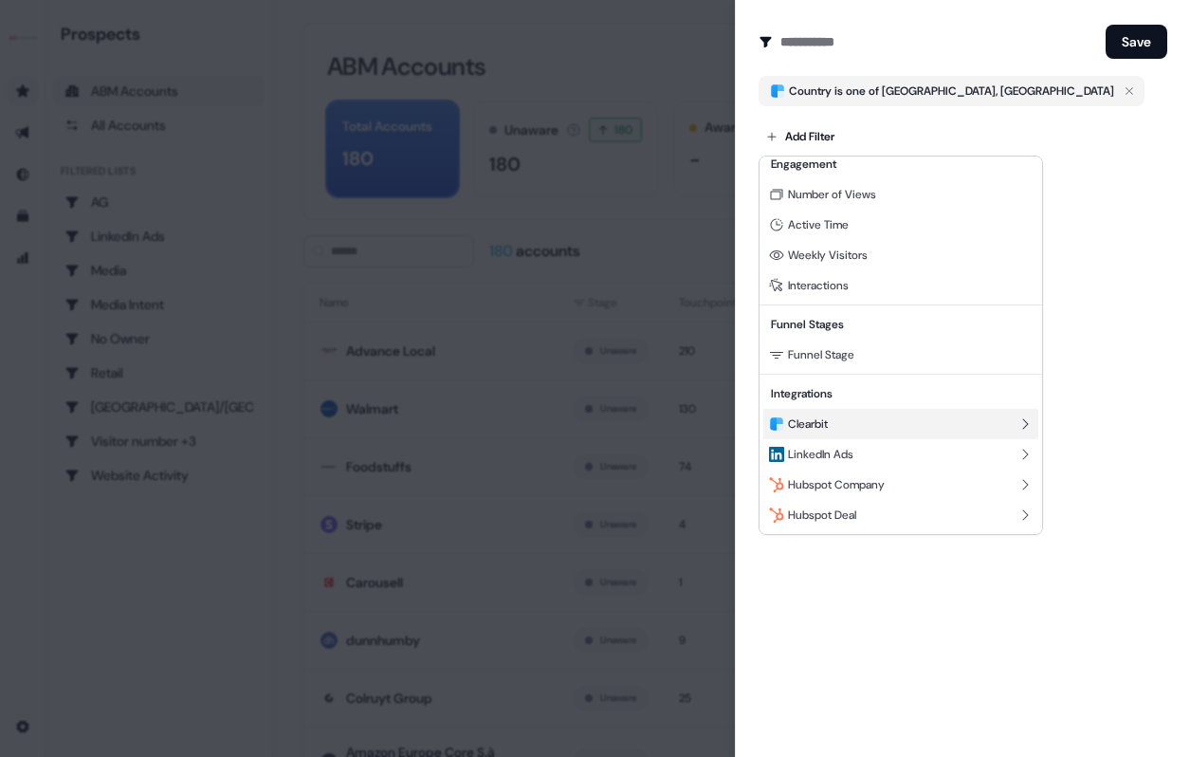
click at [881, 426] on div "Clearbit" at bounding box center [901, 424] width 275 height 30
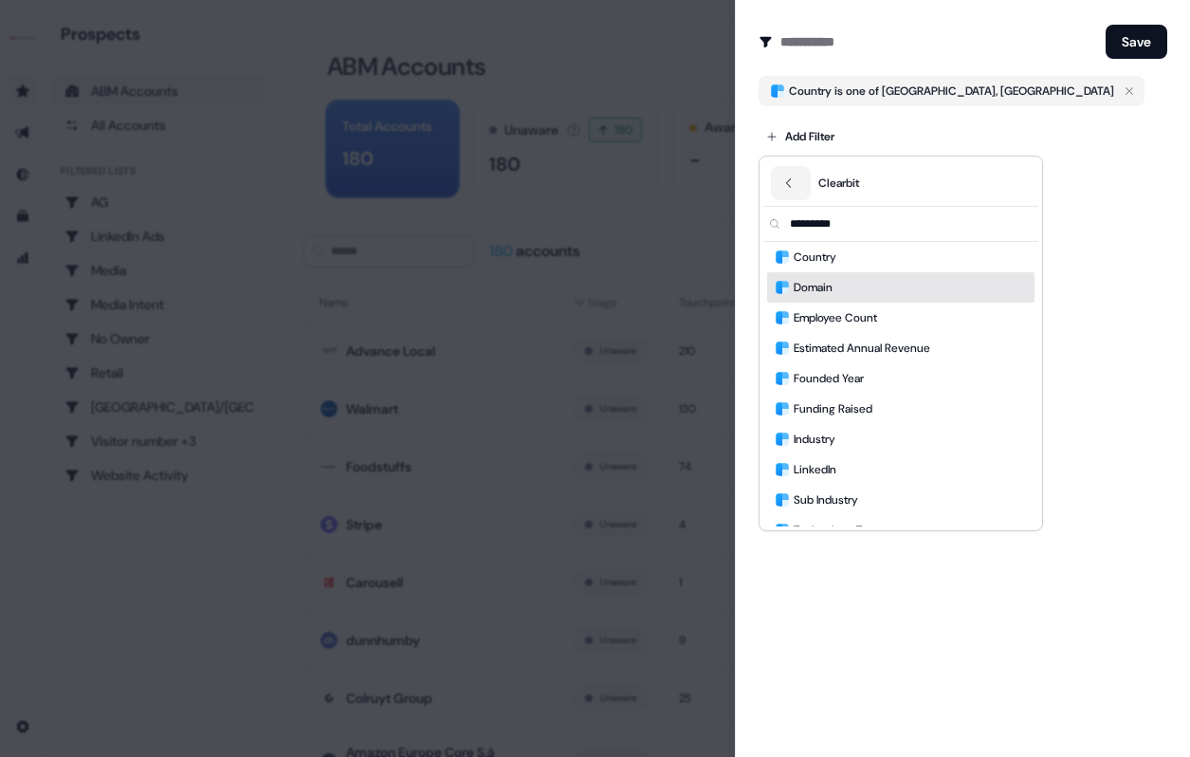
scroll to position [0, 0]
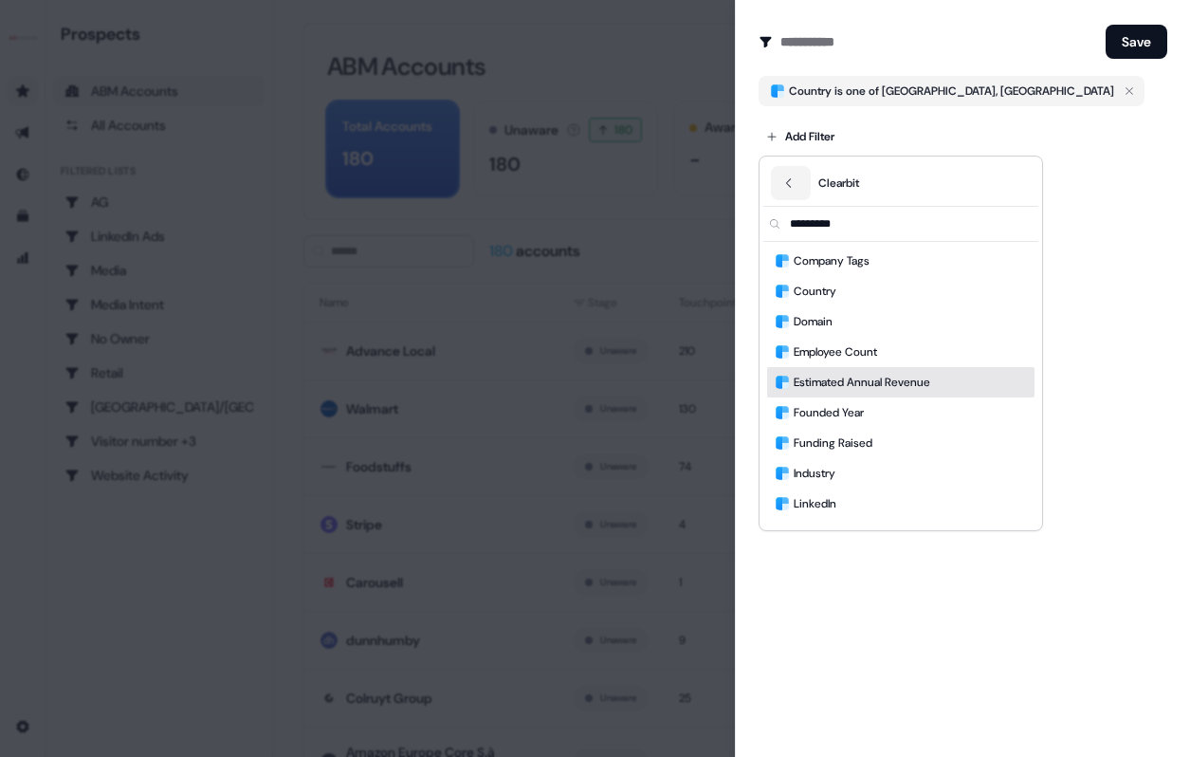
click at [919, 223] on input "text" at bounding box center [912, 224] width 252 height 34
click at [796, 179] on button "Back" at bounding box center [791, 183] width 40 height 34
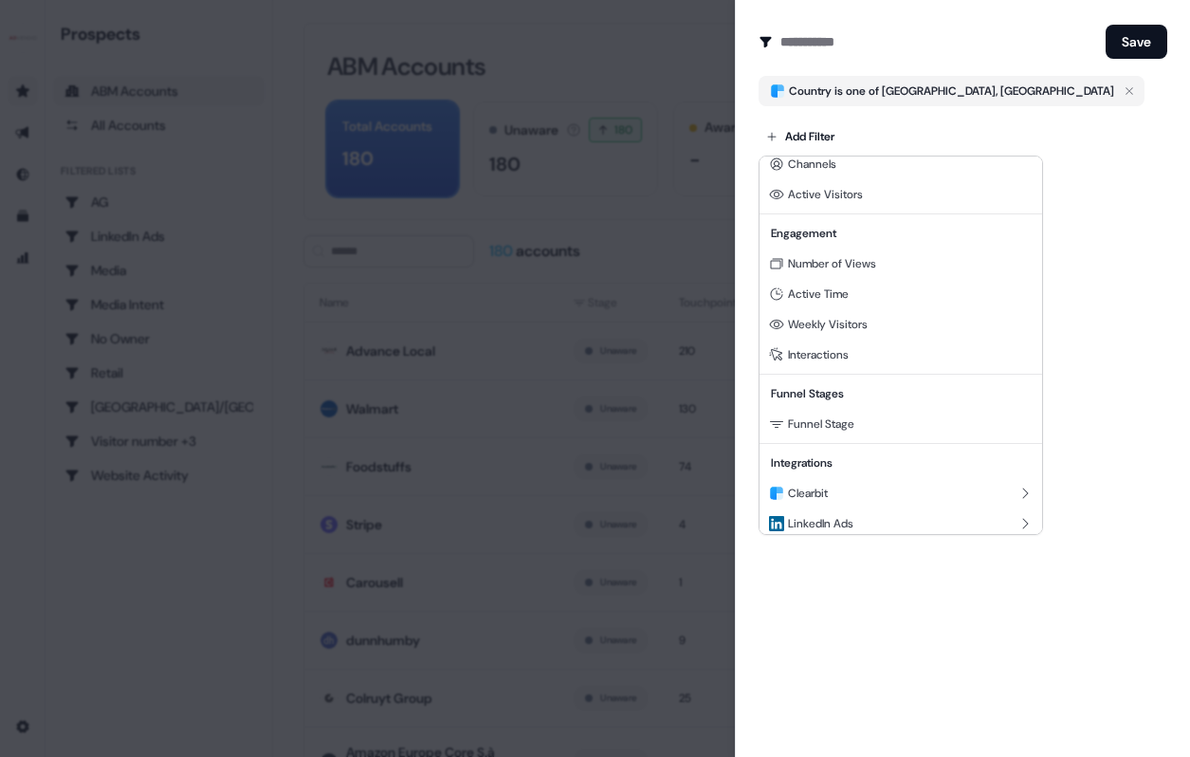
scroll to position [172, 0]
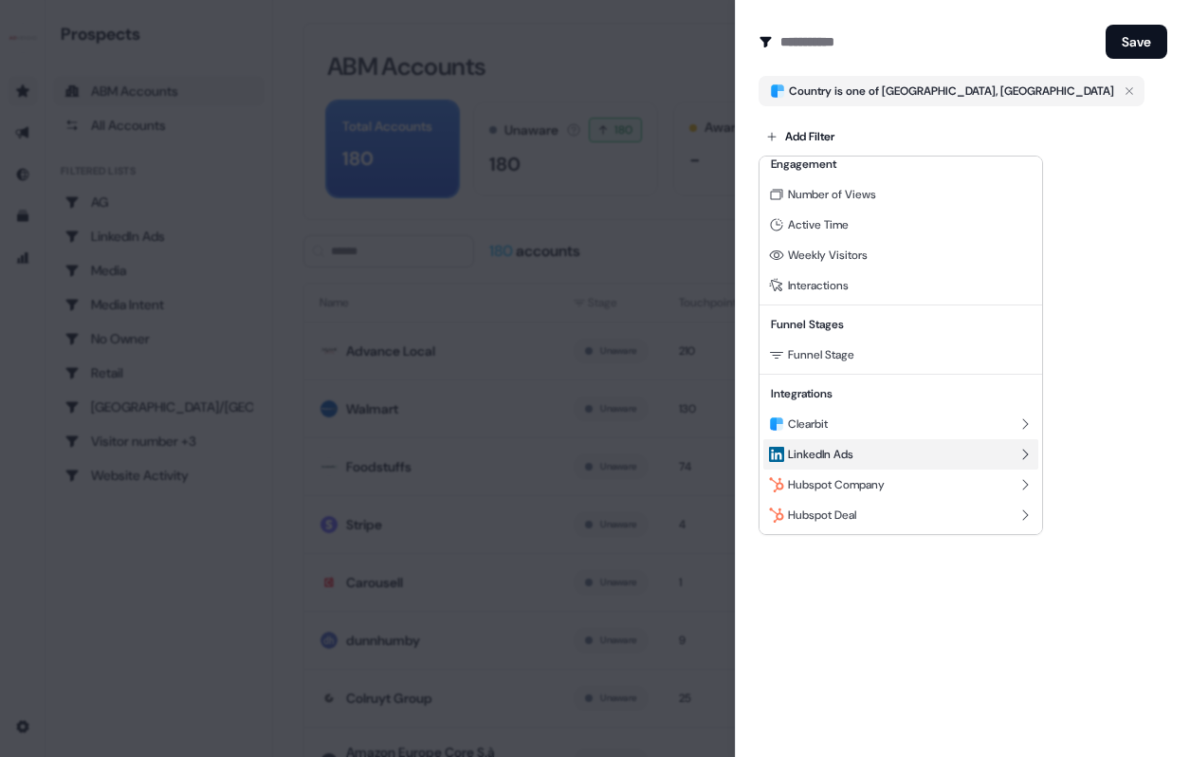
click at [865, 457] on div "LinkedIn Ads" at bounding box center [901, 454] width 275 height 30
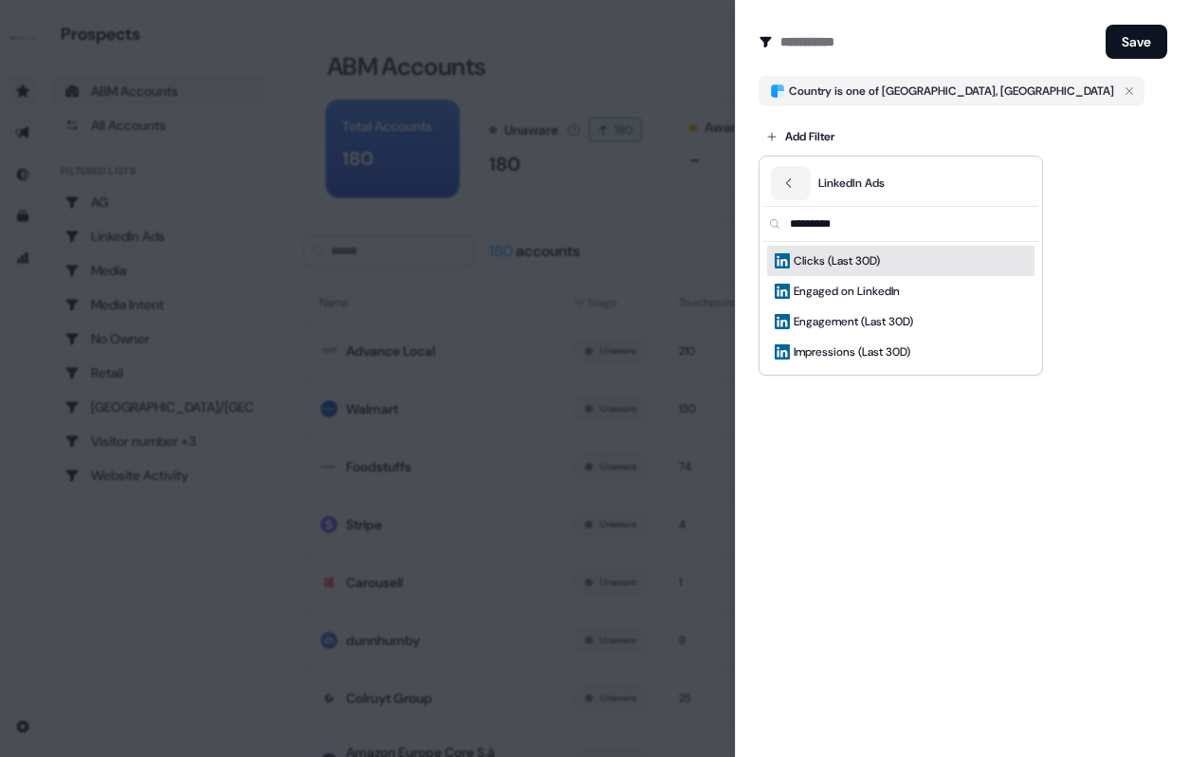
scroll to position [0, 0]
click at [796, 175] on button "Back" at bounding box center [791, 183] width 40 height 34
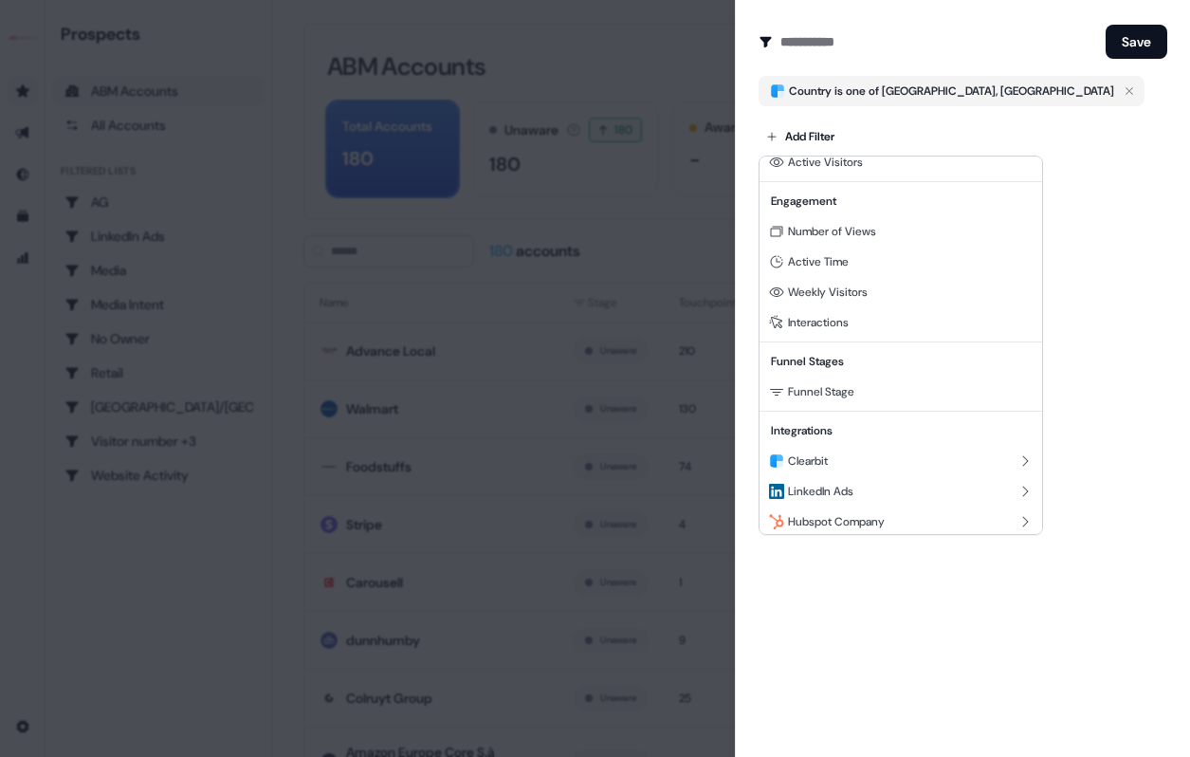
scroll to position [172, 0]
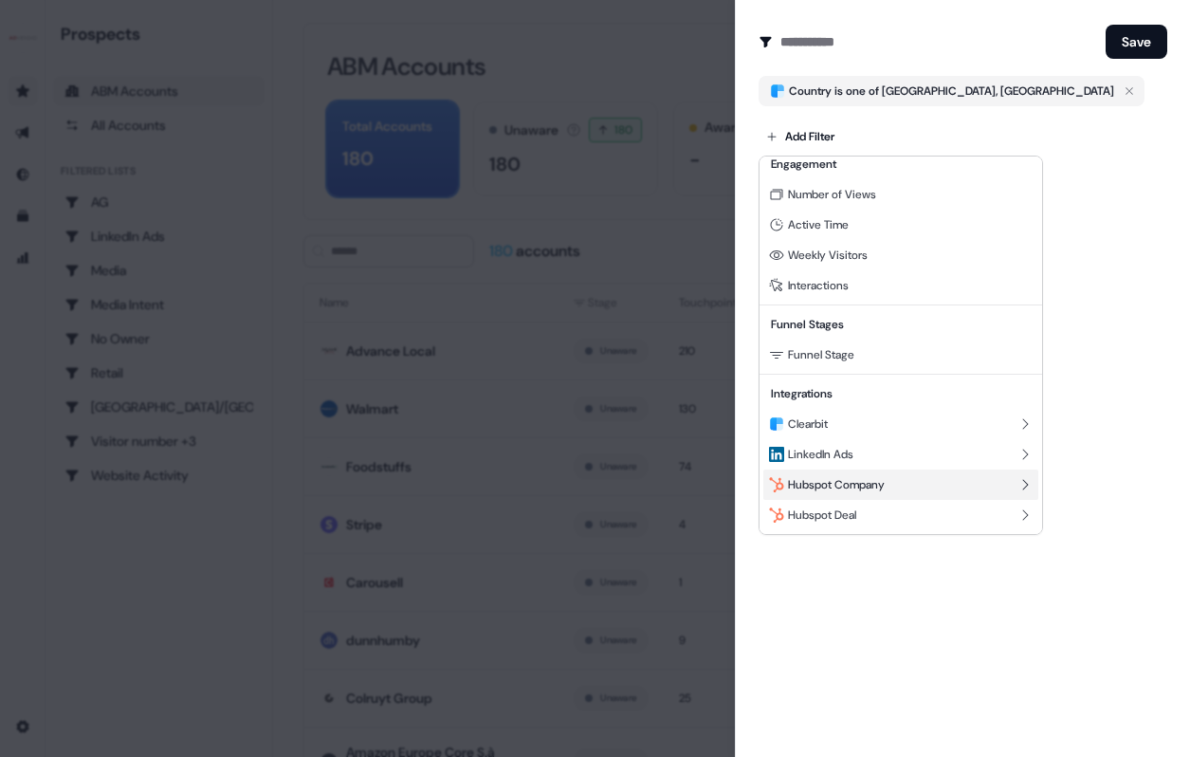
click at [893, 481] on div "Hubspot Company" at bounding box center [901, 484] width 275 height 30
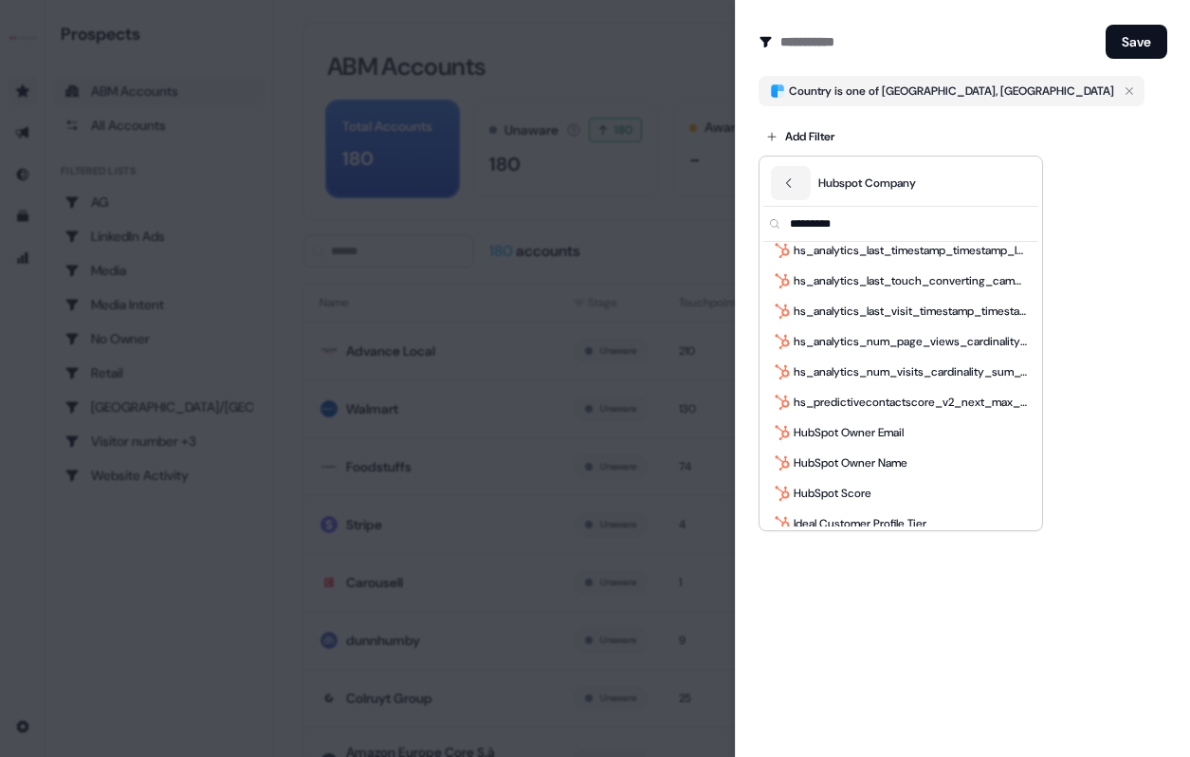
scroll to position [1656, 0]
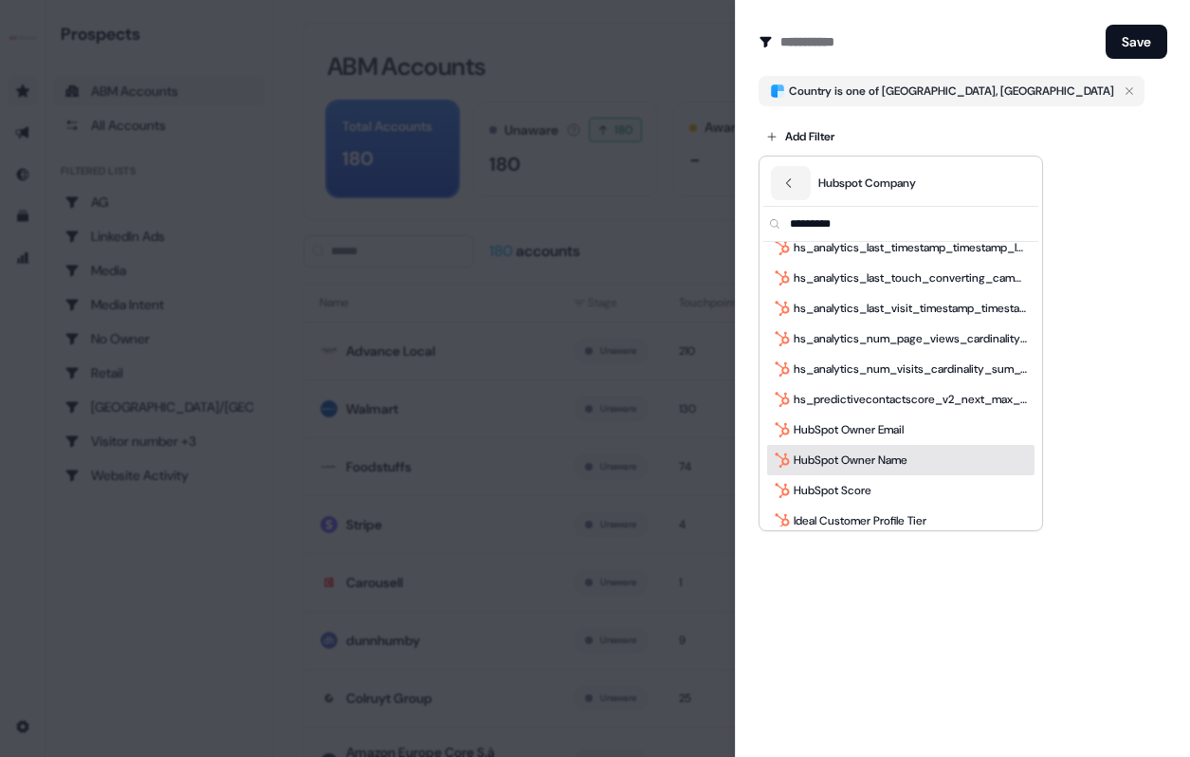
click at [891, 453] on span "HubSpot Owner Name" at bounding box center [851, 460] width 114 height 19
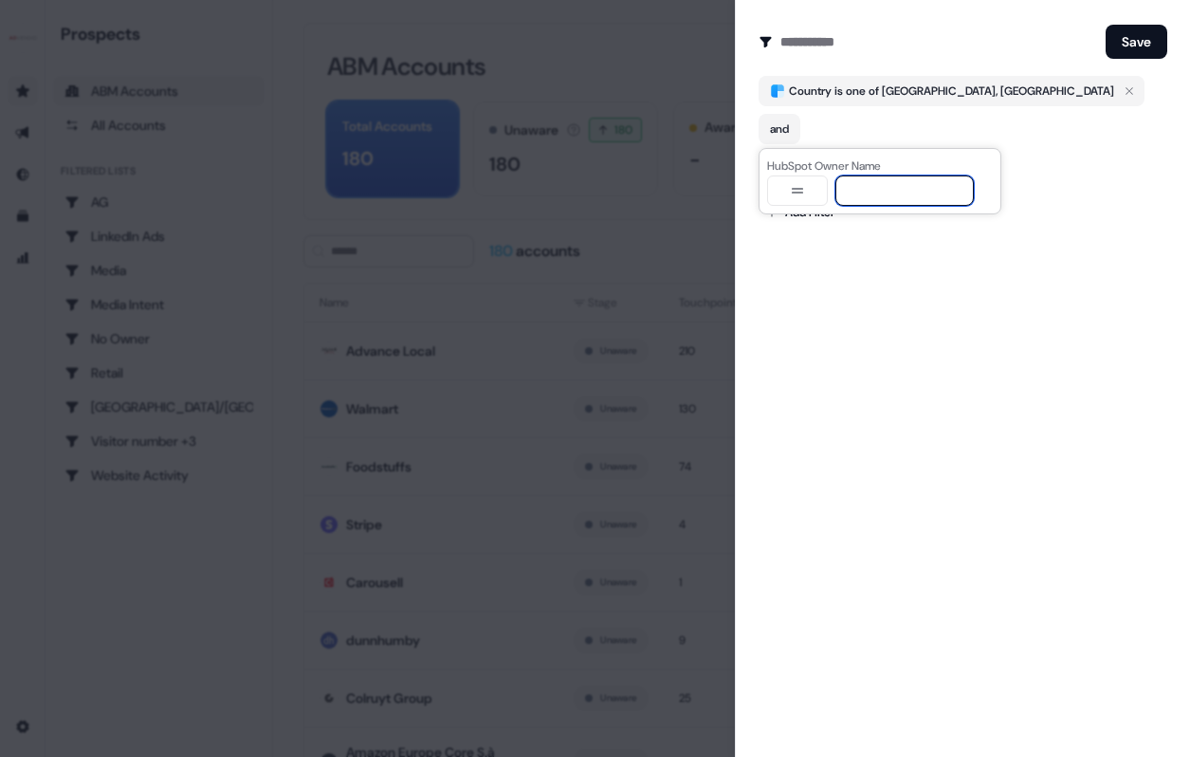
click at [890, 189] on input at bounding box center [905, 190] width 138 height 30
type input "*****"
click at [921, 267] on div "Create Audience Filter Create a new audience by setting a name and configuring …" at bounding box center [962, 378] width 455 height 757
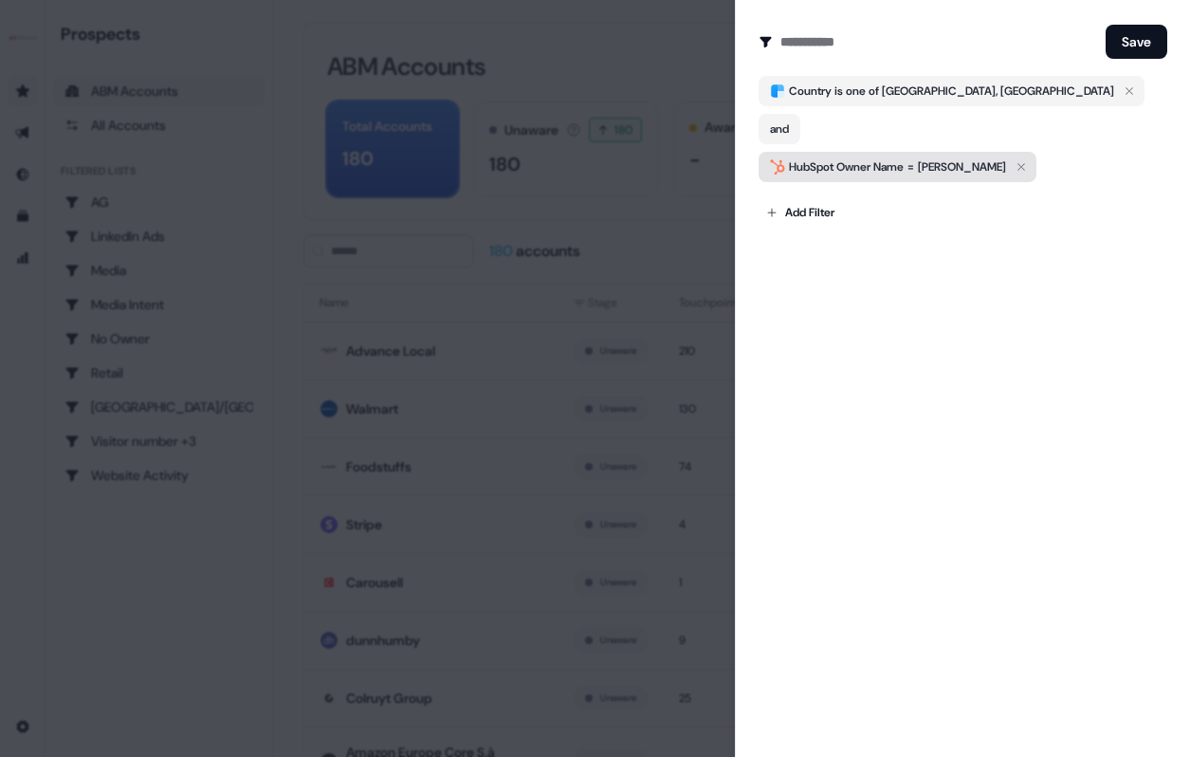
click at [916, 152] on button "HubSpot Owner Name = kevin" at bounding box center [898, 167] width 278 height 30
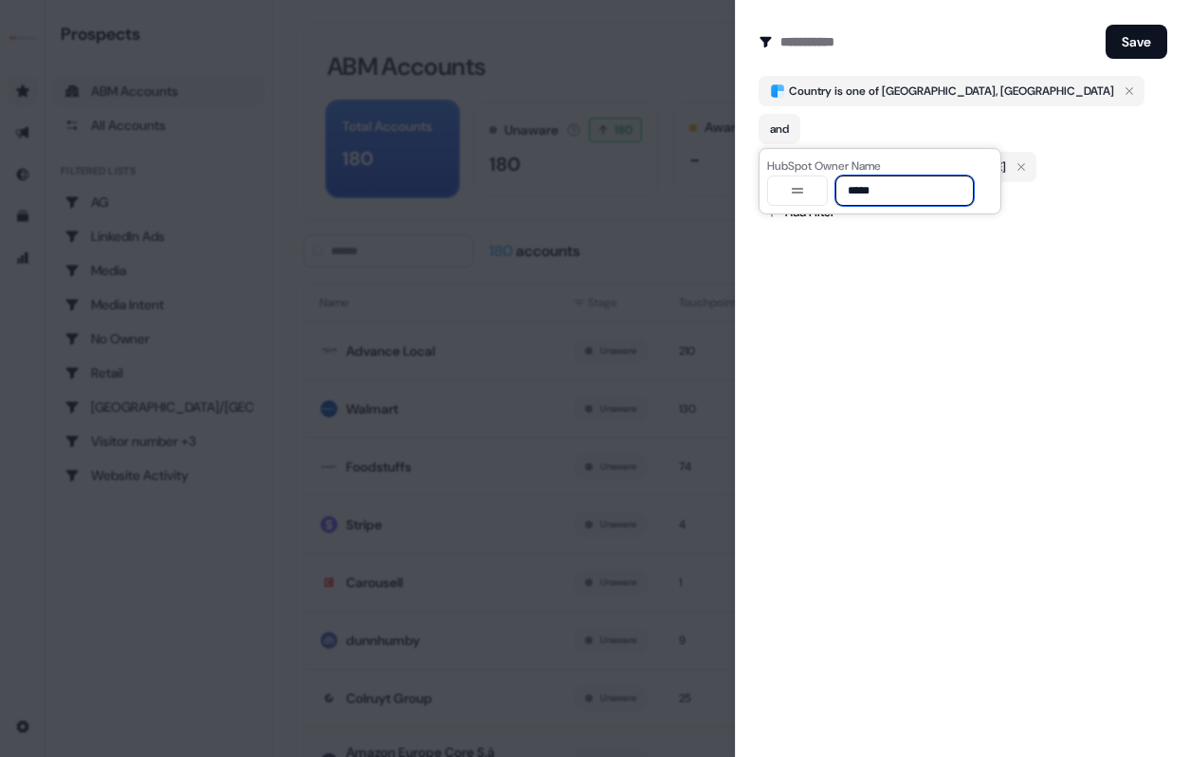
click at [899, 182] on input "*****" at bounding box center [905, 190] width 138 height 30
click at [802, 178] on button "button" at bounding box center [797, 190] width 61 height 30
click at [911, 196] on input "*****" at bounding box center [905, 190] width 138 height 30
click at [886, 190] on input "*****" at bounding box center [905, 190] width 138 height 30
drag, startPoint x: 886, startPoint y: 190, endPoint x: 828, endPoint y: 190, distance: 57.9
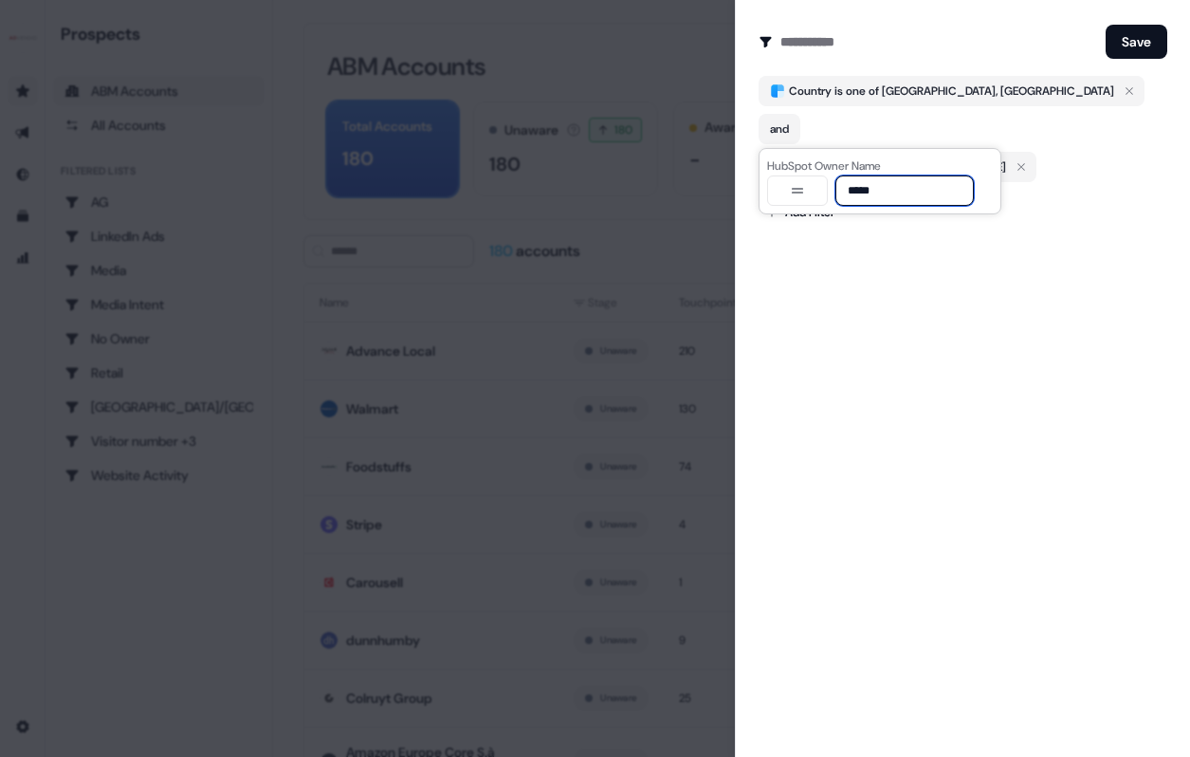
click at [828, 190] on div "**********" at bounding box center [880, 190] width 226 height 30
click at [875, 184] on input at bounding box center [905, 190] width 138 height 30
click at [814, 186] on button "button" at bounding box center [797, 190] width 61 height 30
click at [871, 189] on input at bounding box center [905, 190] width 138 height 30
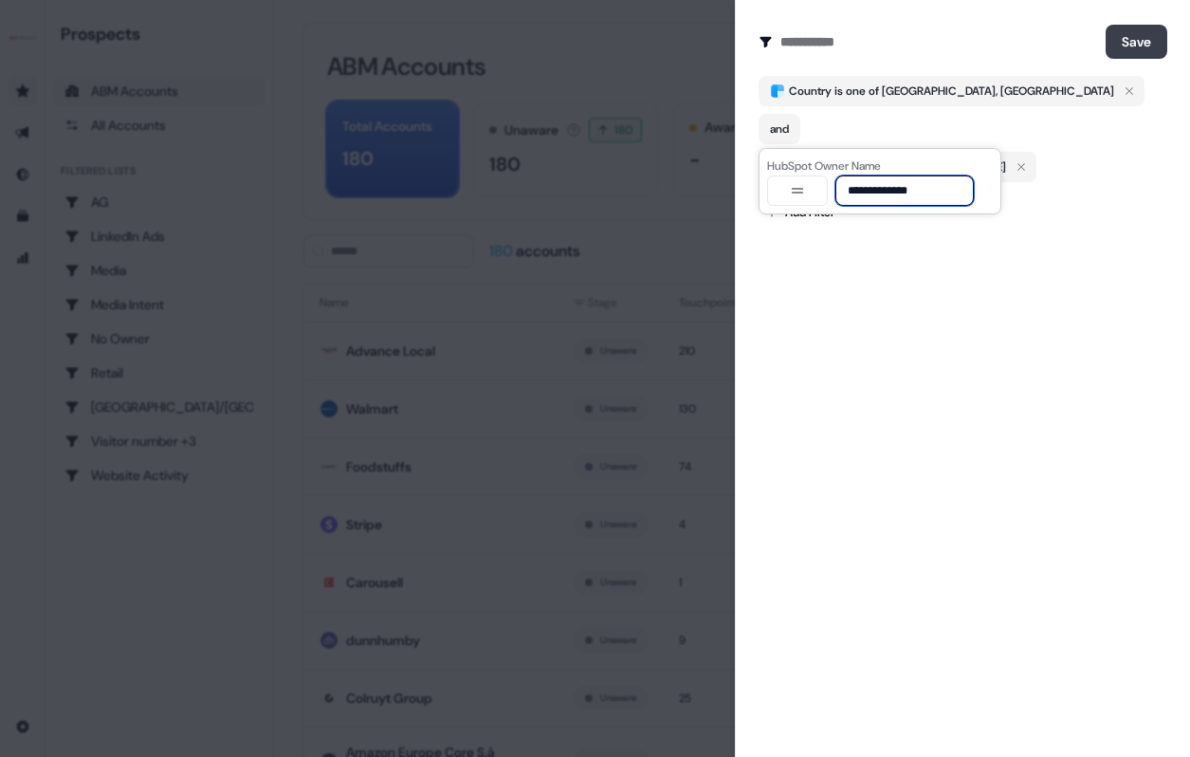
type input "**********"
click at [1112, 52] on button "Save" at bounding box center [1137, 42] width 62 height 34
click at [1137, 38] on button "Save" at bounding box center [1137, 42] width 62 height 34
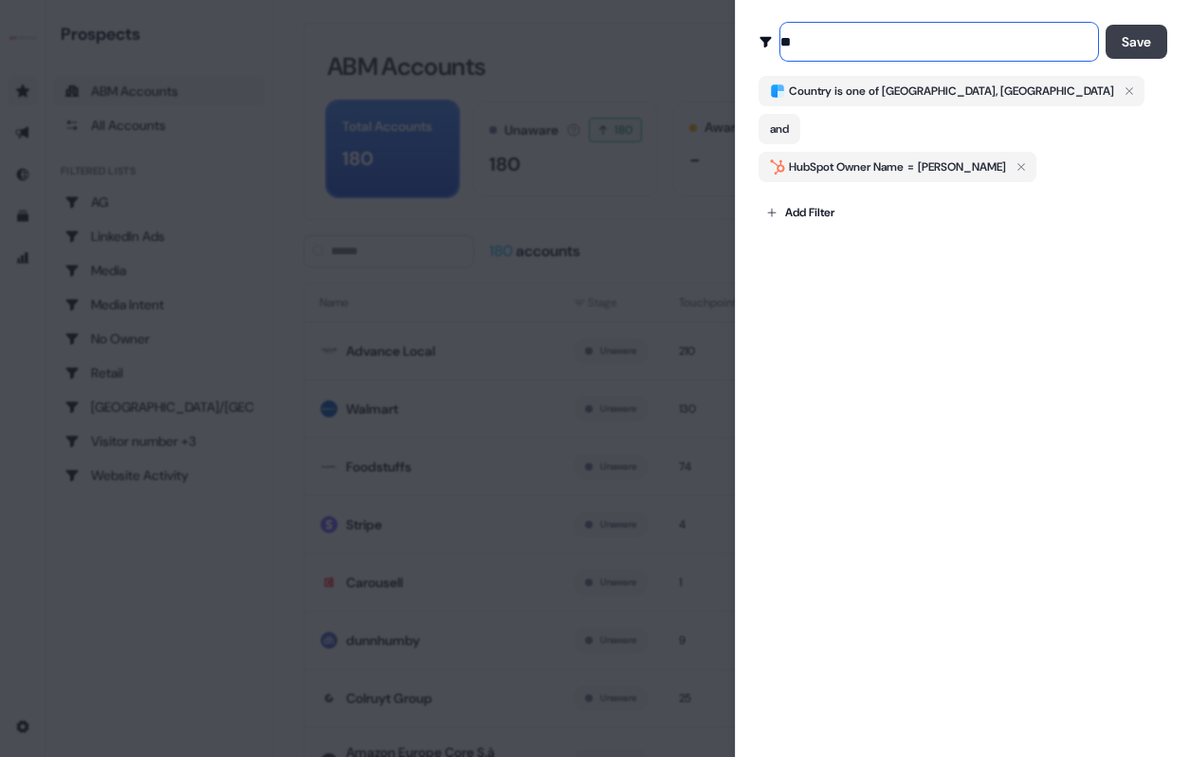
type input "**"
click at [1140, 46] on button "Save" at bounding box center [1137, 42] width 62 height 34
click at [497, 213] on div at bounding box center [595, 378] width 1190 height 757
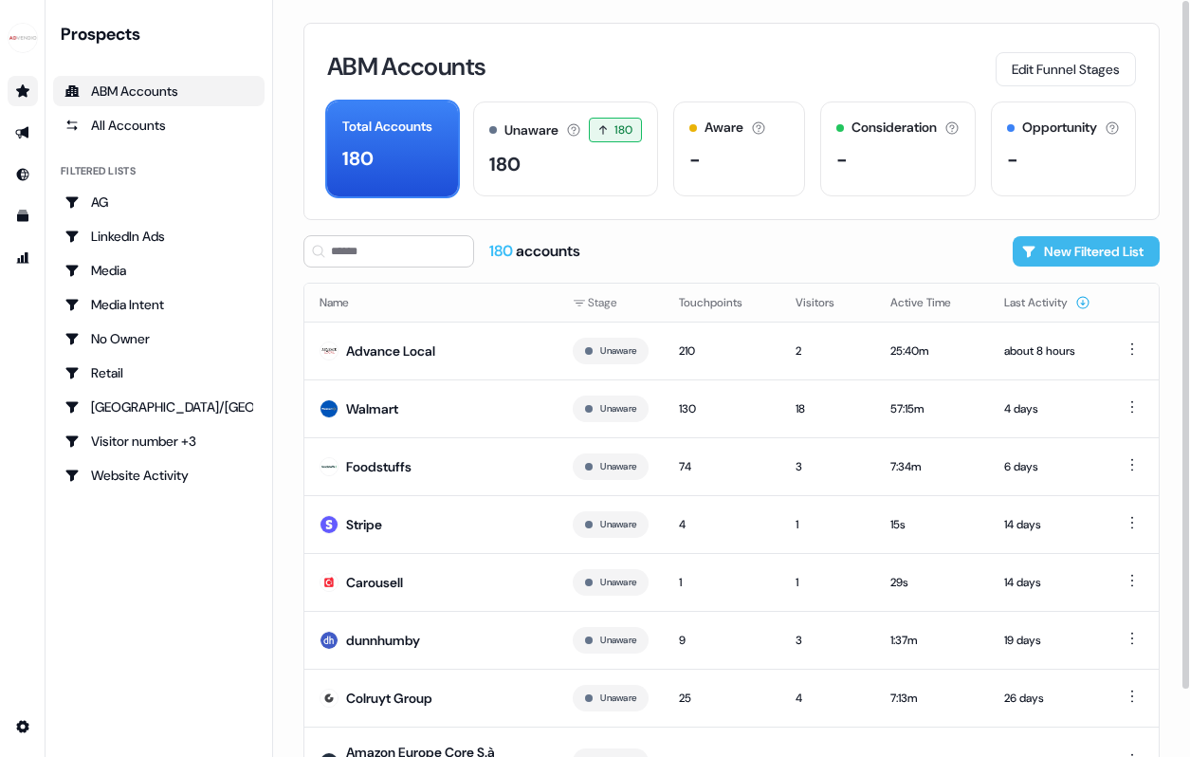
click at [1101, 259] on button "New Filtered List" at bounding box center [1086, 251] width 147 height 30
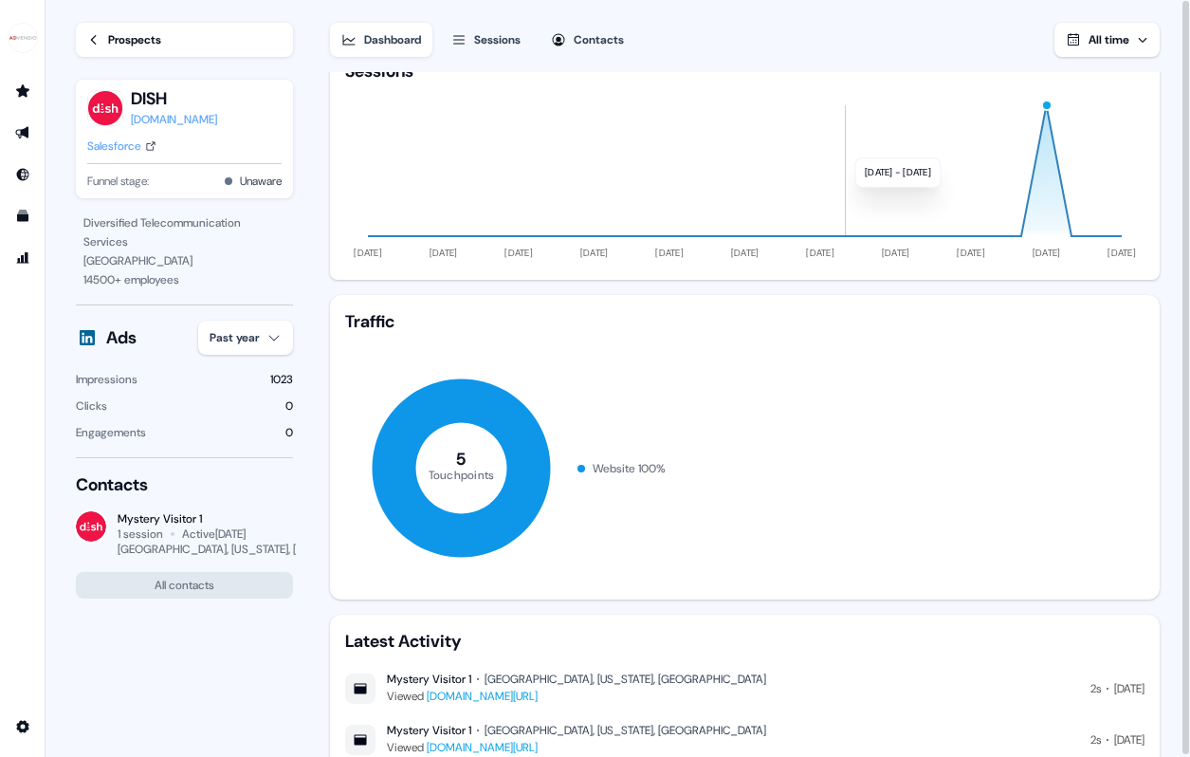
scroll to position [342, 0]
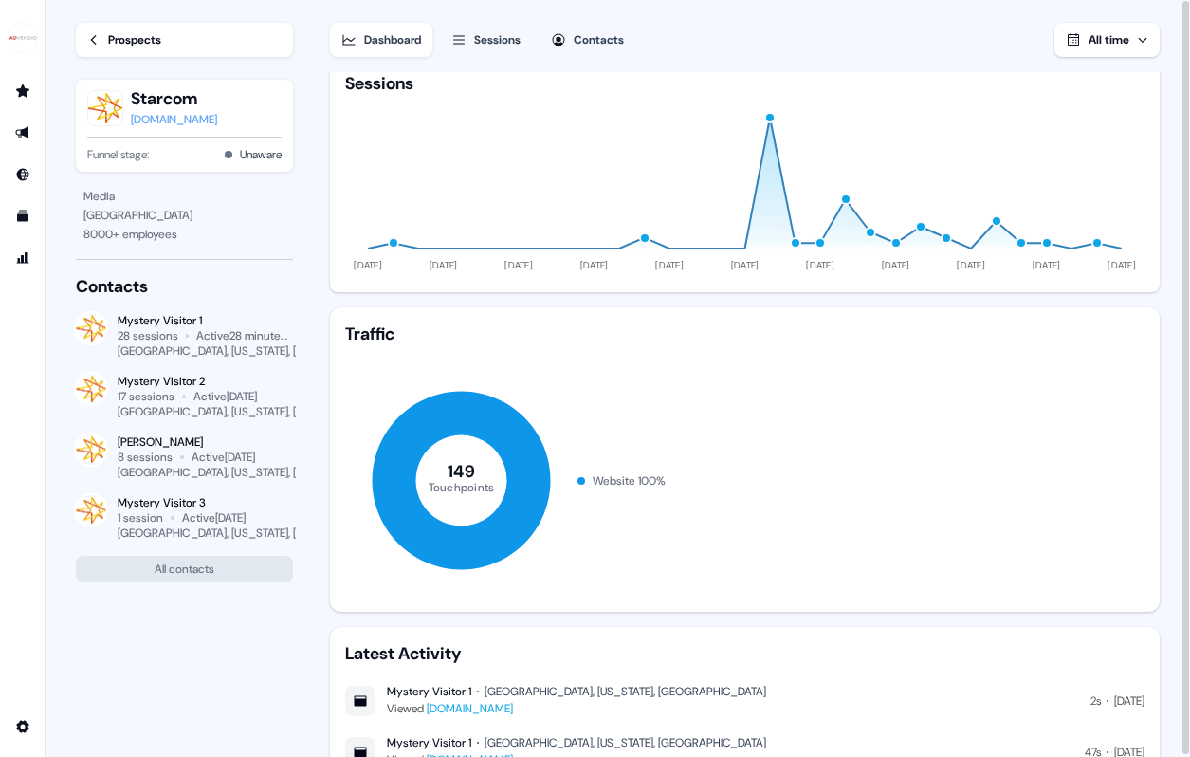
scroll to position [342, 0]
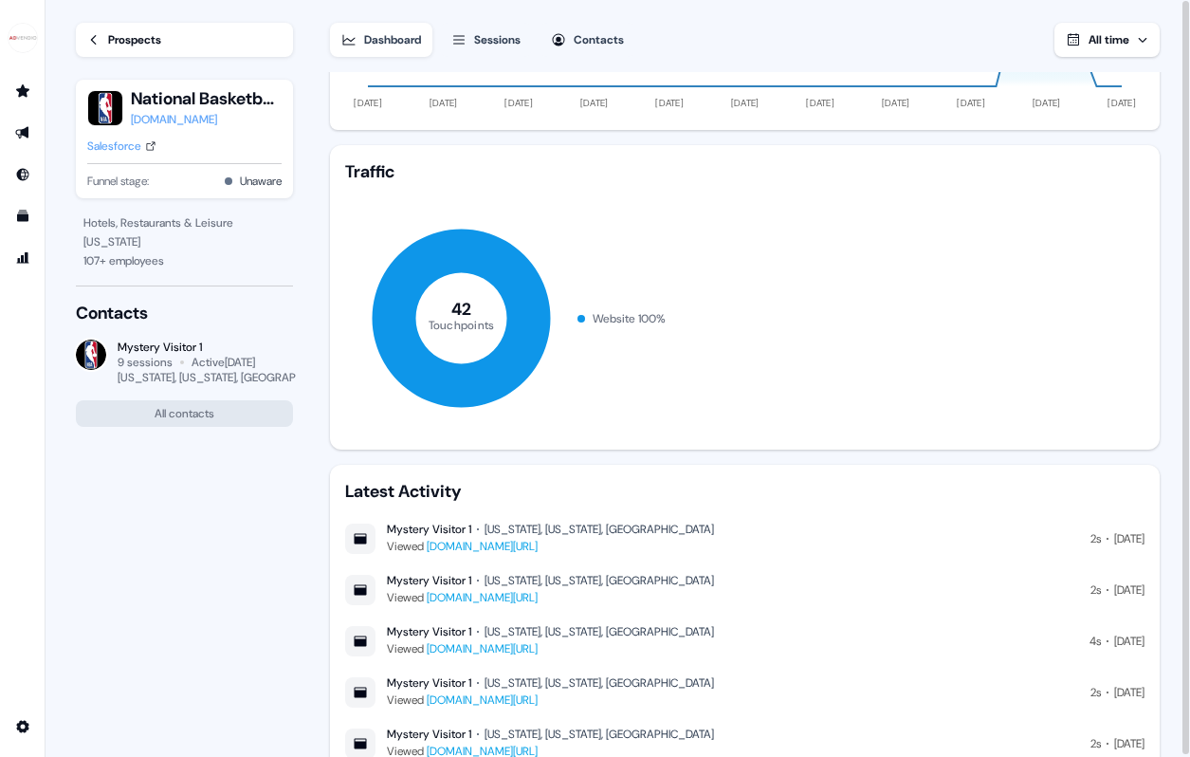
scroll to position [269, 0]
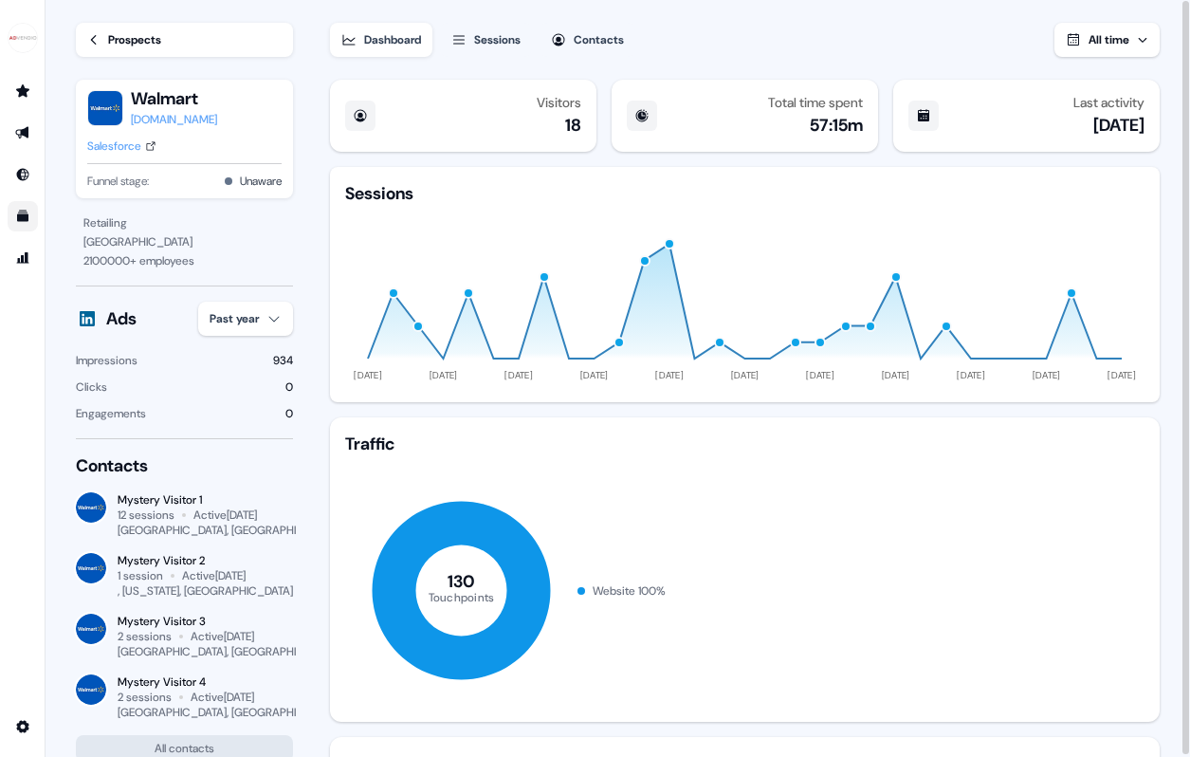
click at [9, 218] on link "Go to templates" at bounding box center [23, 216] width 30 height 30
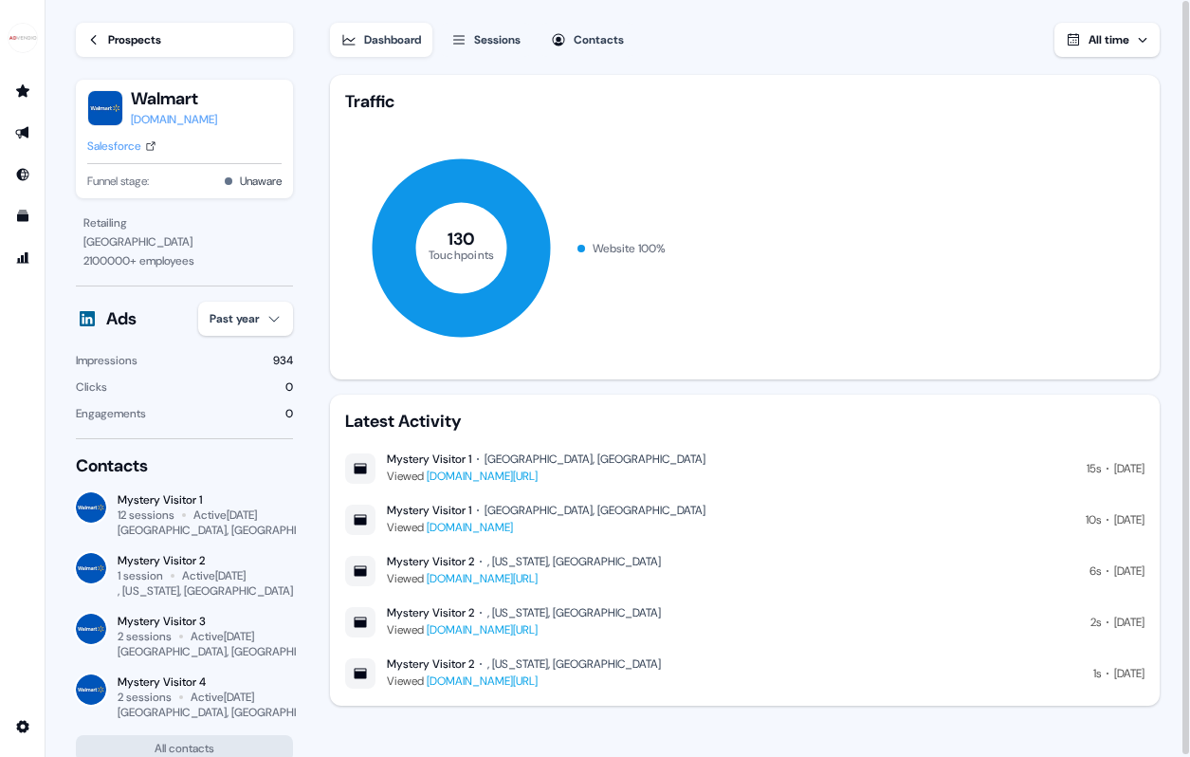
scroll to position [339, 0]
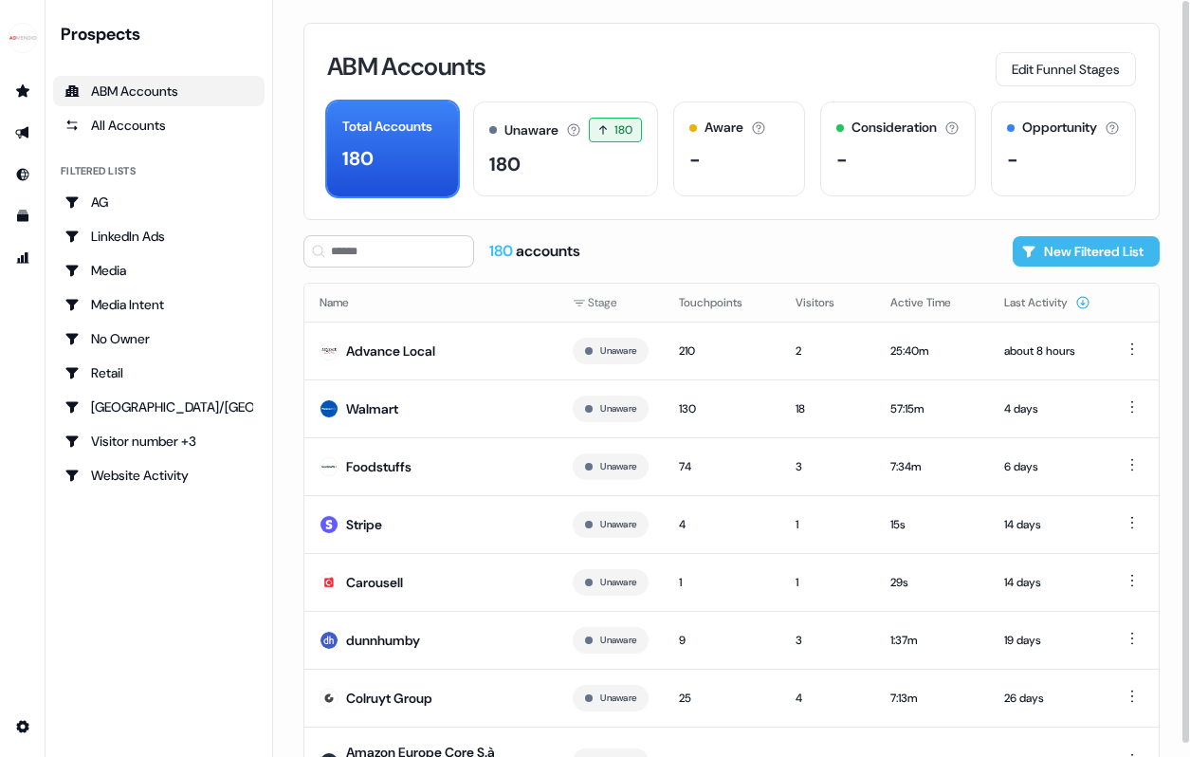
click at [1075, 249] on button "New Filtered List" at bounding box center [1086, 251] width 147 height 30
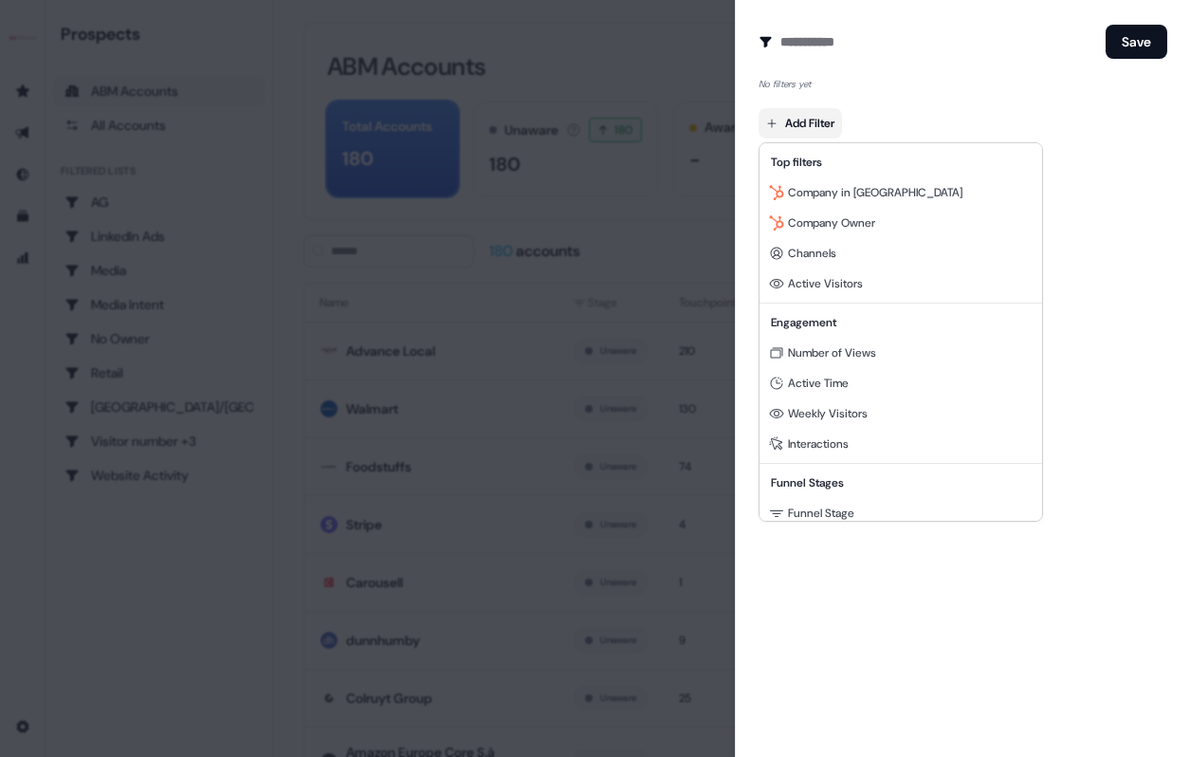
click at [815, 124] on body "For the best experience switch devices to a bigger screen. Go to Userled.io Pro…" at bounding box center [595, 378] width 1190 height 757
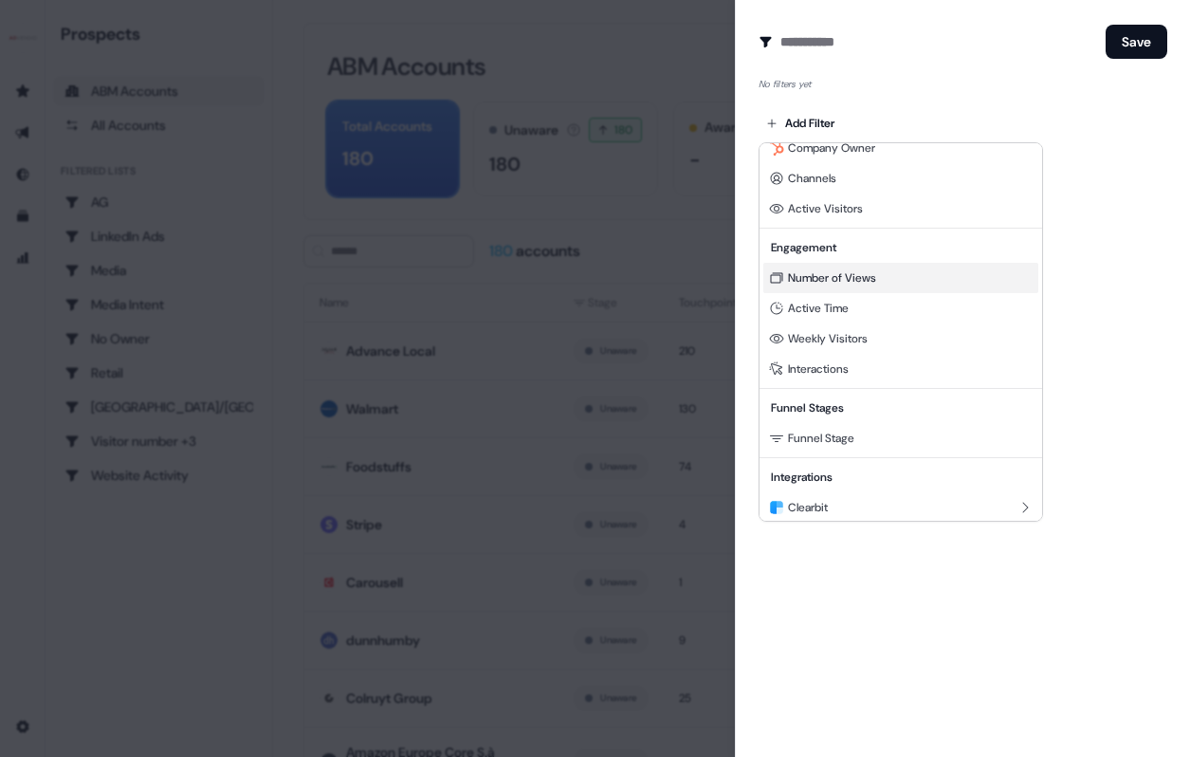
scroll to position [172, 0]
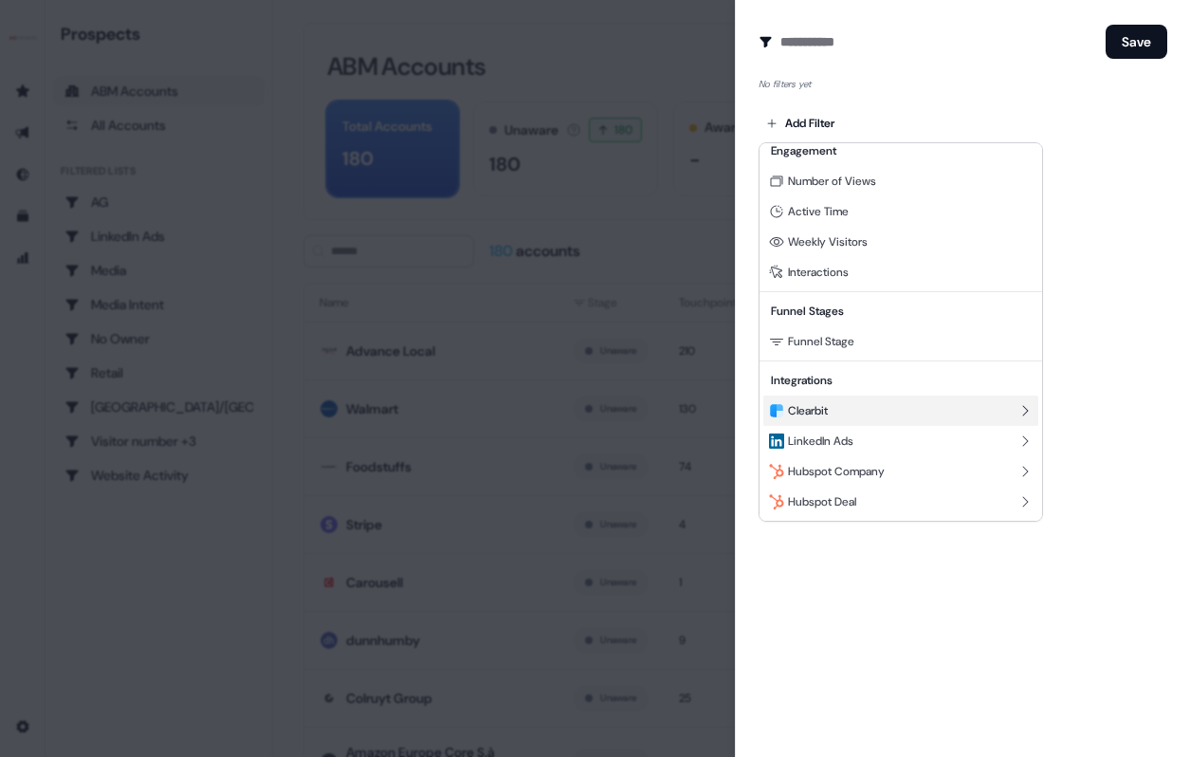
click at [847, 414] on div "Clearbit" at bounding box center [901, 411] width 275 height 30
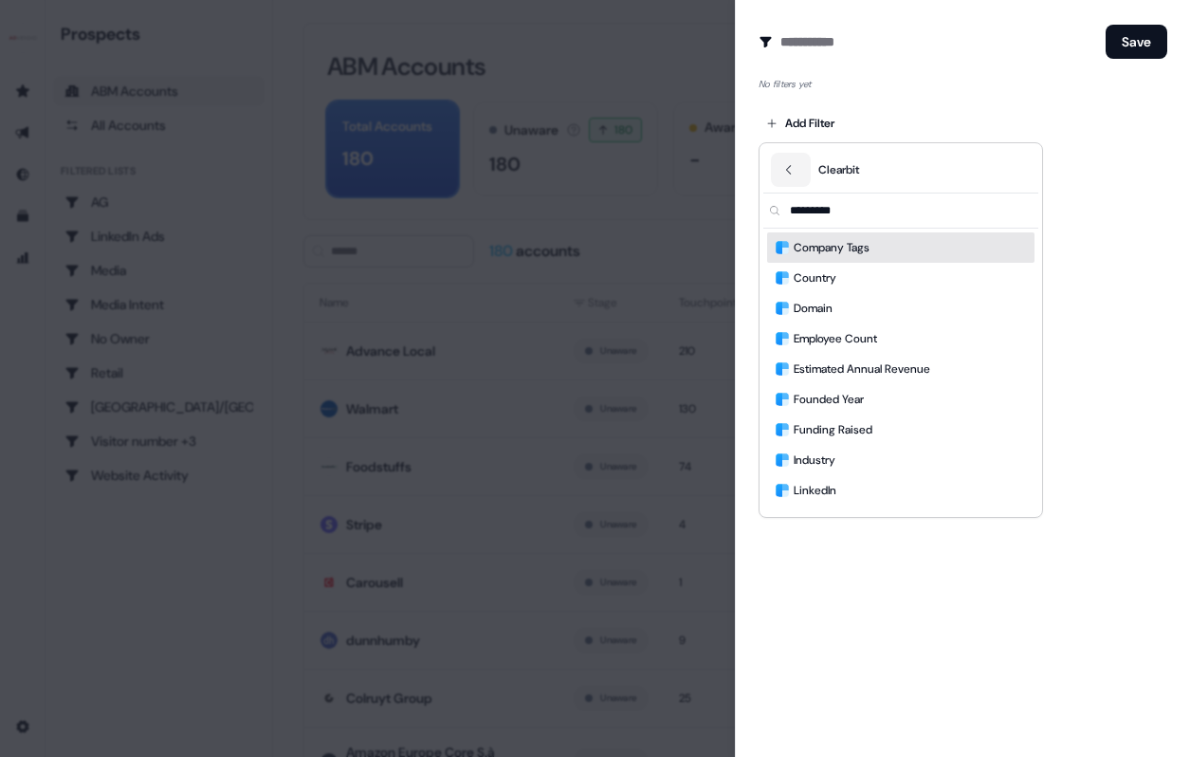
scroll to position [0, 0]
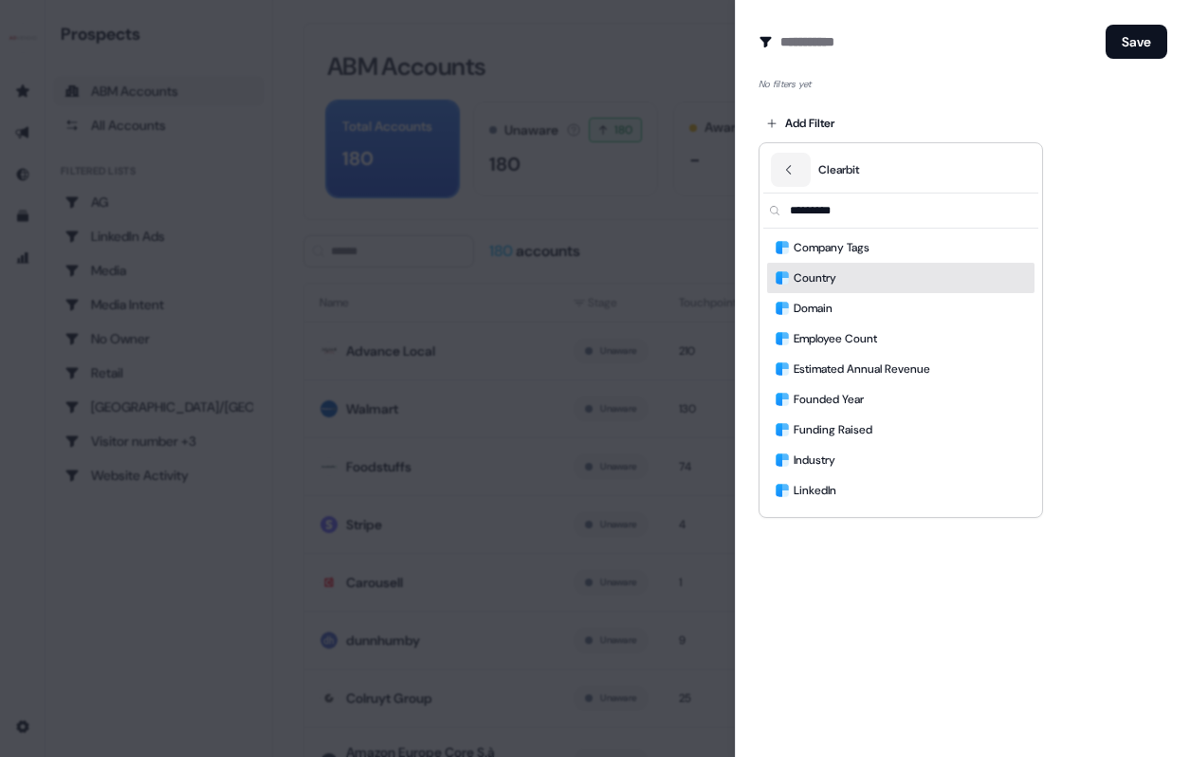
click at [846, 282] on div "Country" at bounding box center [900, 278] width 267 height 30
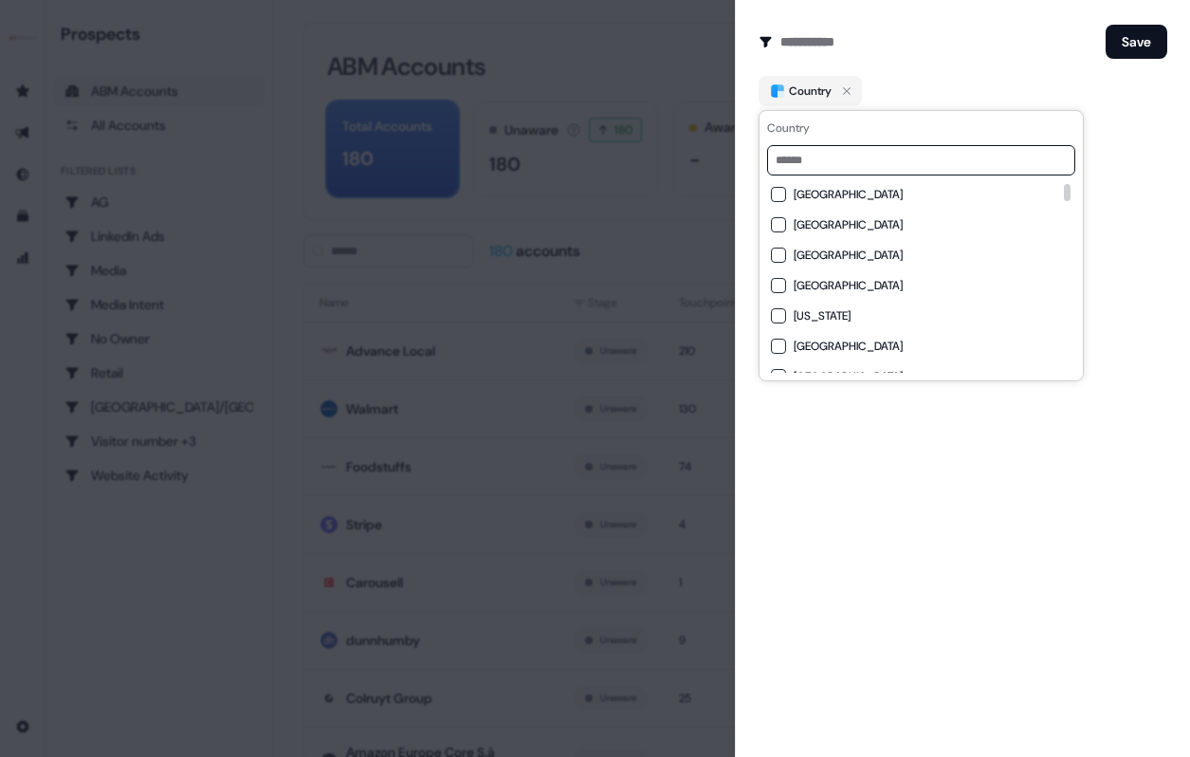
click at [853, 161] on input at bounding box center [921, 160] width 308 height 30
click at [843, 343] on span "United States" at bounding box center [848, 346] width 109 height 15
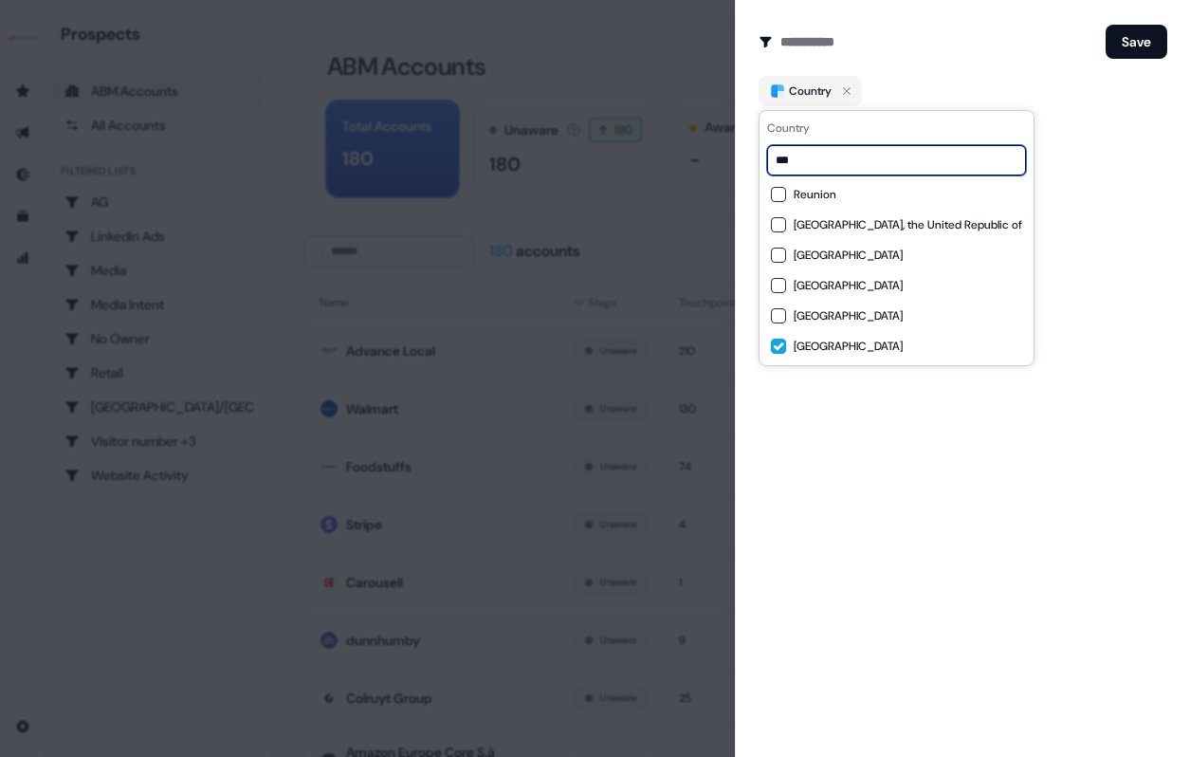
click at [872, 161] on input "***" at bounding box center [896, 160] width 259 height 30
type input "*"
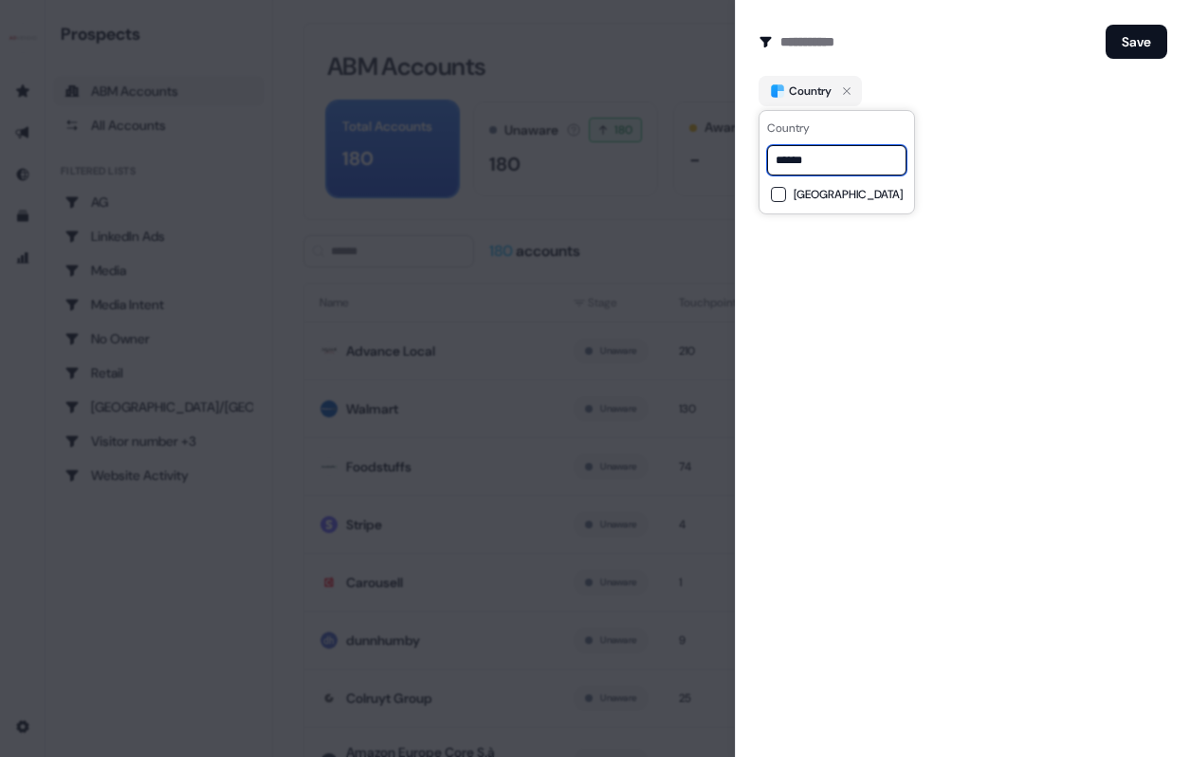
click at [872, 161] on input "******" at bounding box center [836, 160] width 139 height 30
type input "******"
click at [831, 196] on span "Canada" at bounding box center [848, 194] width 109 height 15
click at [984, 155] on div "Create Audience Filter Create a new audience by setting a name and configuring …" at bounding box center [962, 378] width 455 height 757
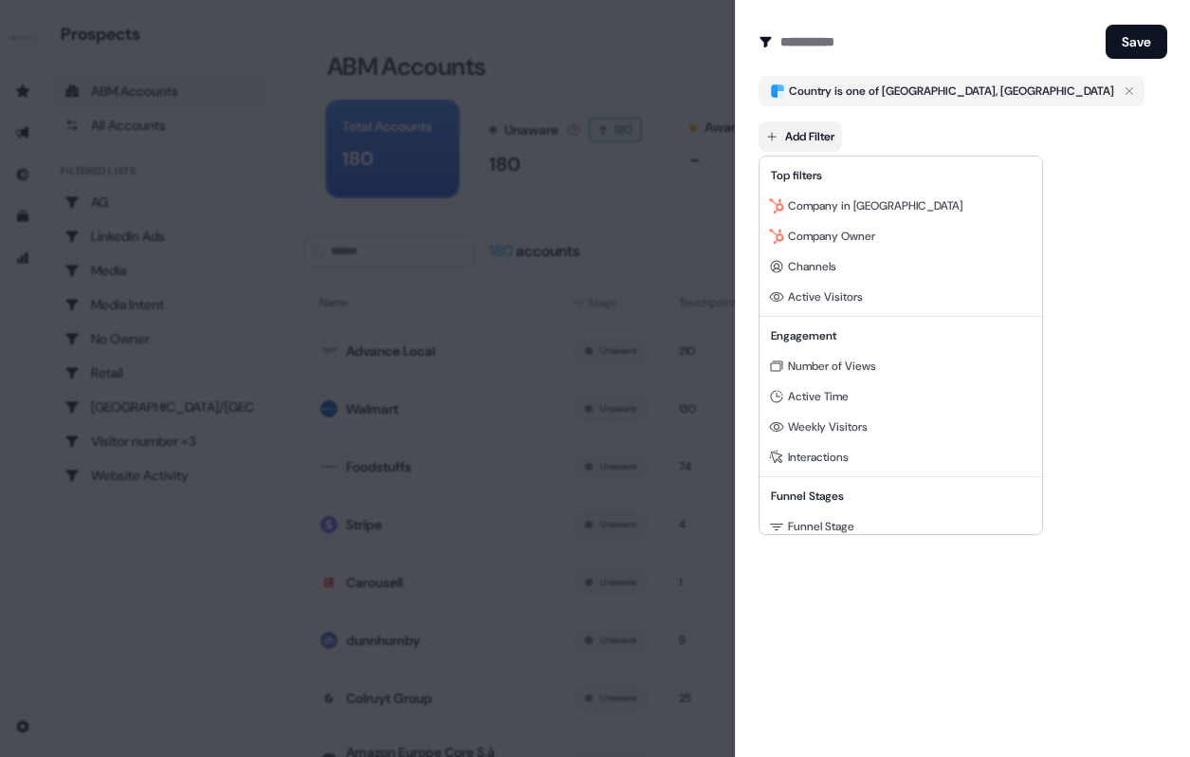
click at [794, 149] on body "For the best experience switch devices to a bigger screen. Go to Userled.io Pro…" at bounding box center [595, 378] width 1190 height 757
click at [814, 225] on div "Company Owner" at bounding box center [901, 236] width 275 height 30
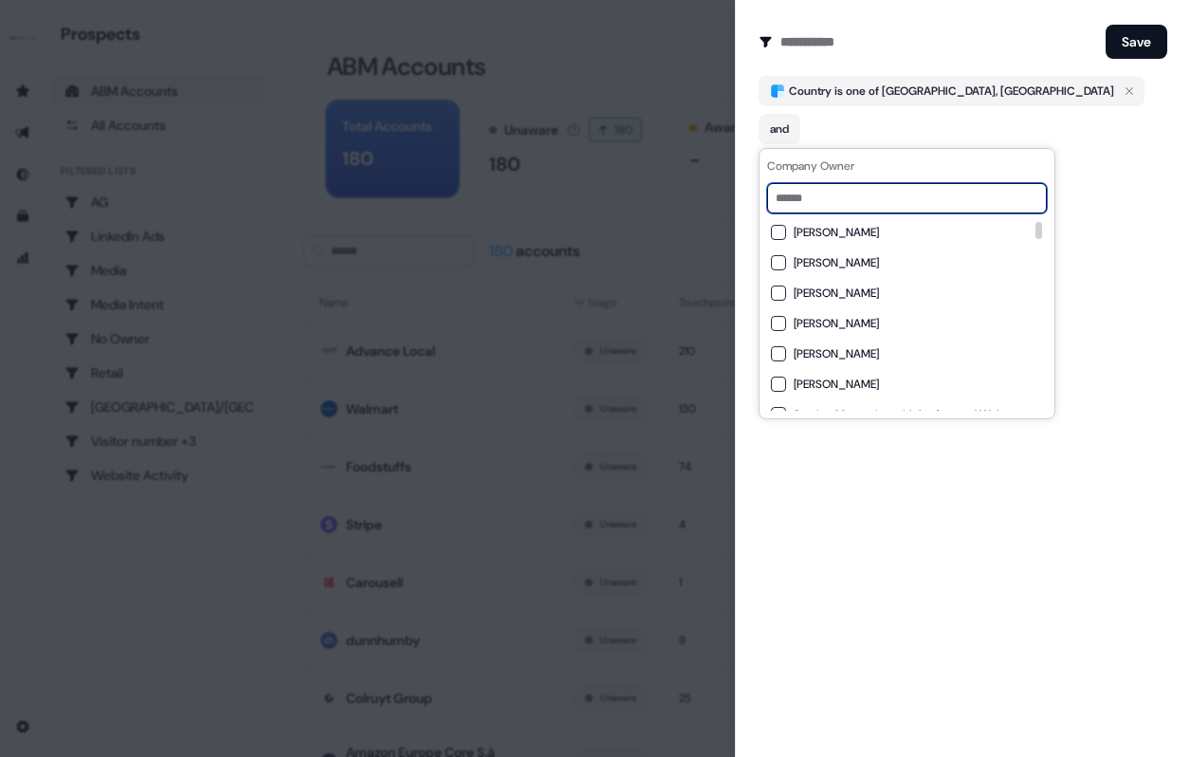
click at [821, 208] on input at bounding box center [907, 198] width 280 height 30
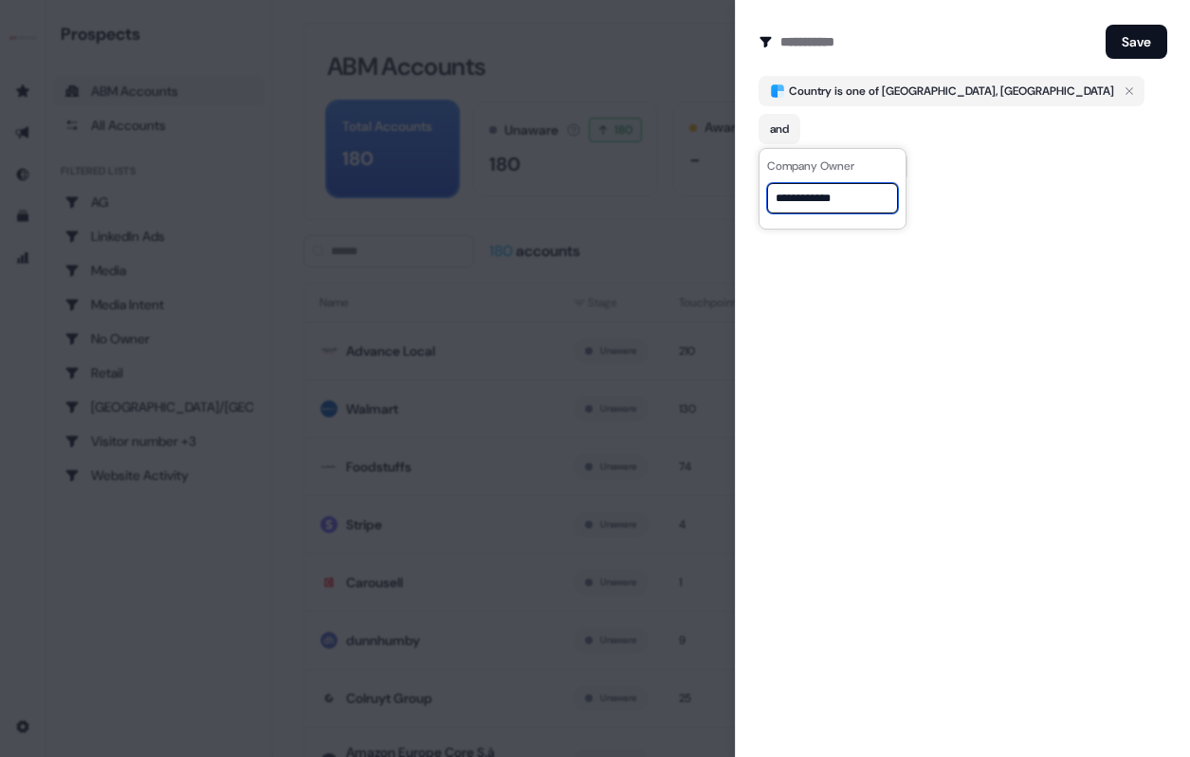
type input "**********"
click at [845, 250] on div "Create Audience Filter Create a new audience by setting a name and configuring …" at bounding box center [962, 378] width 455 height 757
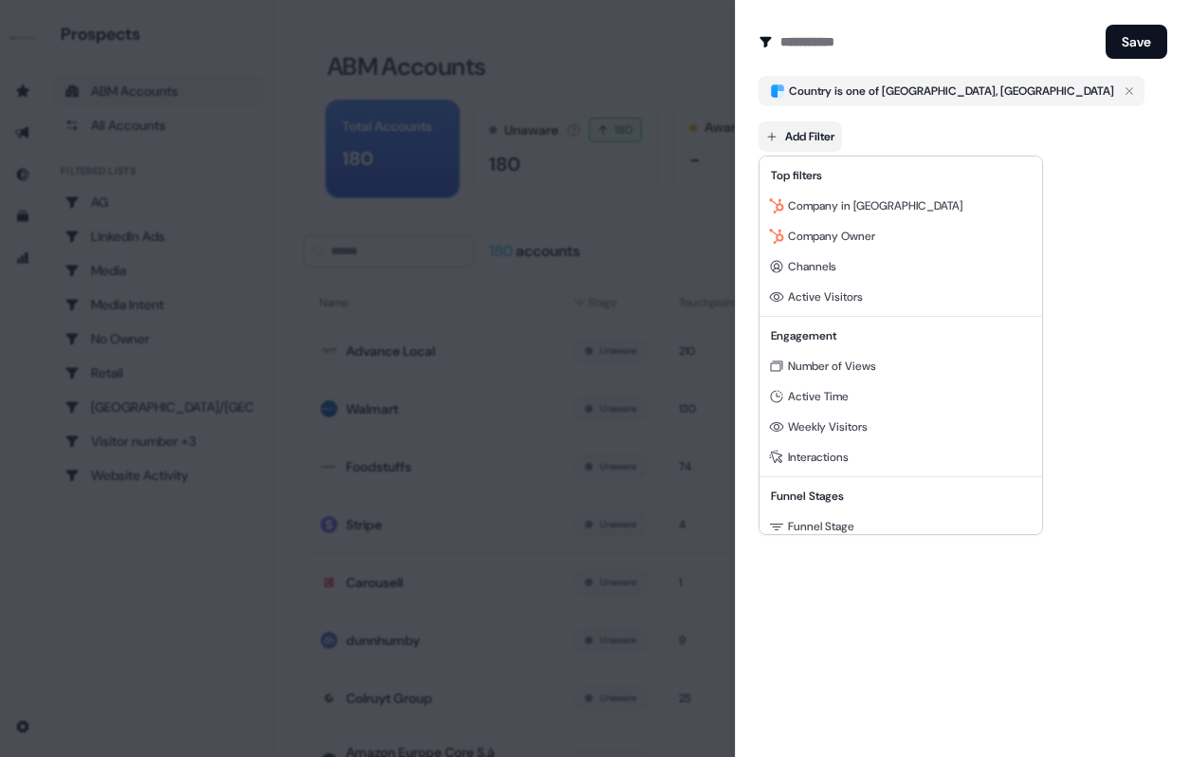
click at [833, 129] on body "For the best experience switch devices to a bigger screen. Go to Userled.io Pro…" at bounding box center [595, 378] width 1190 height 757
click at [832, 222] on div "Company Owner" at bounding box center [901, 236] width 275 height 30
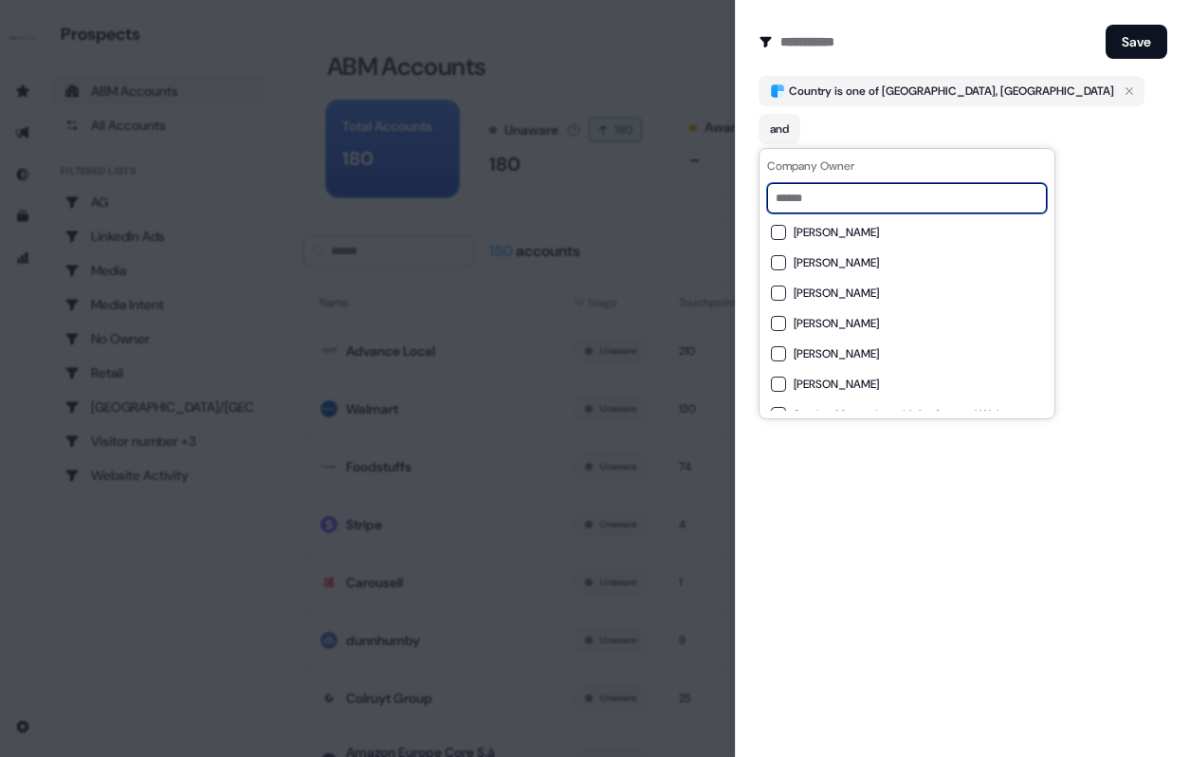
click at [813, 208] on input at bounding box center [907, 198] width 280 height 30
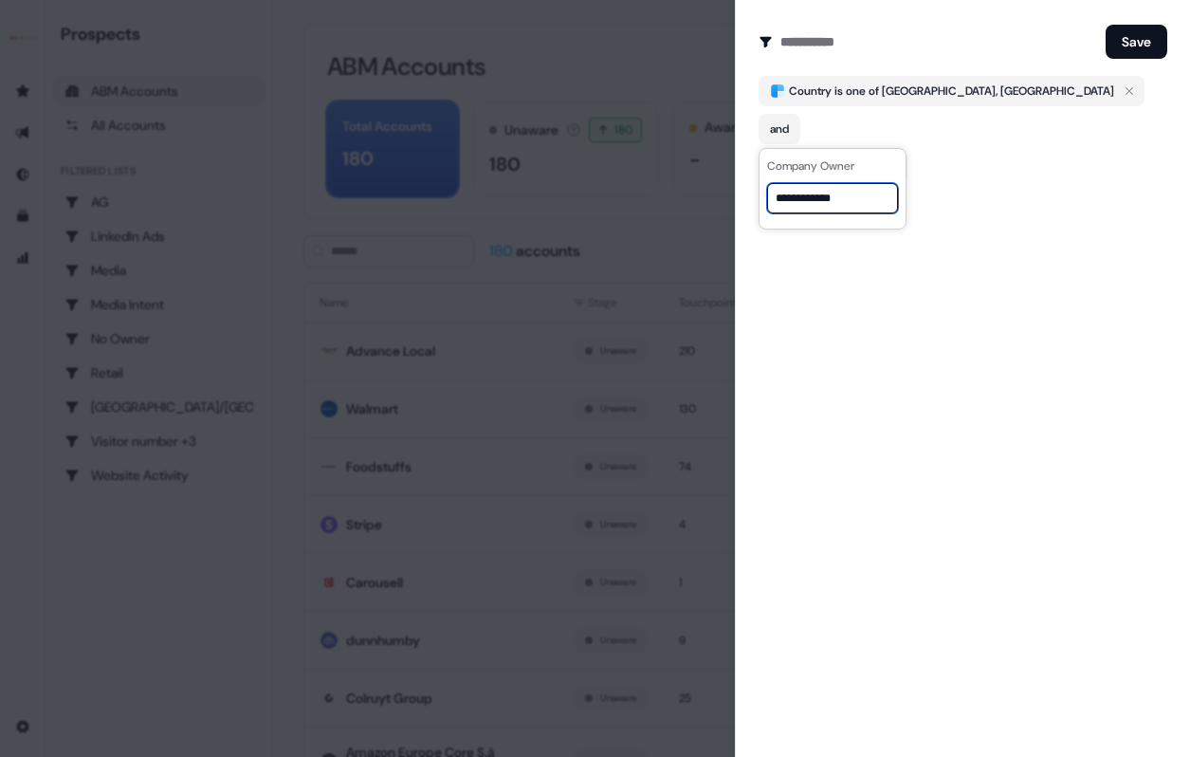
type input "**********"
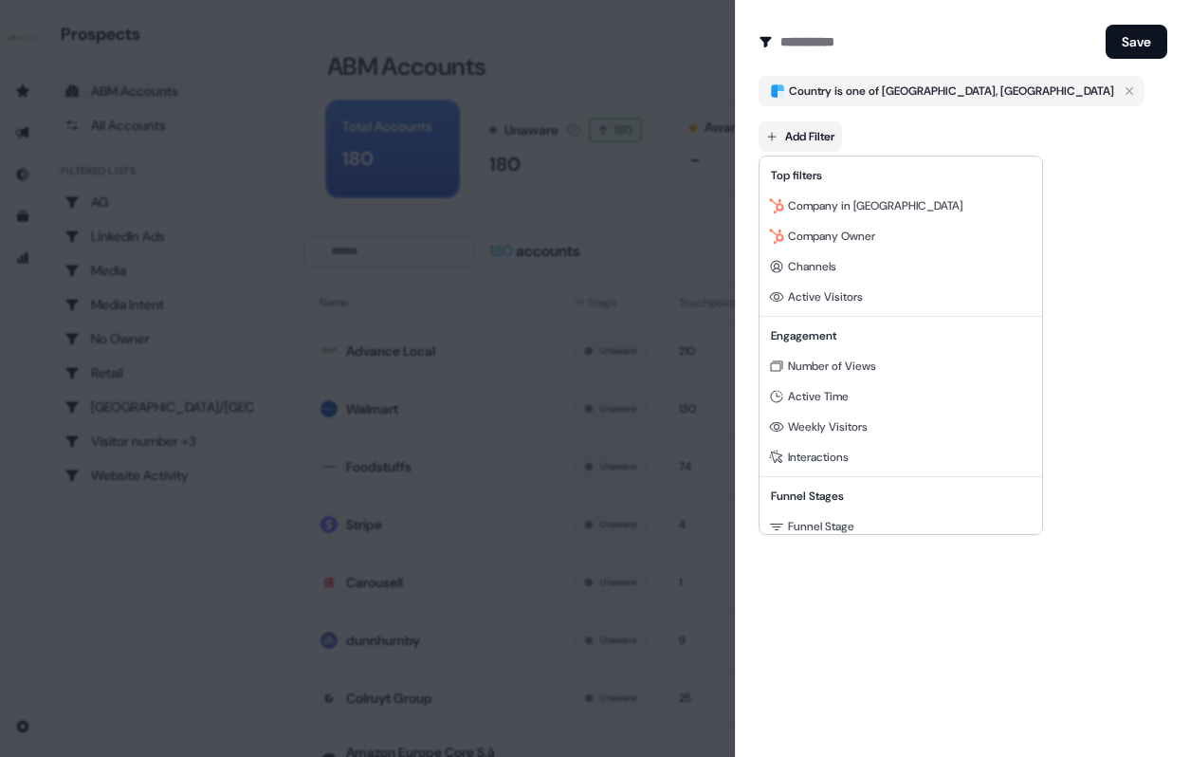
click at [830, 140] on body "For the best experience switch devices to a bigger screen. Go to Userled.io Pro…" at bounding box center [595, 378] width 1190 height 757
click at [829, 230] on span "Company Owner" at bounding box center [831, 236] width 87 height 15
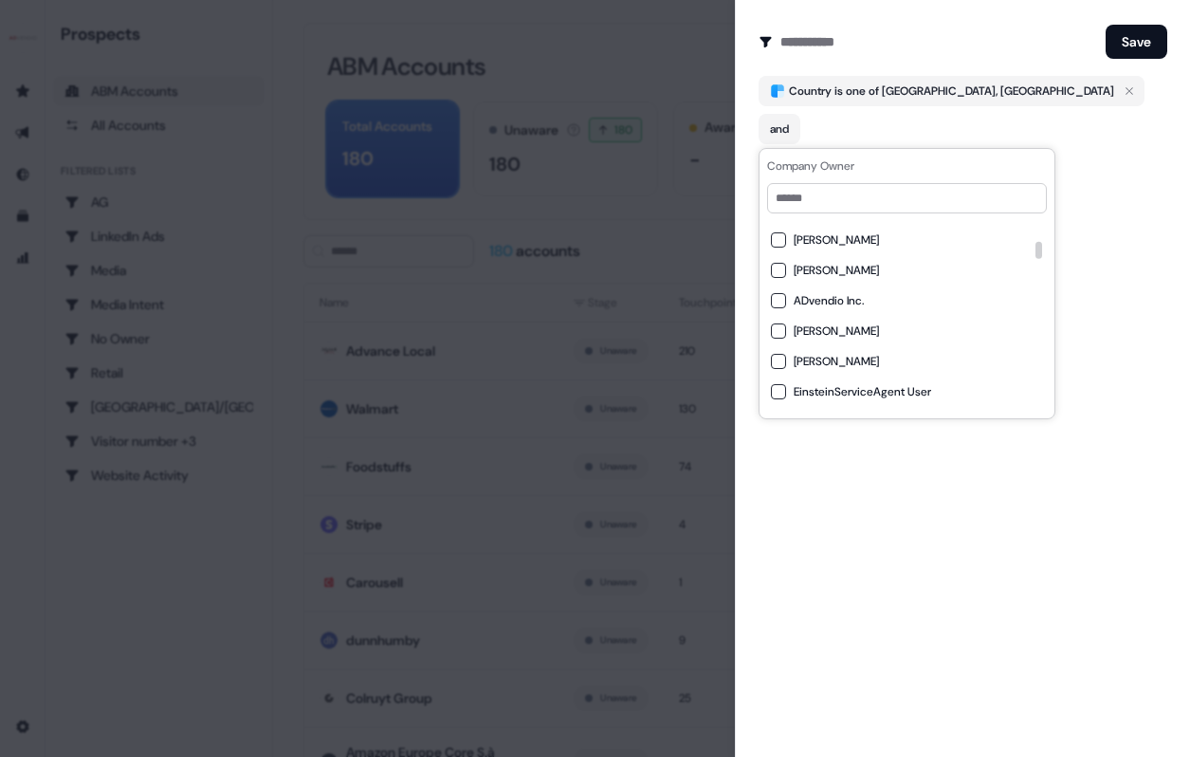
scroll to position [329, 0]
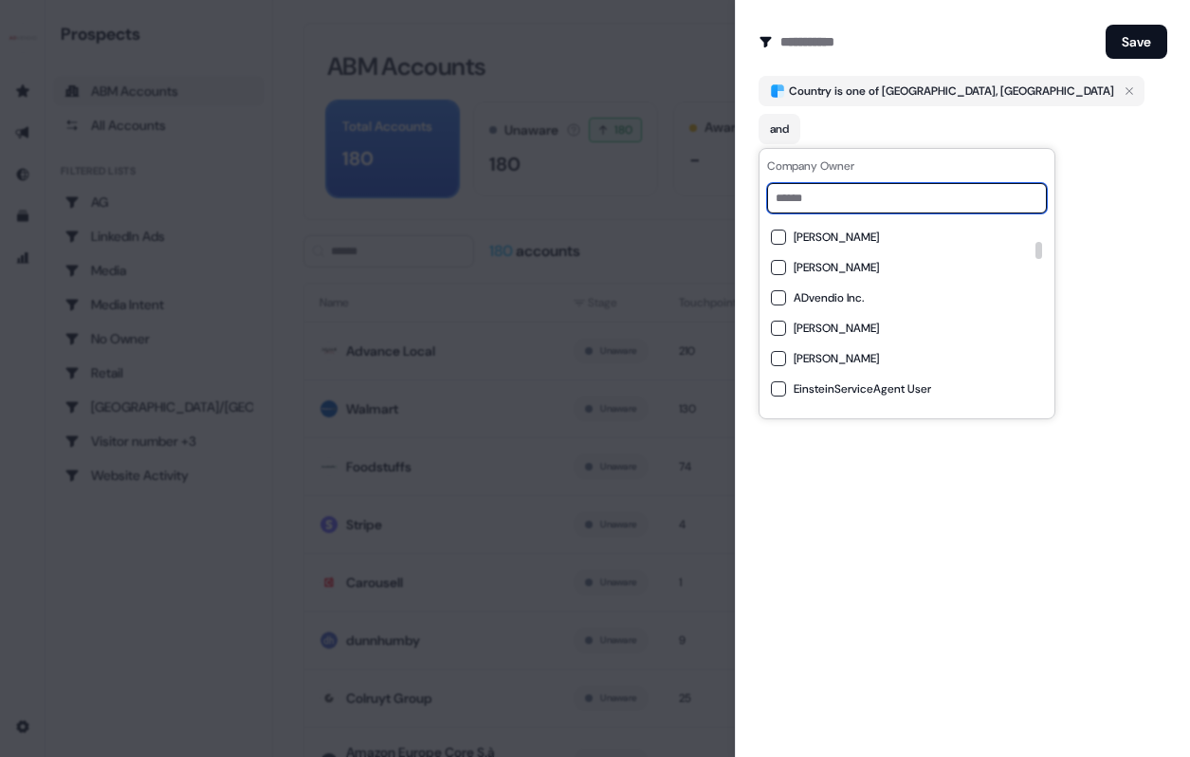
click at [898, 190] on input at bounding box center [907, 198] width 280 height 30
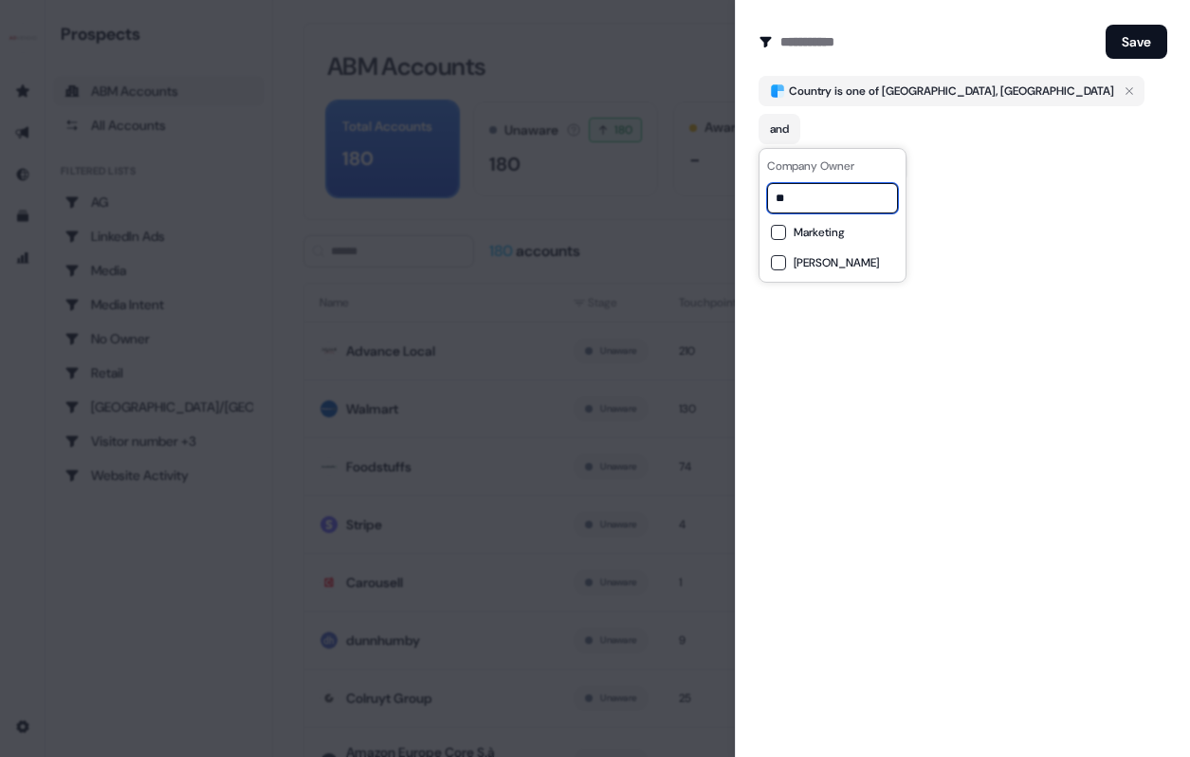
scroll to position [0, 0]
type input "*"
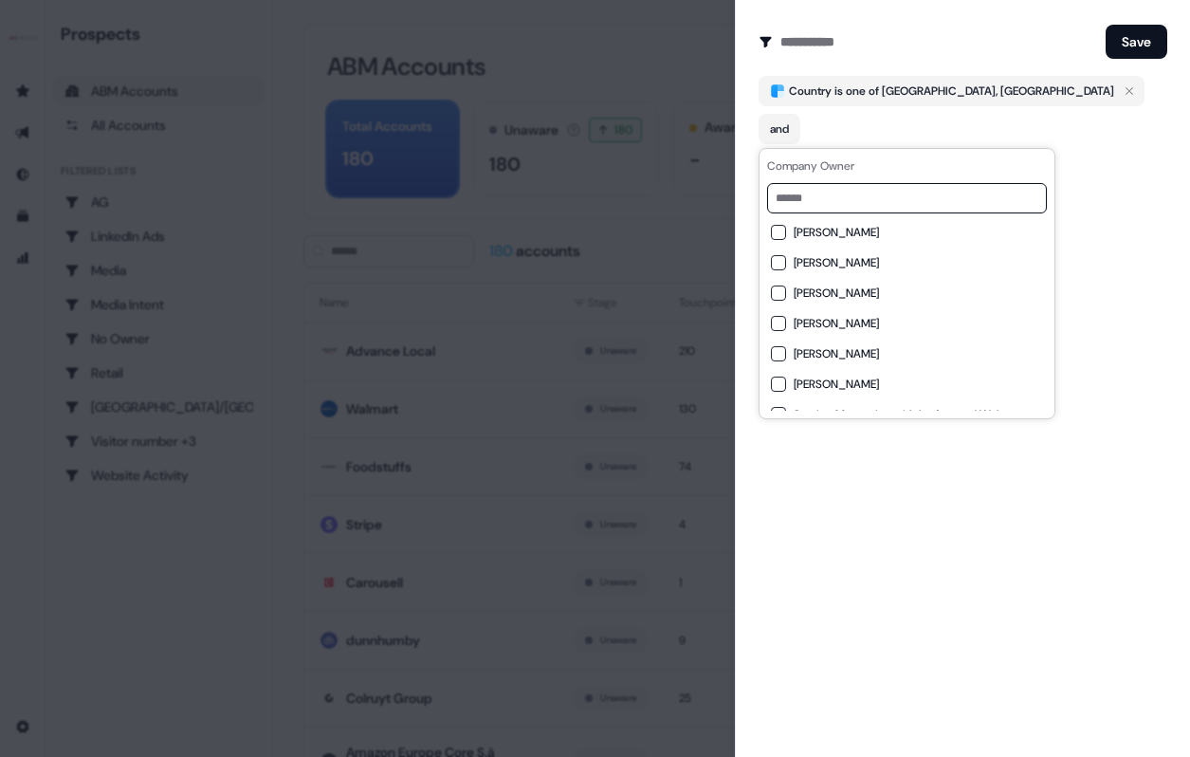
click at [1124, 478] on div "Create Audience Filter Create a new audience by setting a name and configuring …" at bounding box center [962, 378] width 455 height 757
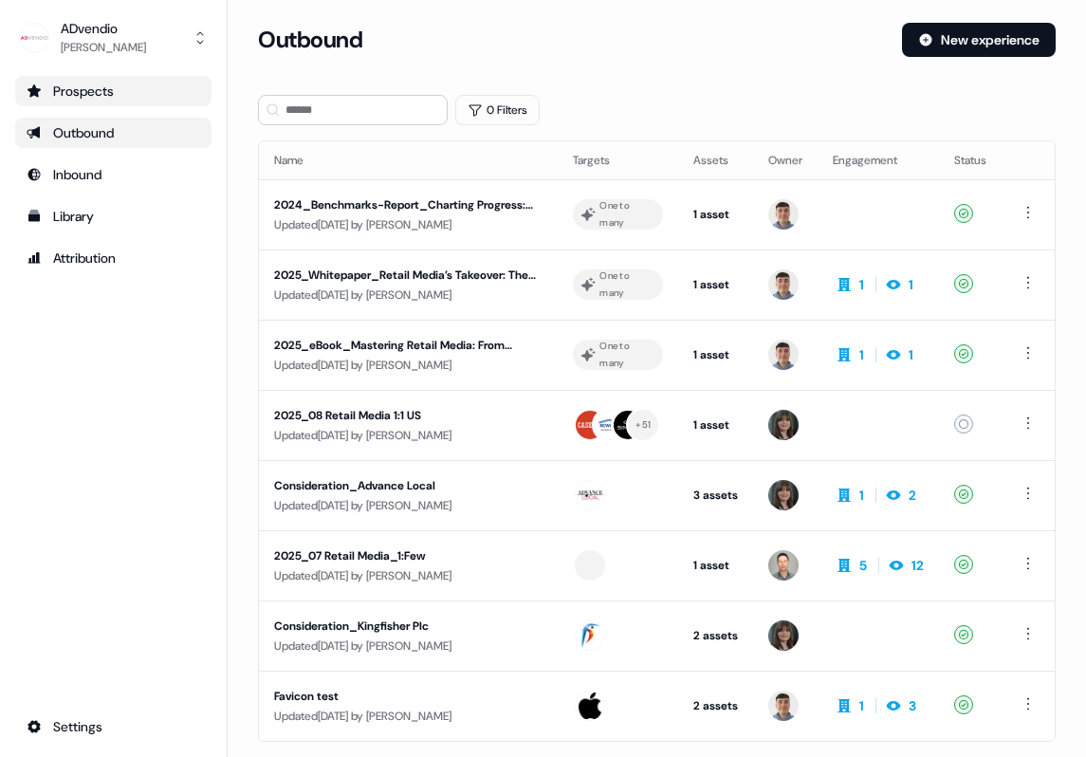
click at [83, 85] on div "Prospects" at bounding box center [114, 91] width 174 height 19
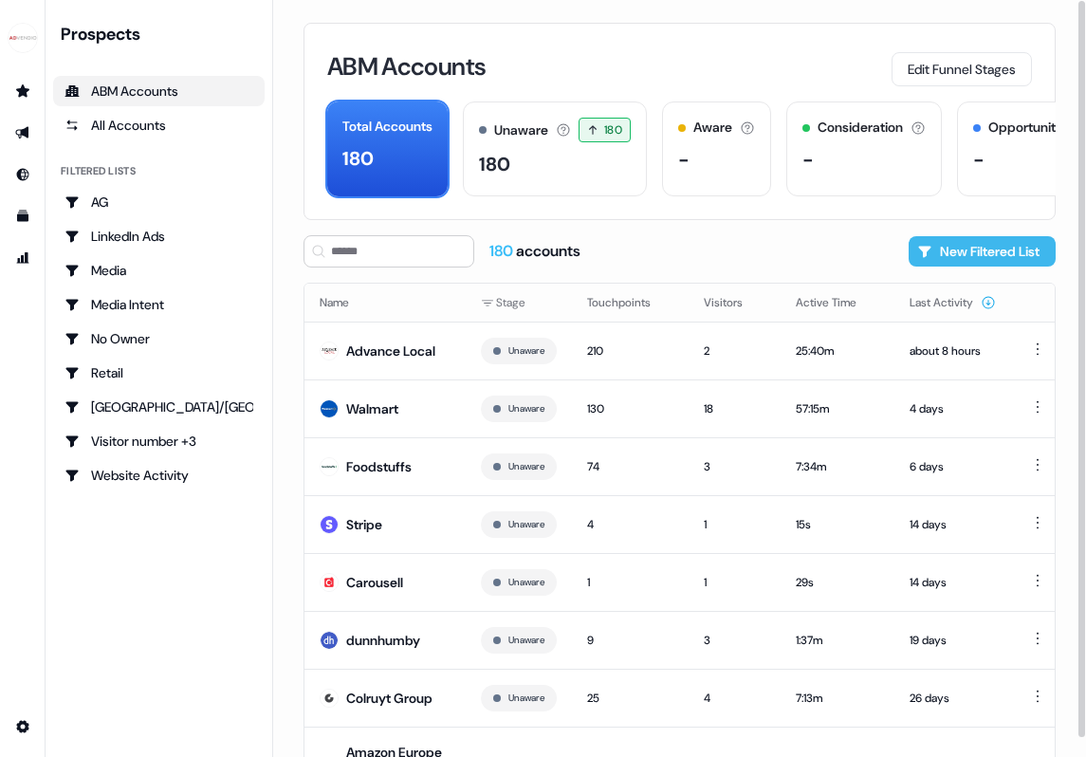
click at [954, 248] on button "New Filtered List" at bounding box center [982, 251] width 147 height 30
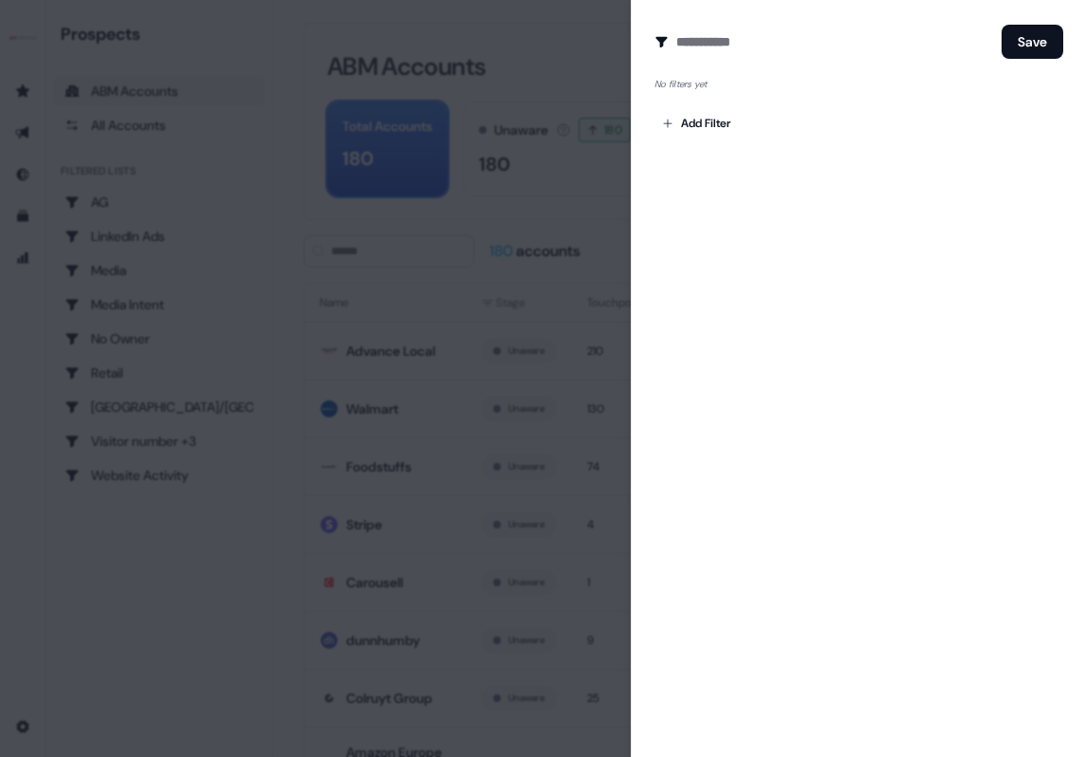
click at [504, 231] on div at bounding box center [543, 378] width 1086 height 757
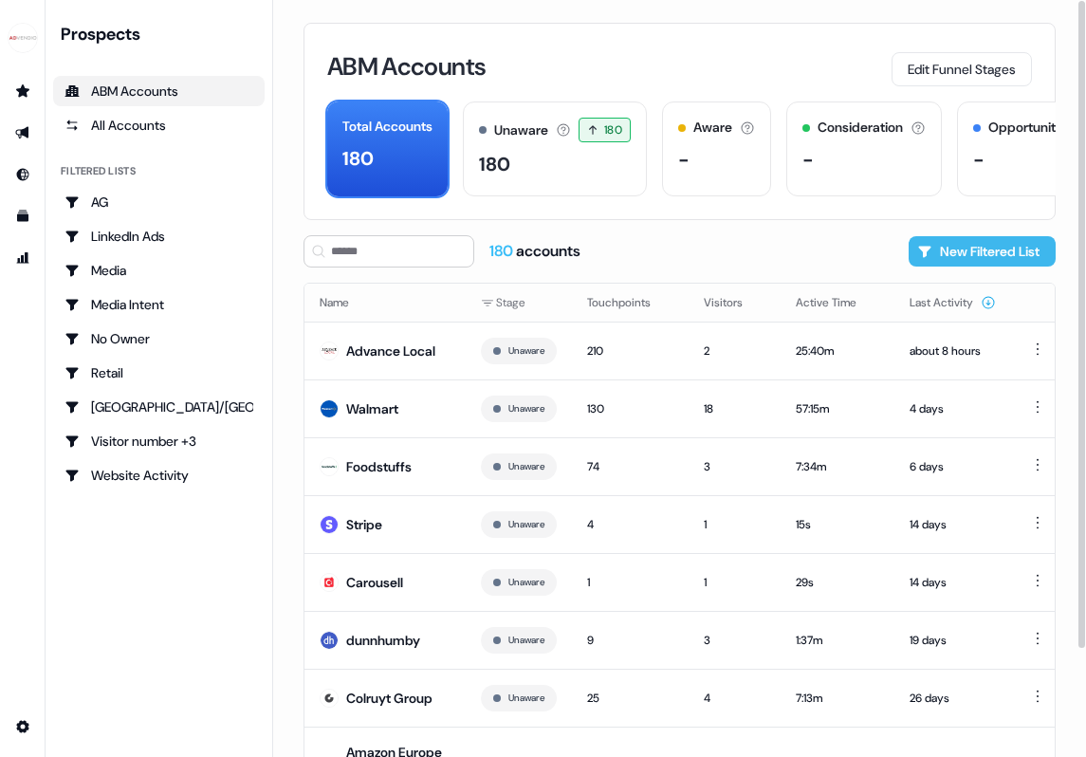
click at [934, 254] on button "New Filtered List" at bounding box center [982, 251] width 147 height 30
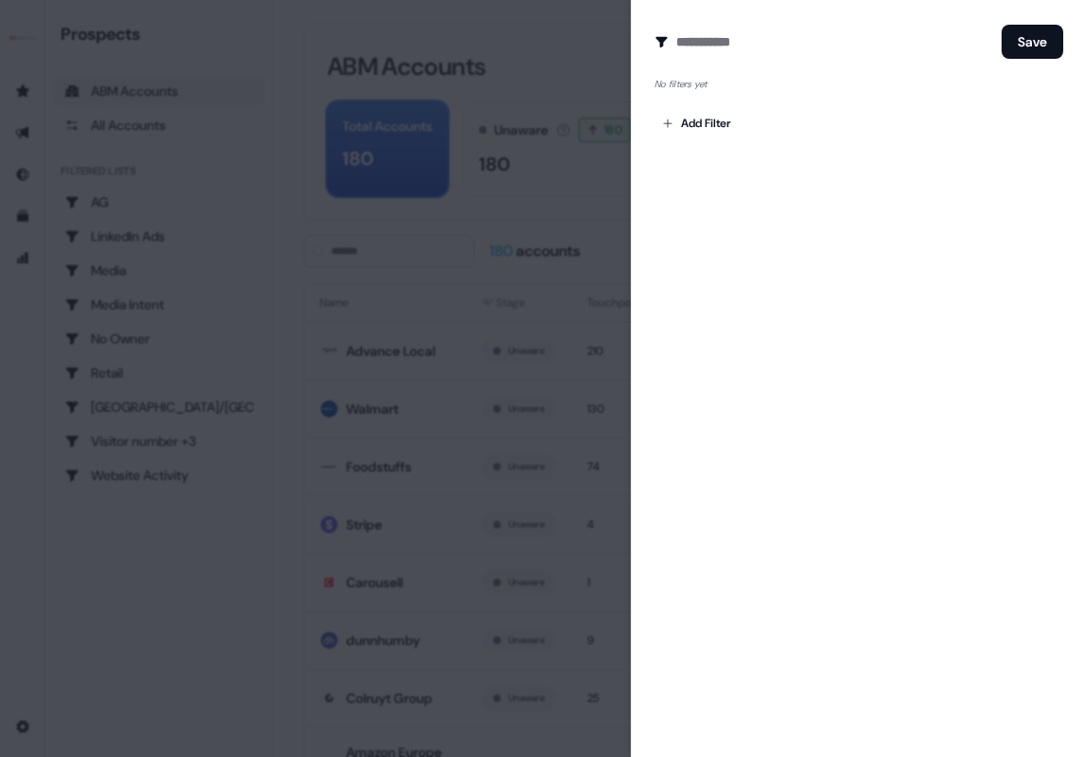
click at [623, 249] on div at bounding box center [543, 378] width 1086 height 757
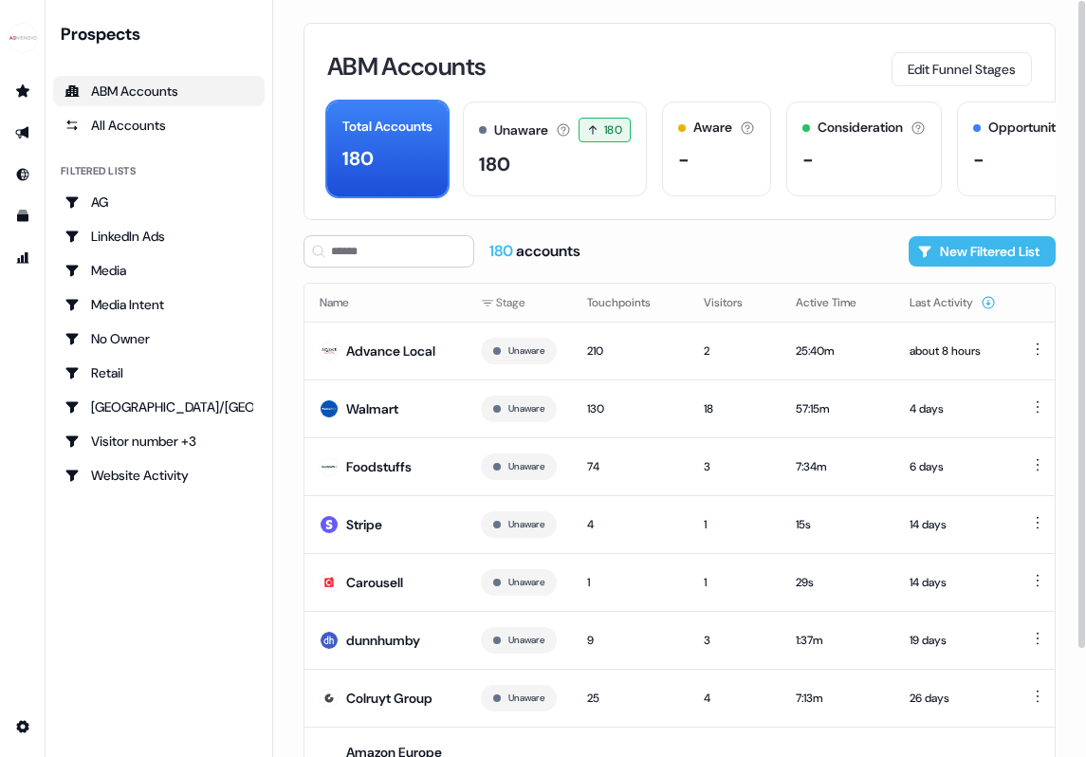
click at [943, 256] on button "New Filtered List" at bounding box center [982, 251] width 147 height 30
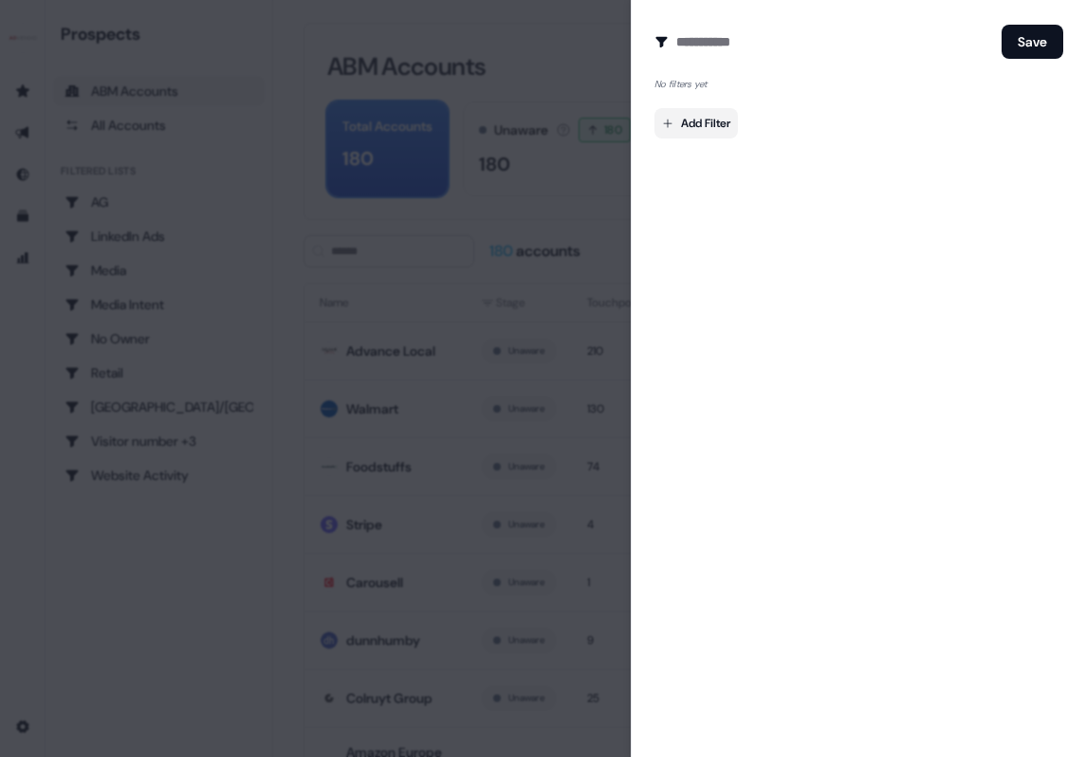
click at [715, 126] on body "For the best experience switch devices to a bigger screen. Go to Userled.io Pro…" at bounding box center [543, 378] width 1086 height 757
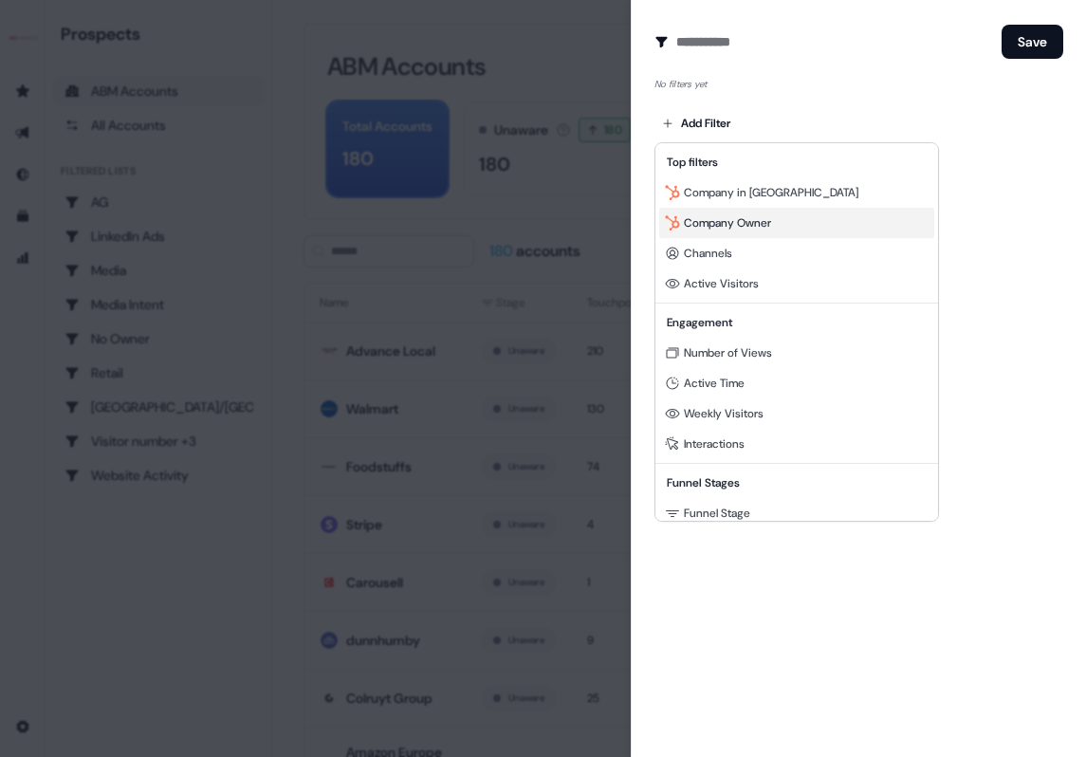
click at [782, 220] on div "Company Owner" at bounding box center [796, 223] width 275 height 30
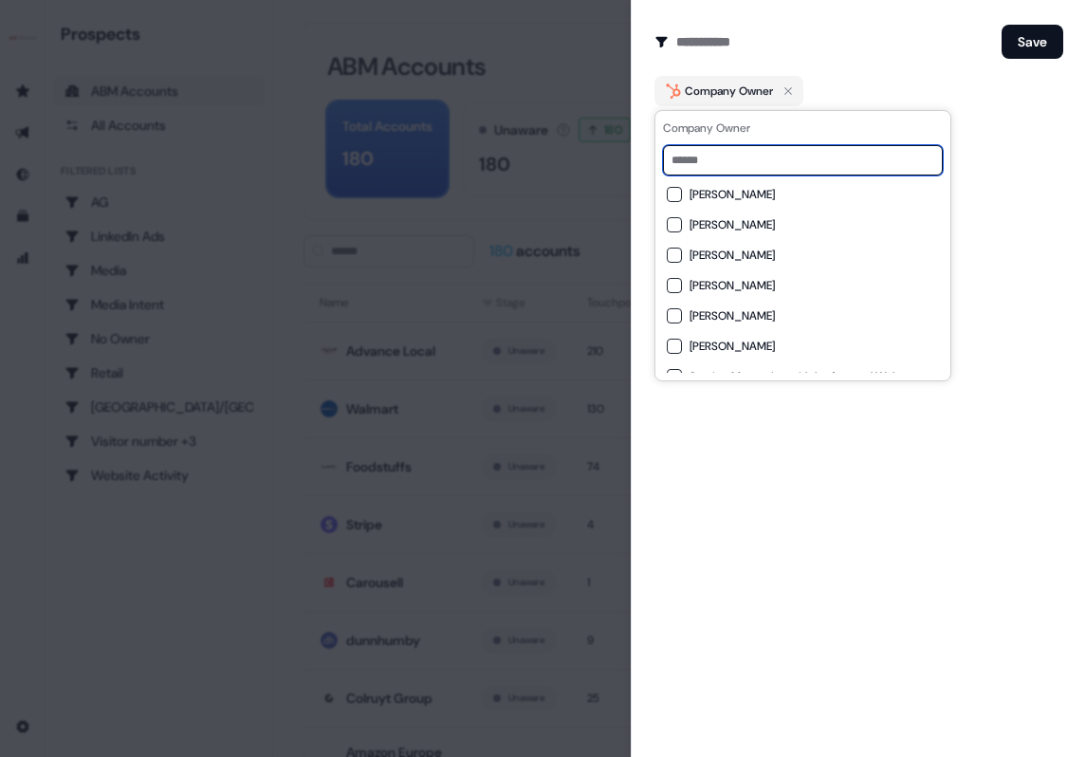
click at [743, 162] on input at bounding box center [803, 160] width 280 height 30
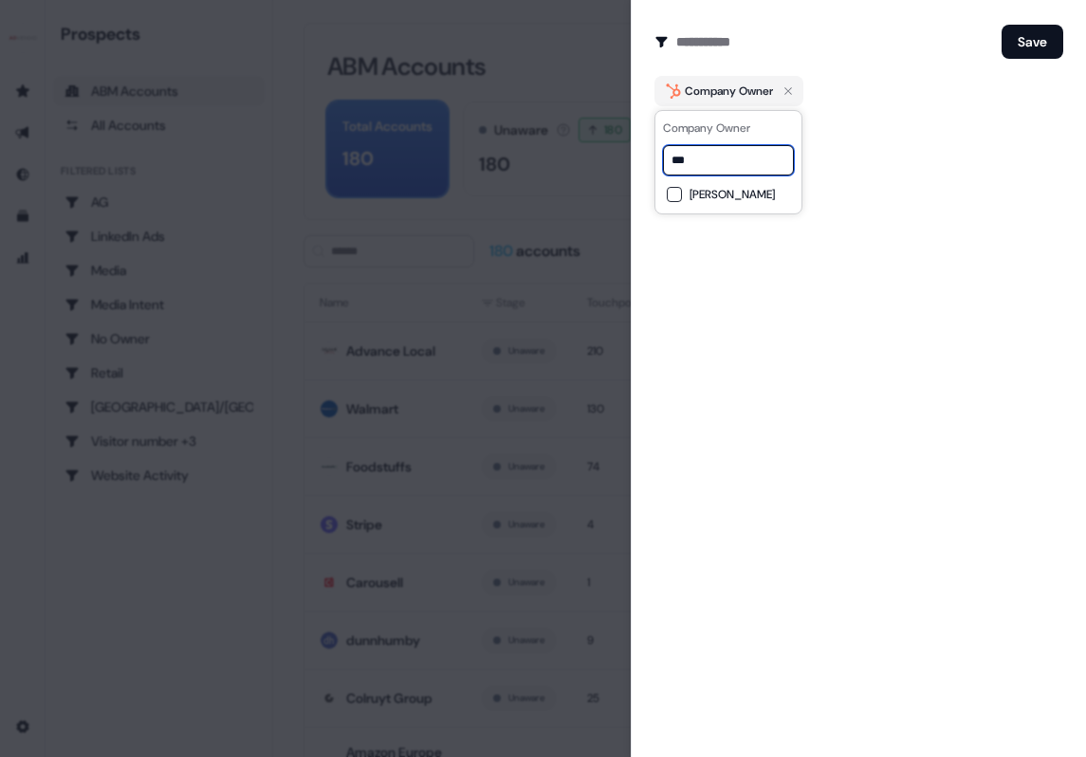
drag, startPoint x: 723, startPoint y: 151, endPoint x: 421, endPoint y: 150, distance: 301.6
click at [419, 151] on body "For the best experience switch devices to a bigger screen. Go to Userled.io Pro…" at bounding box center [543, 378] width 1086 height 757
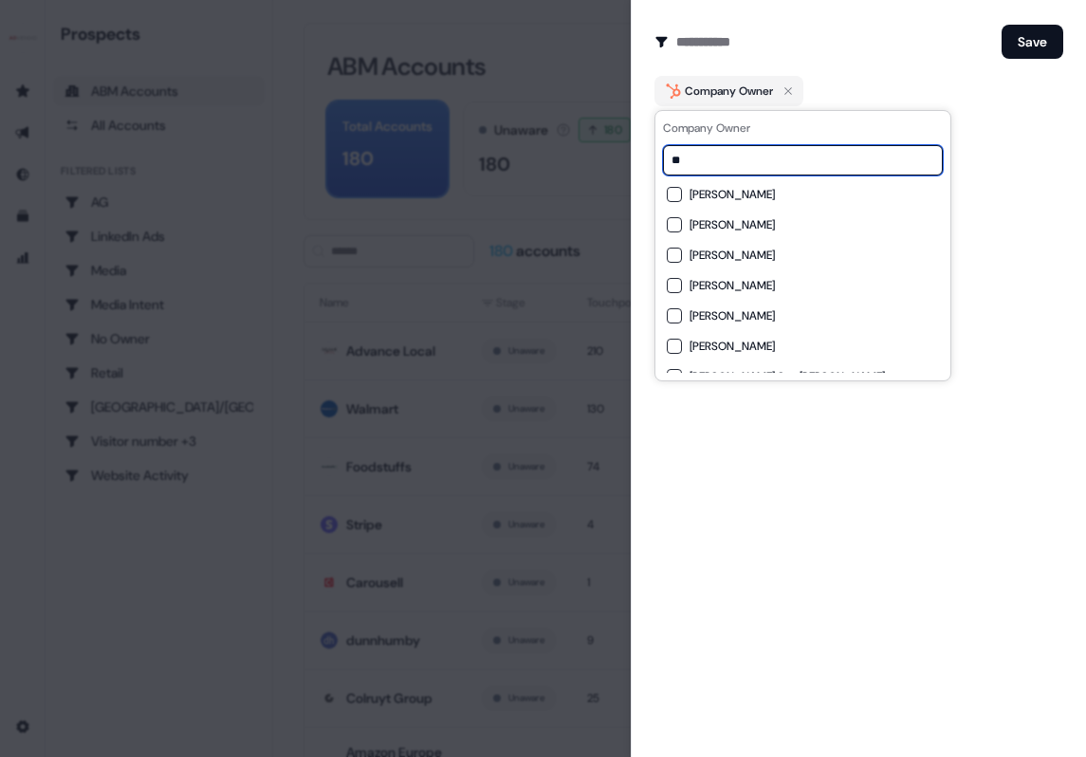
type input "*"
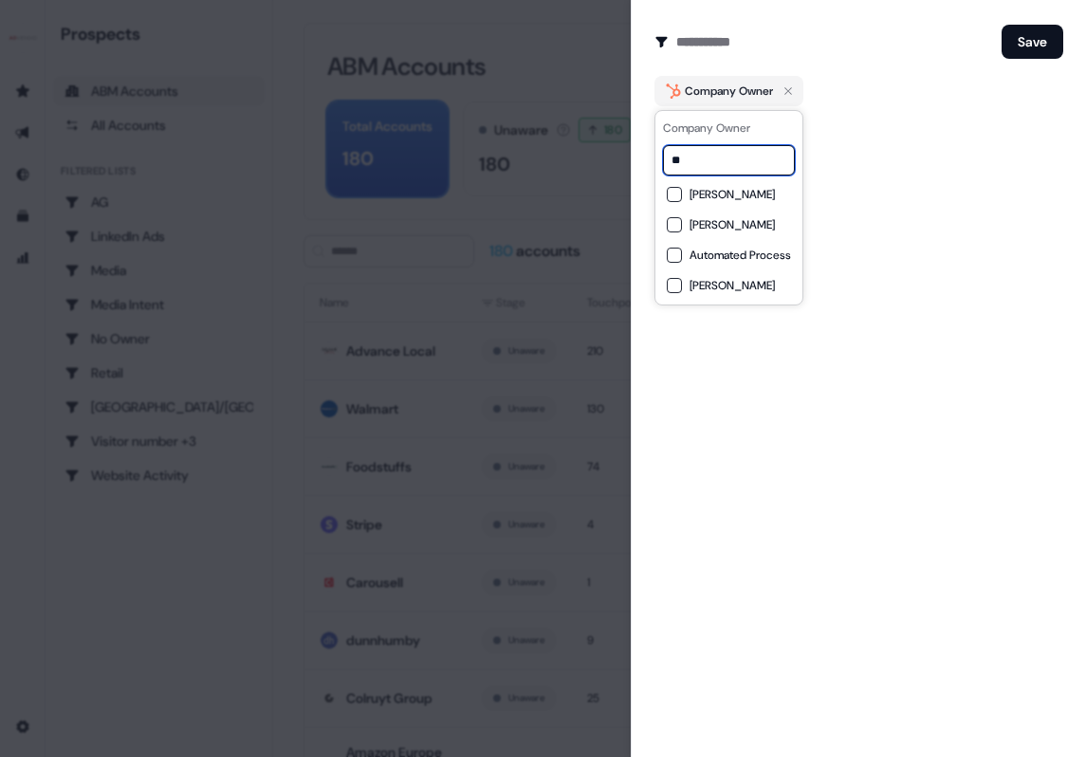
type input "*"
type input "***"
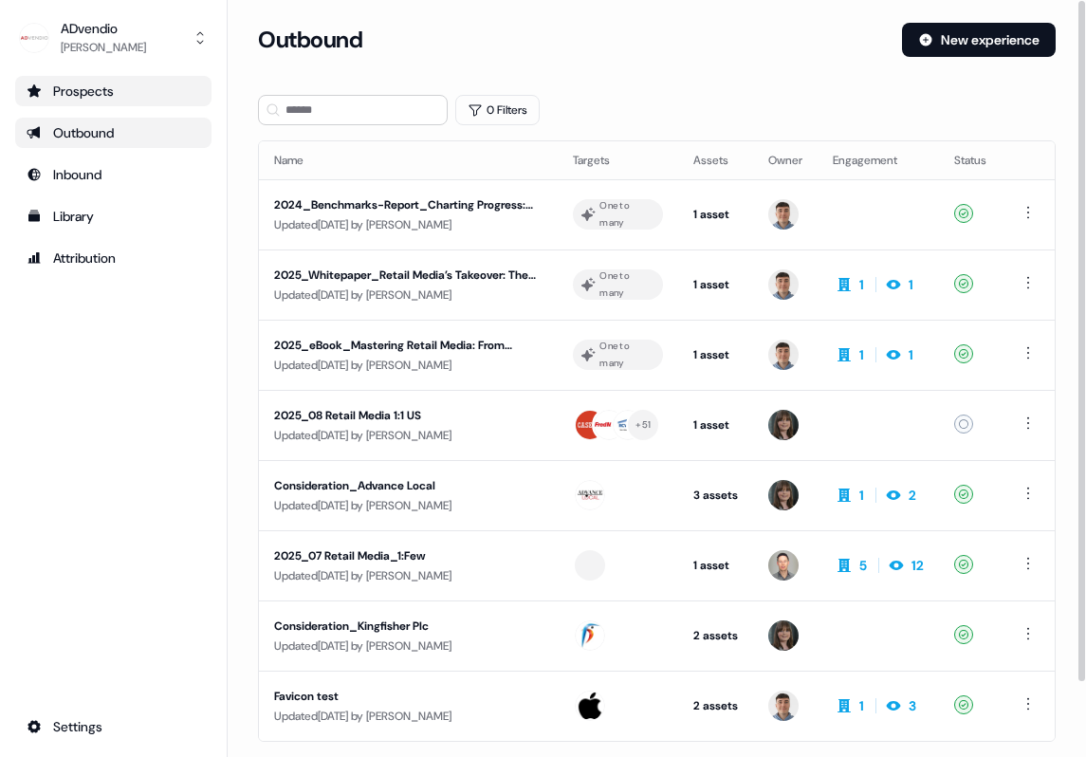
click at [153, 85] on div "Prospects" at bounding box center [114, 91] width 174 height 19
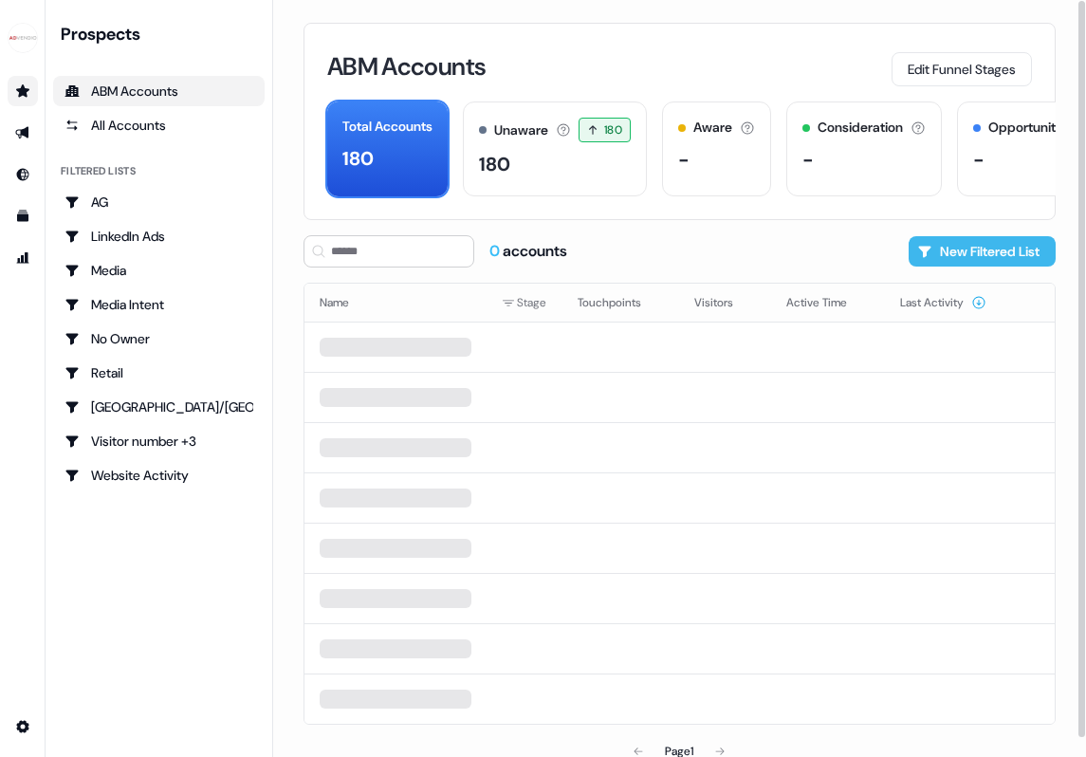
click at [997, 248] on button "New Filtered List" at bounding box center [982, 251] width 147 height 30
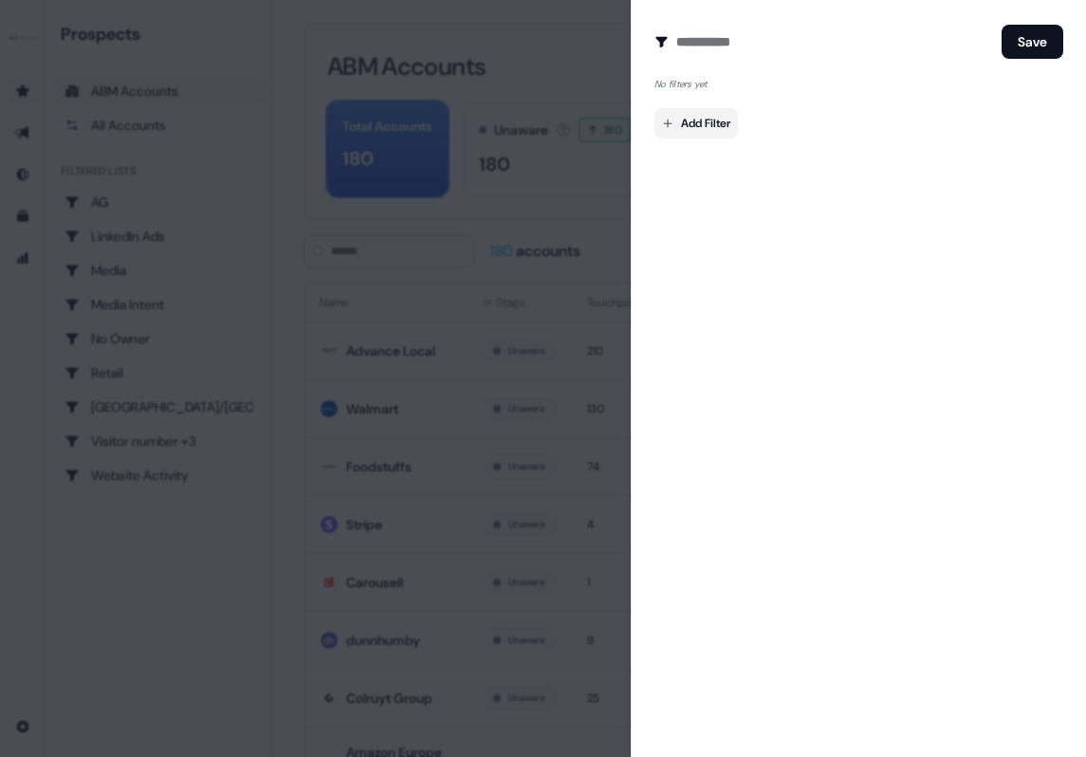
click at [718, 131] on body "For the best experience switch devices to a bigger screen. Go to [DOMAIN_NAME] …" at bounding box center [543, 378] width 1086 height 757
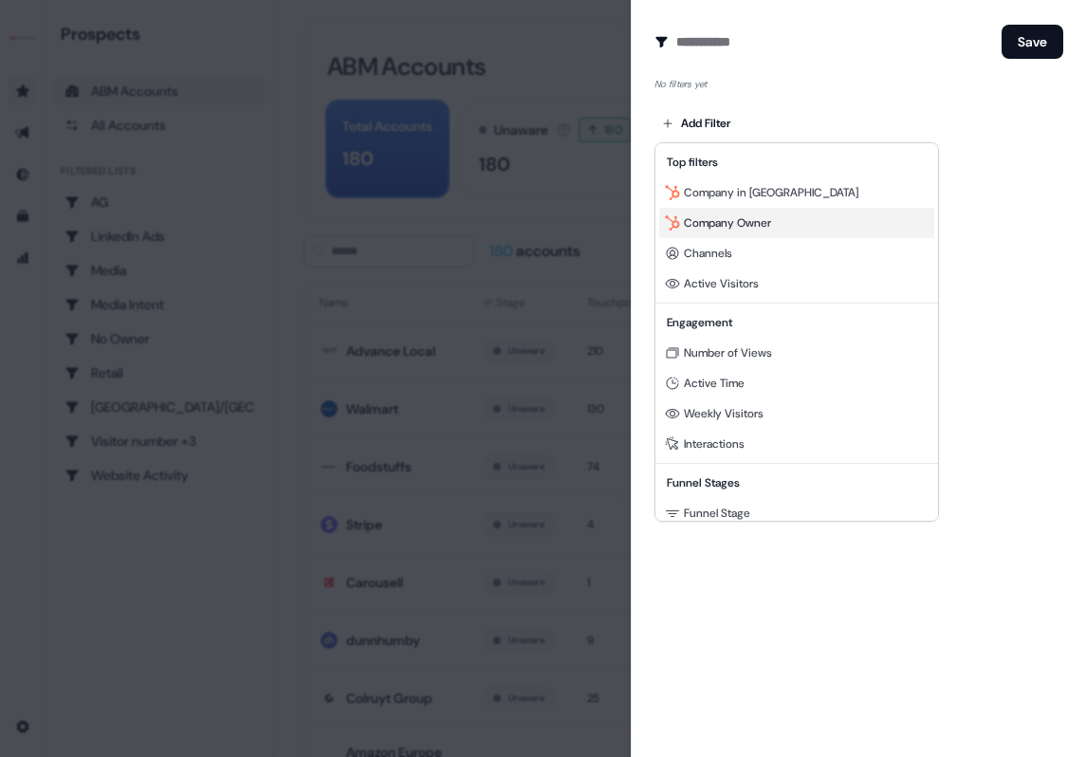
click at [720, 217] on span "Company Owner" at bounding box center [727, 222] width 87 height 15
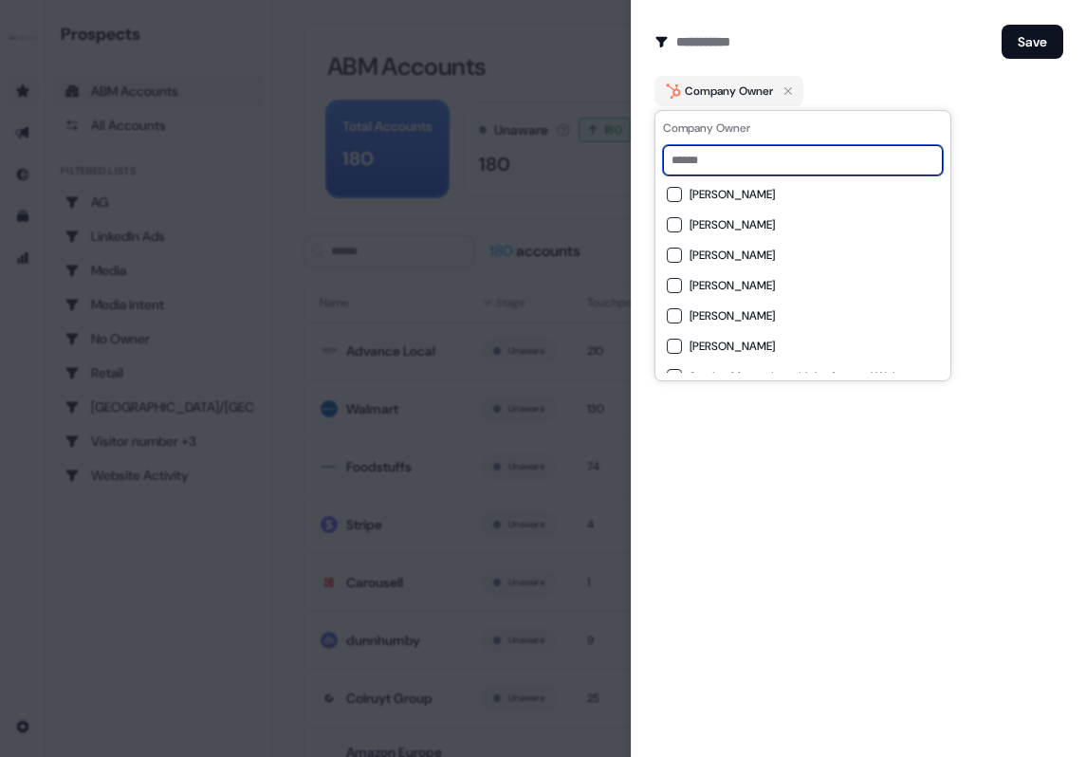
click at [722, 161] on input at bounding box center [803, 160] width 280 height 30
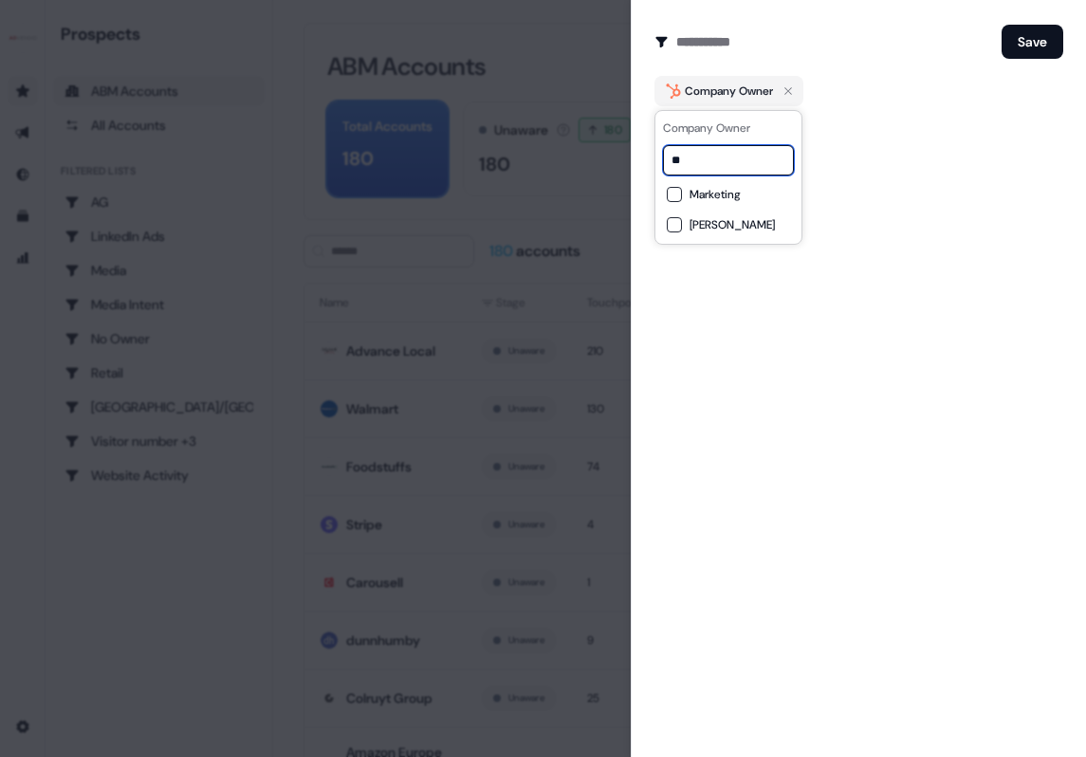
type input "*"
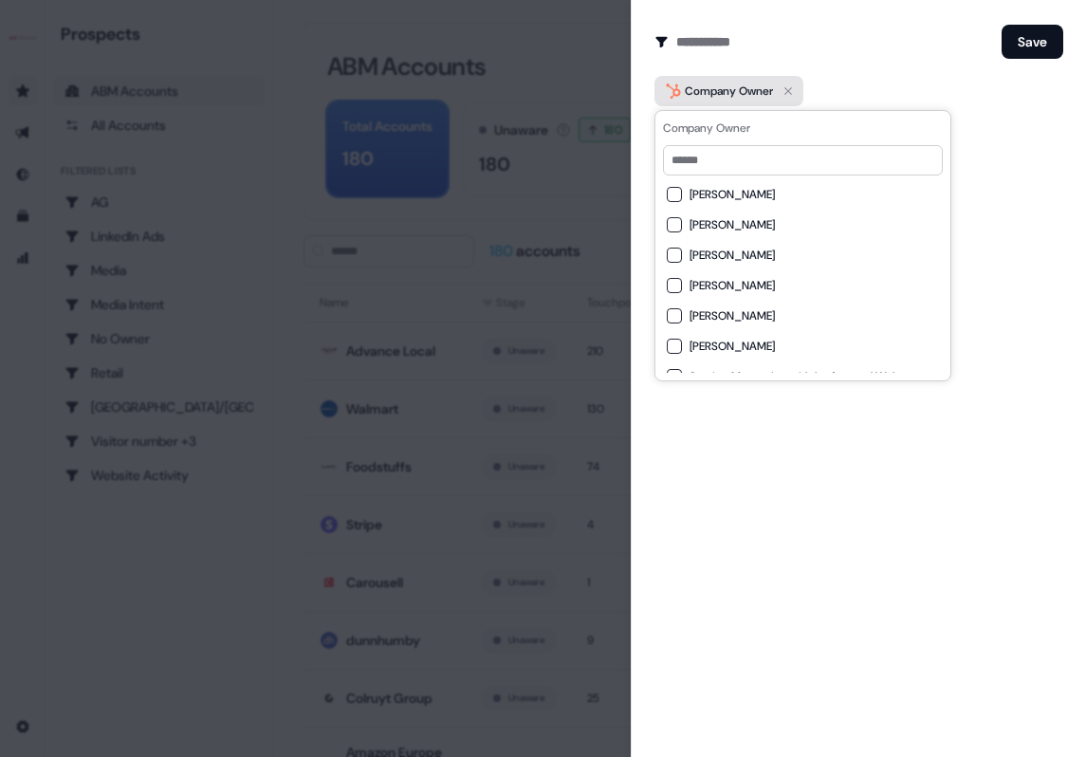
click at [788, 85] on icon "button" at bounding box center [788, 91] width 23 height 23
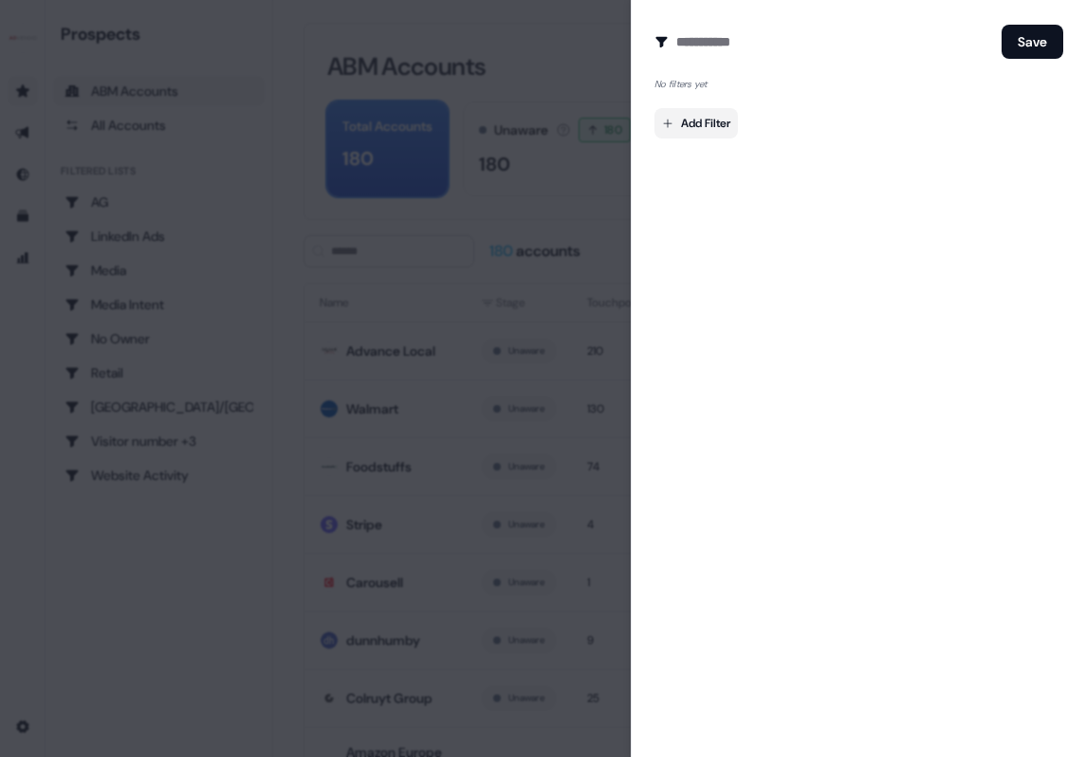
click at [723, 122] on body "For the best experience switch devices to a bigger screen. Go to Userled.io Pro…" at bounding box center [543, 378] width 1086 height 757
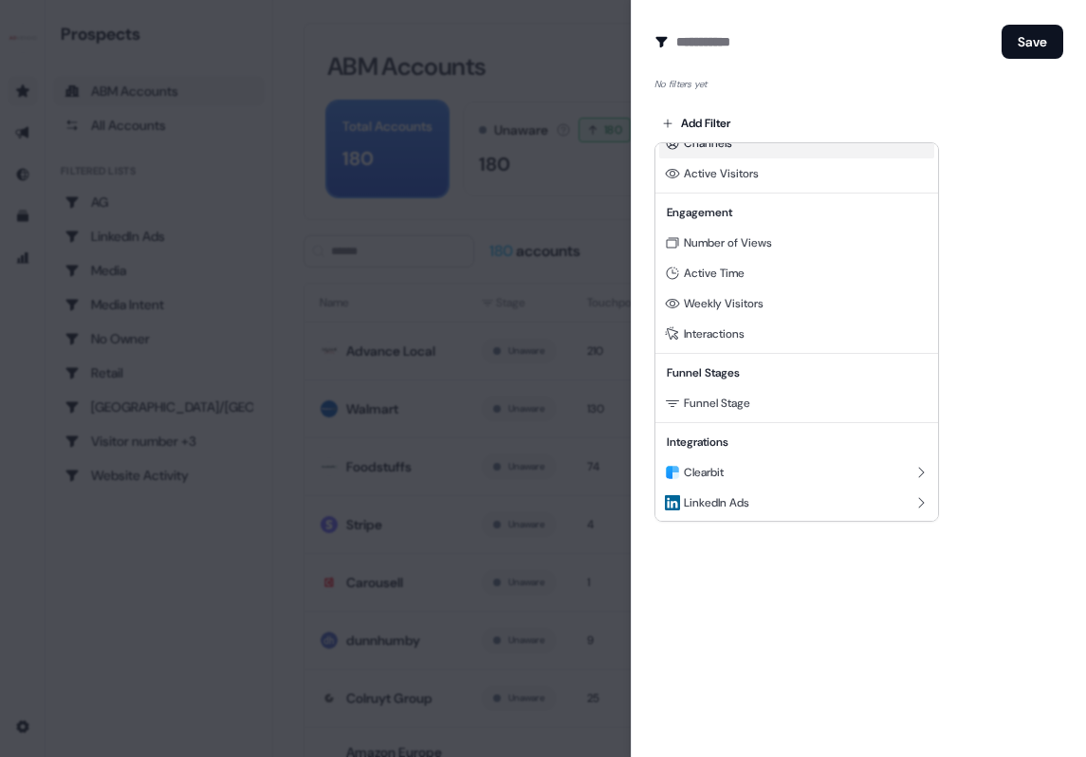
scroll to position [172, 0]
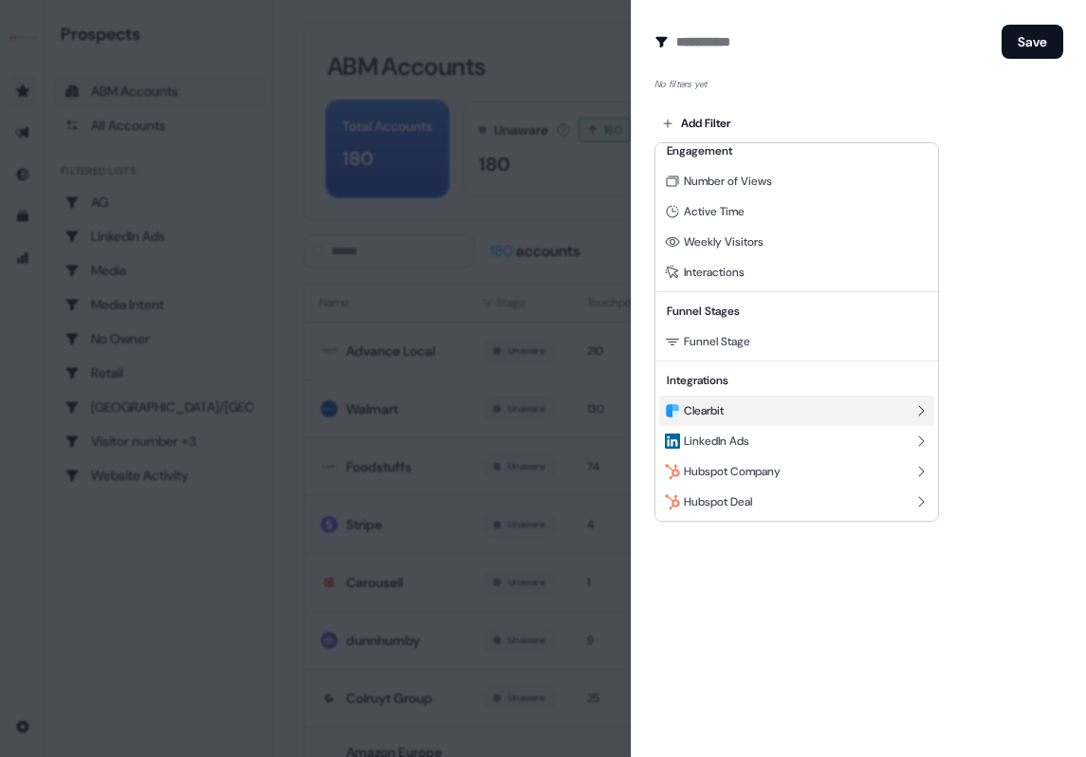
click at [812, 413] on div "Clearbit" at bounding box center [796, 411] width 275 height 30
